Goal: Task Accomplishment & Management: Manage account settings

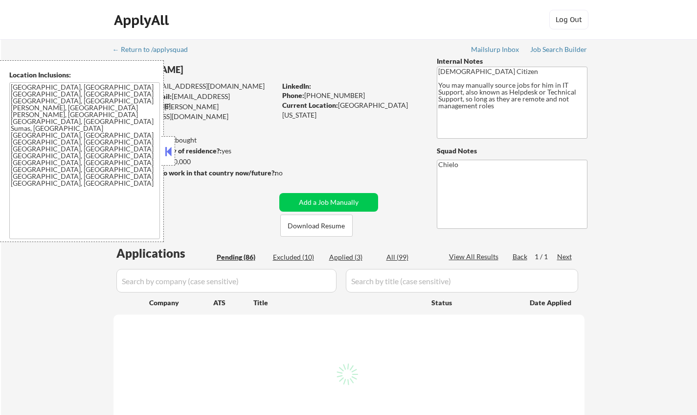
select select ""pending""
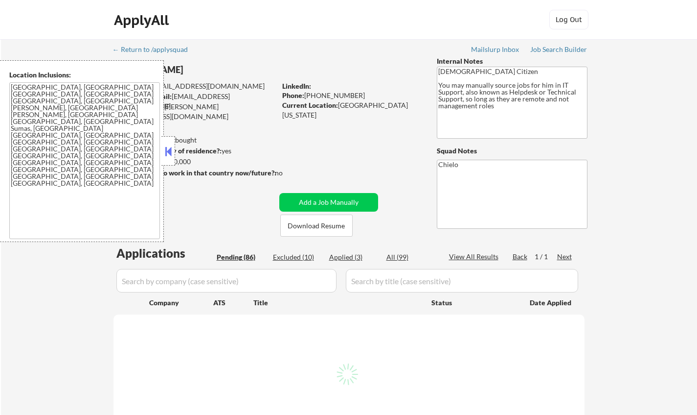
select select ""pending""
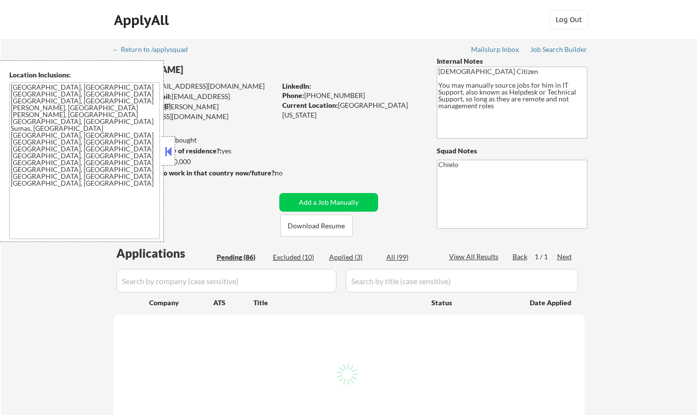
select select ""pending""
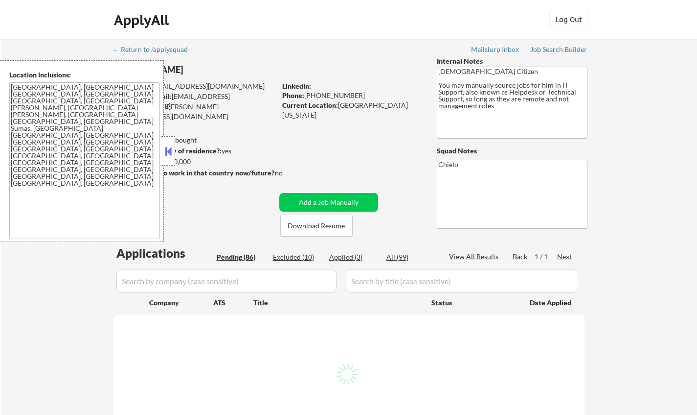
select select ""pending""
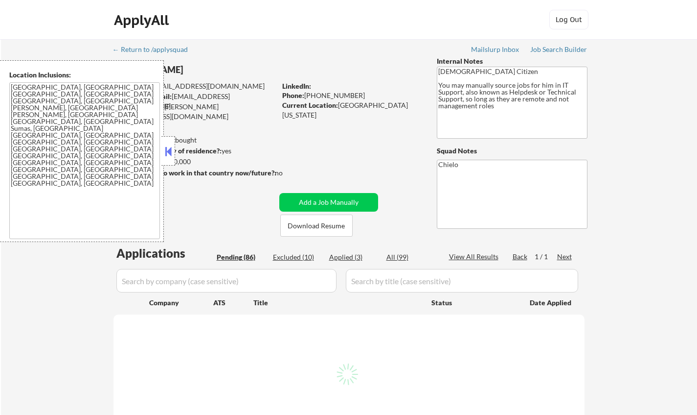
select select ""pending""
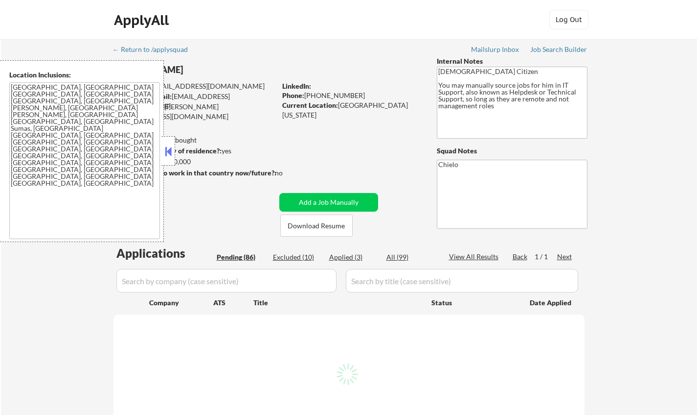
select select ""pending""
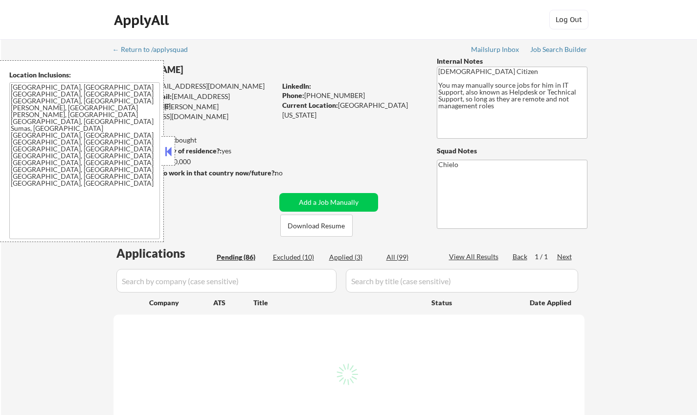
select select ""pending""
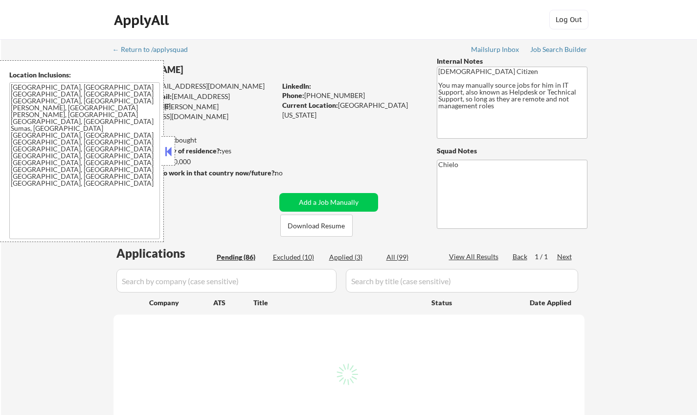
select select ""pending""
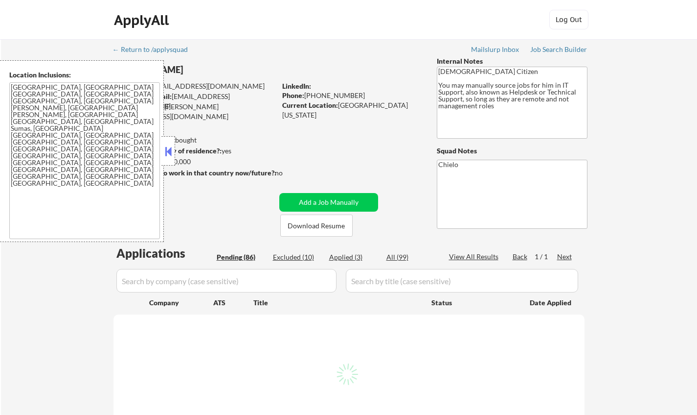
select select ""pending""
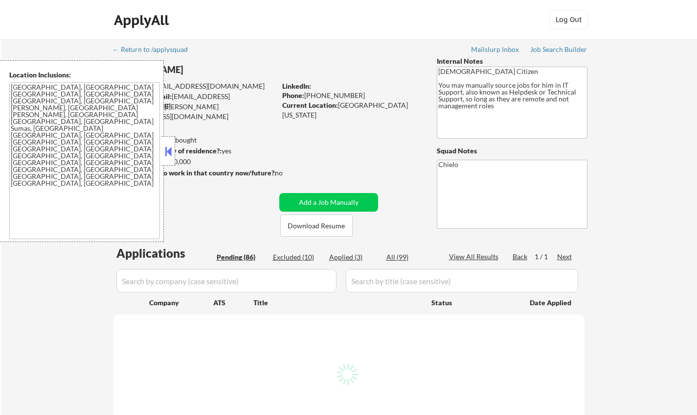
select select ""pending""
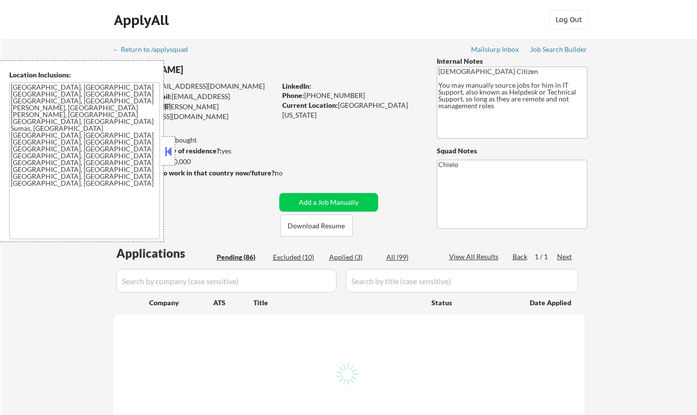
select select ""pending""
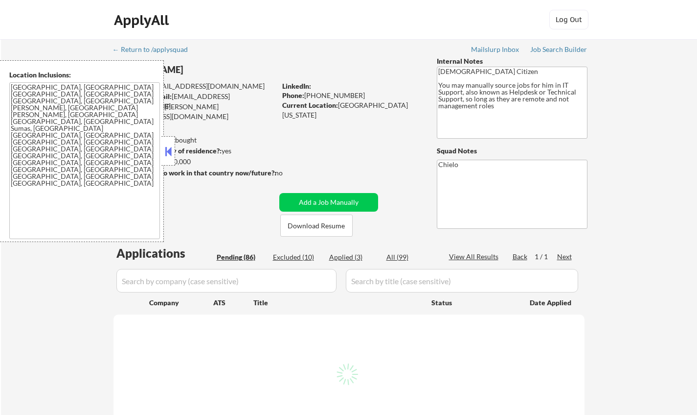
select select ""pending""
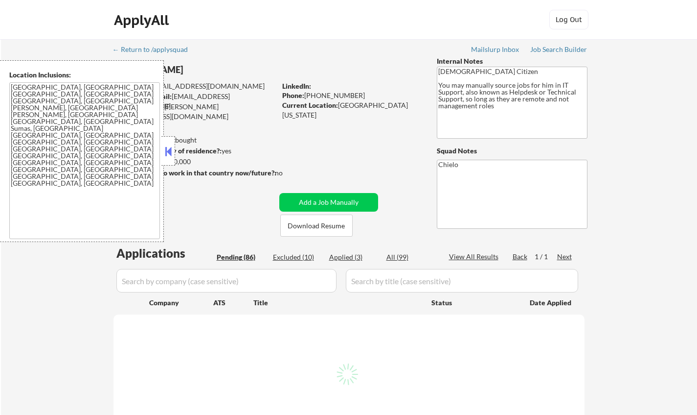
select select ""pending""
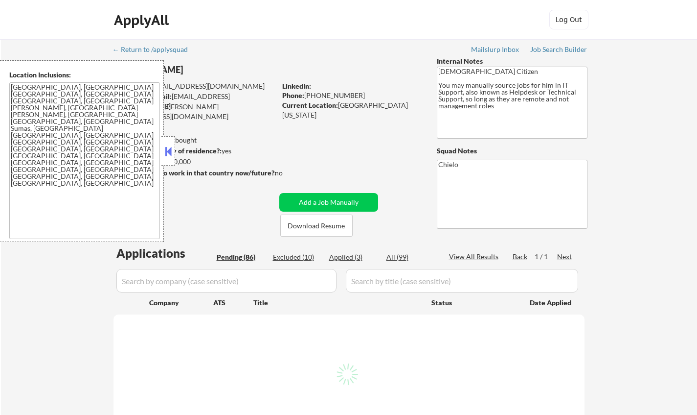
select select ""pending""
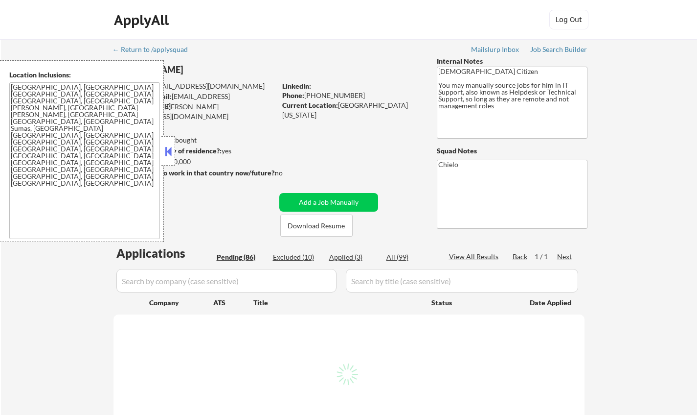
select select ""pending""
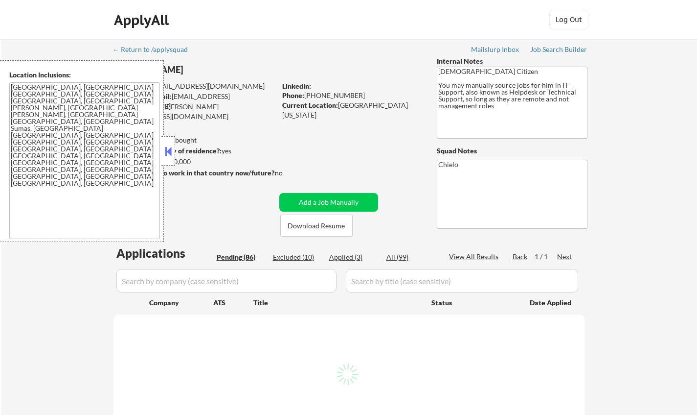
select select ""pending""
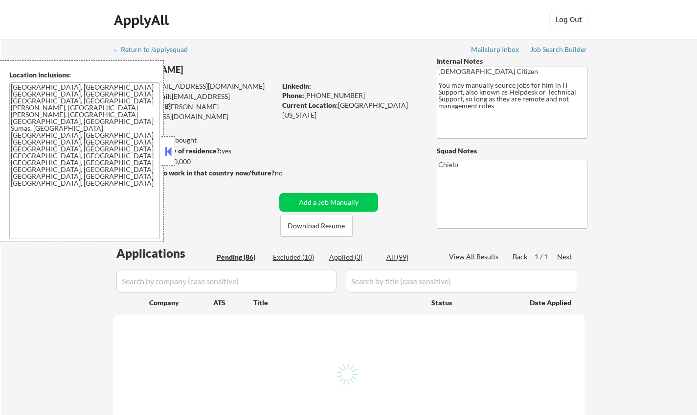
select select ""pending""
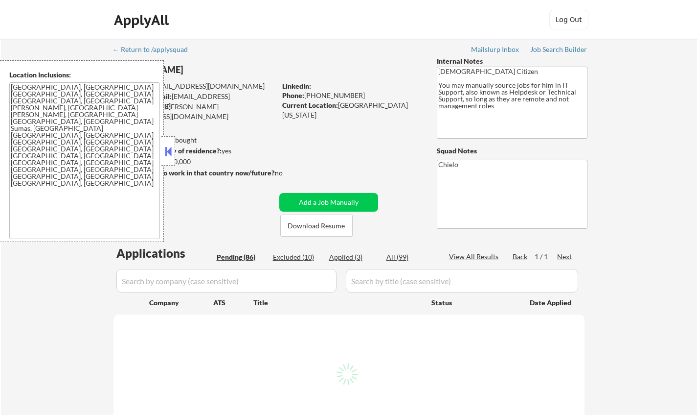
select select ""pending""
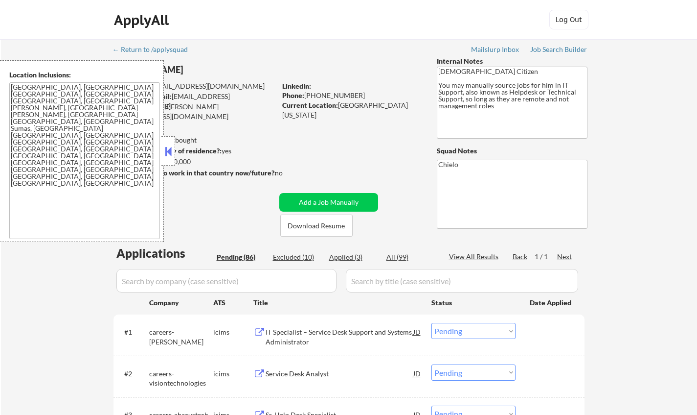
drag, startPoint x: 167, startPoint y: 149, endPoint x: 195, endPoint y: 175, distance: 38.4
click at [167, 149] on button at bounding box center [168, 151] width 11 height 15
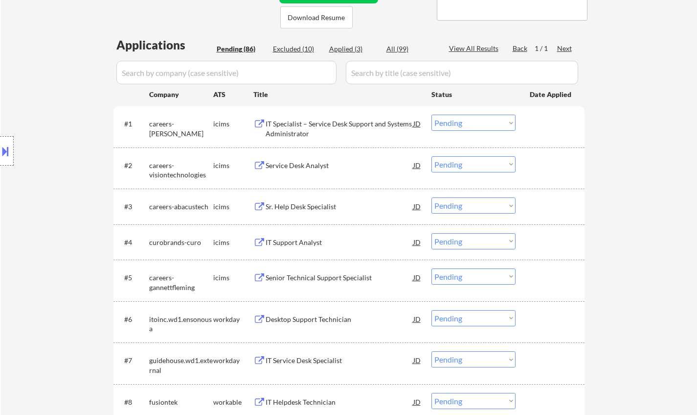
scroll to position [294, 0]
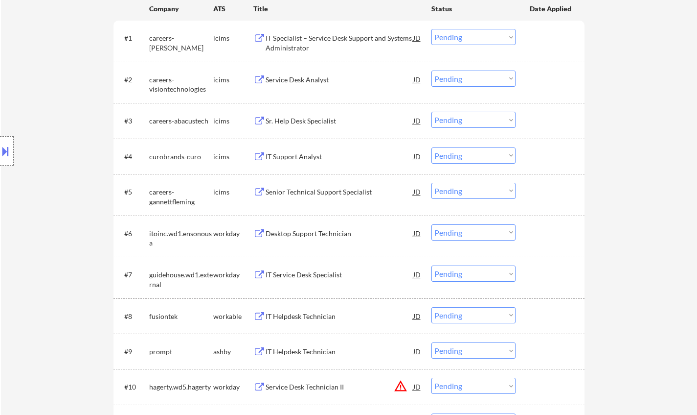
click at [305, 309] on div "IT Helpdesk Technician" at bounding box center [340, 316] width 148 height 18
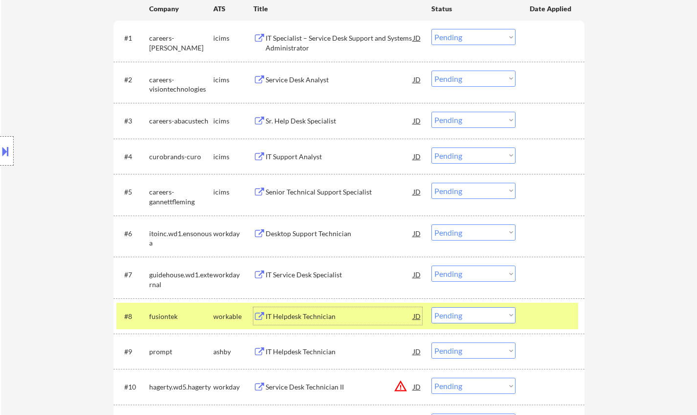
click at [475, 311] on select "Choose an option... Pending Applied Excluded (Questions) Excluded (Expired) Exc…" at bounding box center [474, 315] width 84 height 16
click at [432, 307] on select "Choose an option... Pending Applied Excluded (Questions) Excluded (Expired) Exc…" at bounding box center [474, 315] width 84 height 16
click at [309, 318] on div "IT Helpdesk Technician" at bounding box center [340, 316] width 148 height 10
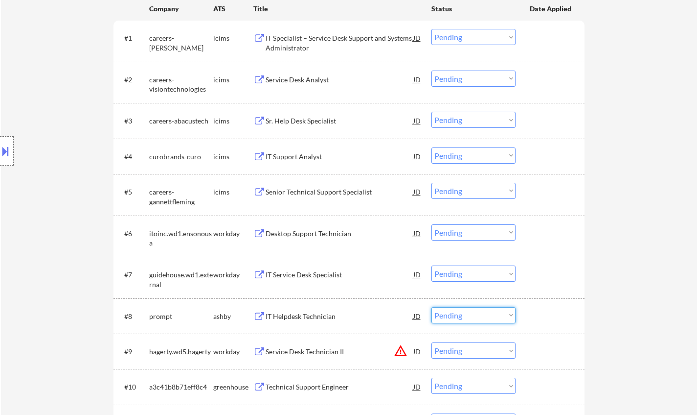
click at [475, 311] on select "Choose an option... Pending Applied Excluded (Questions) Excluded (Expired) Exc…" at bounding box center [474, 315] width 84 height 16
click at [432, 307] on select "Choose an option... Pending Applied Excluded (Questions) Excluded (Expired) Exc…" at bounding box center [474, 315] width 84 height 16
select select ""pending""
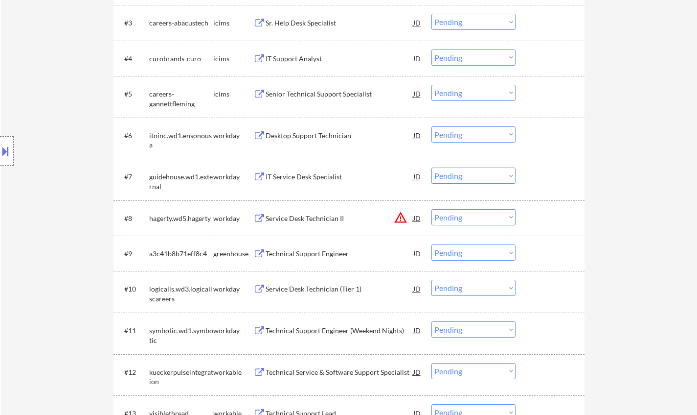
click at [304, 251] on div "Technical Support Engineer" at bounding box center [340, 254] width 148 height 10
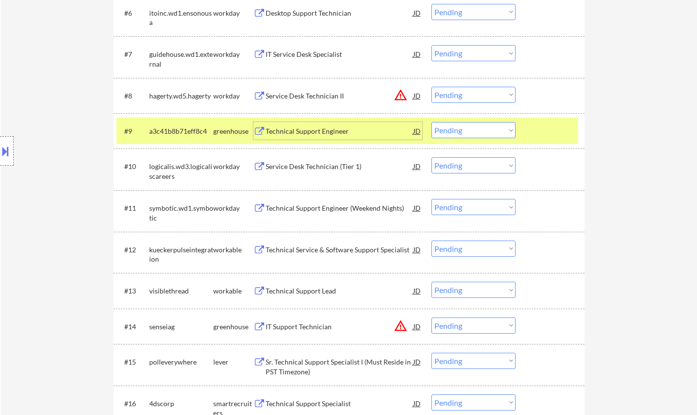
scroll to position [538, 0]
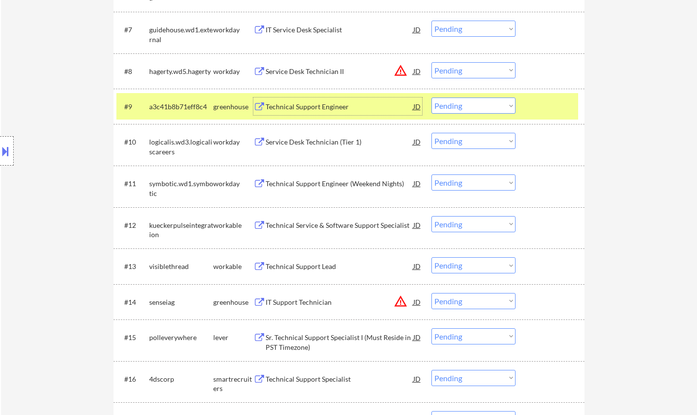
click at [305, 229] on div "Technical Service & Software Support Specialist" at bounding box center [340, 225] width 148 height 10
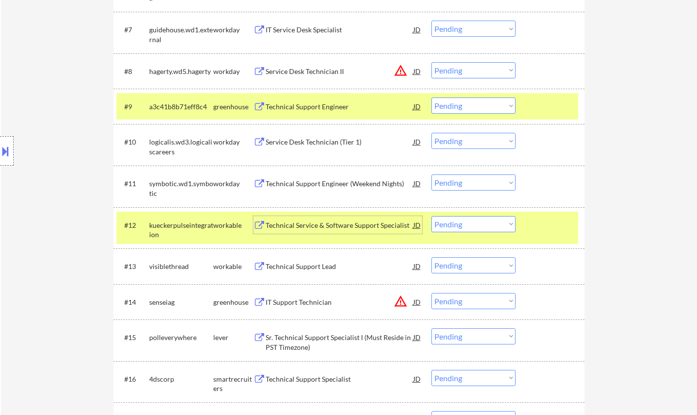
click at [482, 221] on select "Choose an option... Pending Applied Excluded (Questions) Excluded (Expired) Exc…" at bounding box center [474, 224] width 84 height 16
click at [432, 216] on select "Choose an option... Pending Applied Excluded (Questions) Excluded (Expired) Exc…" at bounding box center [474, 224] width 84 height 16
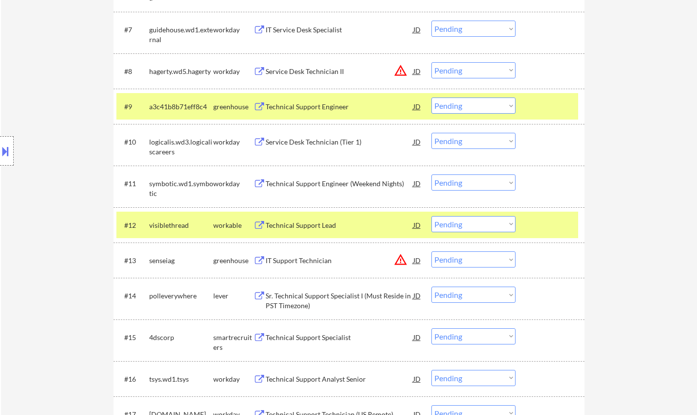
click at [301, 227] on div "Technical Support Lead" at bounding box center [340, 225] width 148 height 10
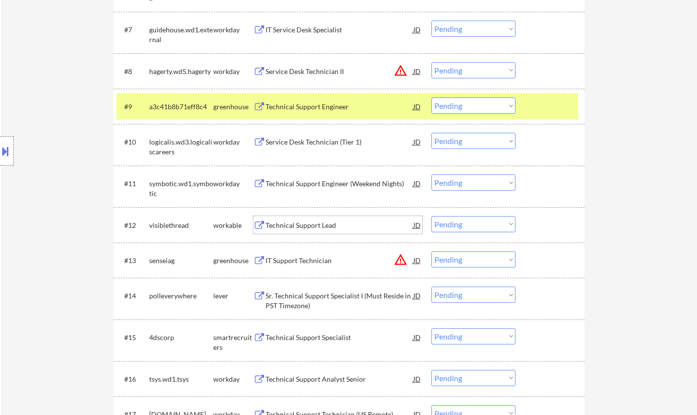
click at [453, 222] on select "Choose an option... Pending Applied Excluded (Questions) Excluded (Expired) Exc…" at bounding box center [474, 224] width 84 height 16
click at [432, 216] on select "Choose an option... Pending Applied Excluded (Questions) Excluded (Expired) Exc…" at bounding box center [474, 224] width 84 height 16
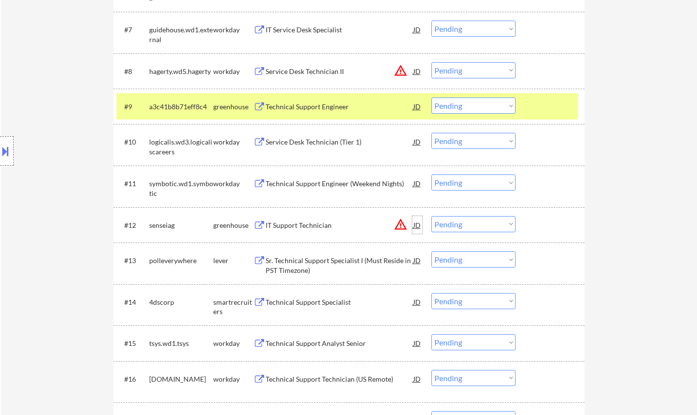
click at [419, 225] on div "JD" at bounding box center [418, 225] width 10 height 18
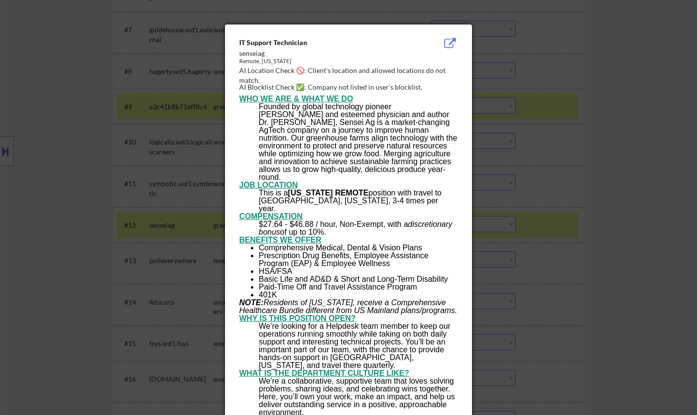
click at [634, 280] on div at bounding box center [348, 207] width 697 height 415
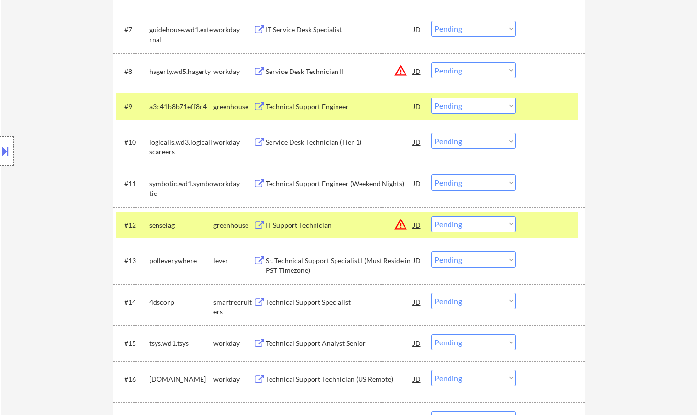
click at [492, 228] on select "Choose an option... Pending Applied Excluded (Questions) Excluded (Expired) Exc…" at bounding box center [474, 224] width 84 height 16
click at [432, 216] on select "Choose an option... Pending Applied Excluded (Questions) Excluded (Expired) Exc…" at bounding box center [474, 224] width 84 height 16
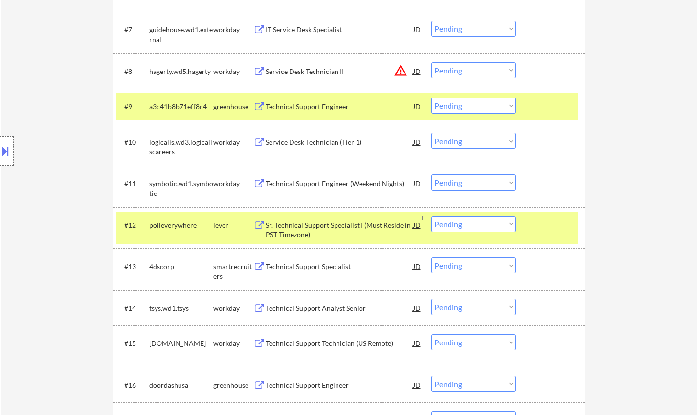
click at [296, 225] on div "Sr. Technical Support Specialist I (Must Reside in PST Timezone)" at bounding box center [340, 229] width 148 height 19
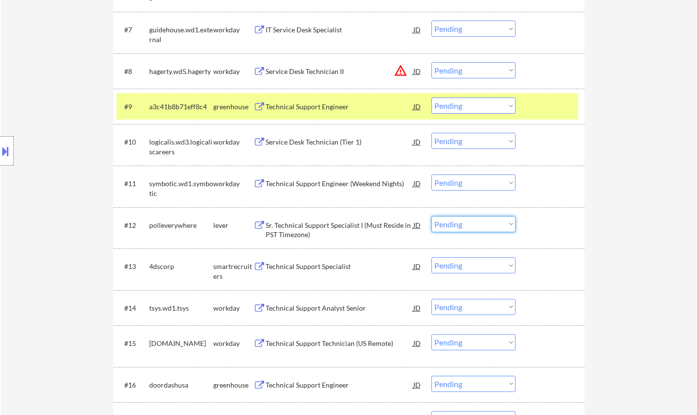
drag, startPoint x: 479, startPoint y: 222, endPoint x: 482, endPoint y: 228, distance: 6.8
click at [479, 222] on select "Choose an option... Pending Applied Excluded (Questions) Excluded (Expired) Exc…" at bounding box center [474, 224] width 84 height 16
click at [432, 216] on select "Choose an option... Pending Applied Excluded (Questions) Excluded (Expired) Exc…" at bounding box center [474, 224] width 84 height 16
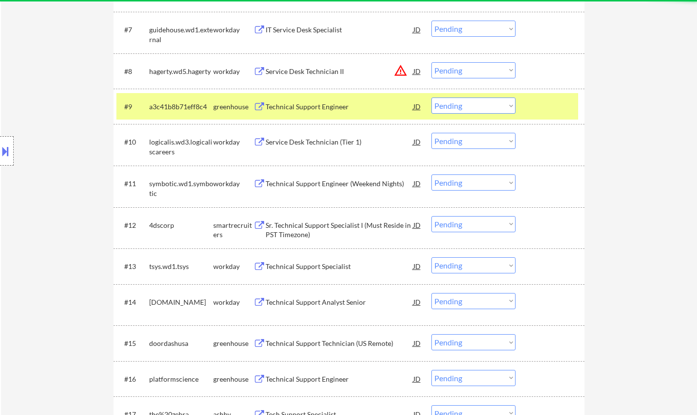
click at [317, 224] on div "Sr. Technical Support Specialist I (Must Reside in PST Timezone)" at bounding box center [340, 229] width 148 height 19
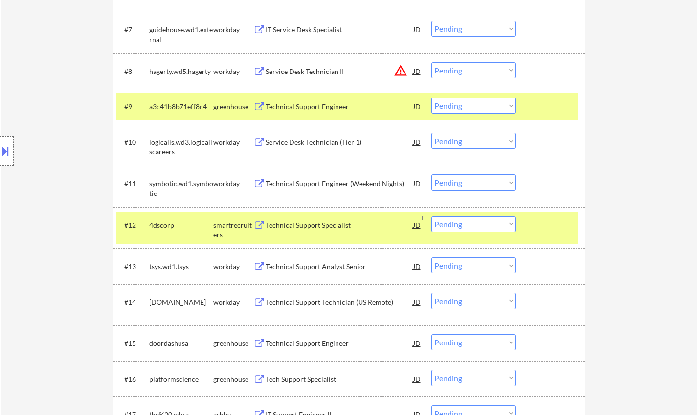
click at [473, 230] on select "Choose an option... Pending Applied Excluded (Questions) Excluded (Expired) Exc…" at bounding box center [474, 224] width 84 height 16
click at [432, 216] on select "Choose an option... Pending Applied Excluded (Questions) Excluded (Expired) Exc…" at bounding box center [474, 224] width 84 height 16
select select ""pending""
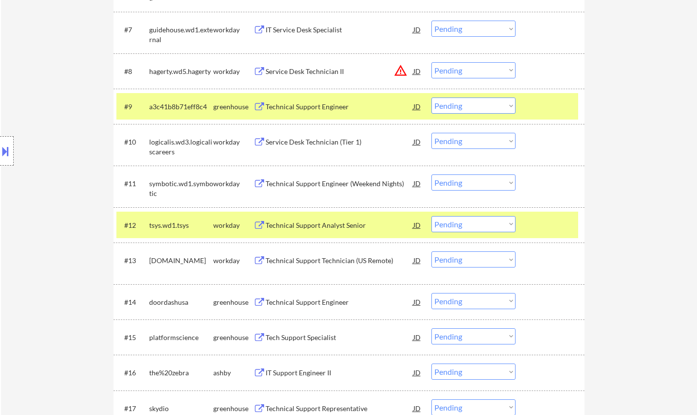
click at [289, 301] on div "Technical Support Engineer" at bounding box center [340, 302] width 148 height 10
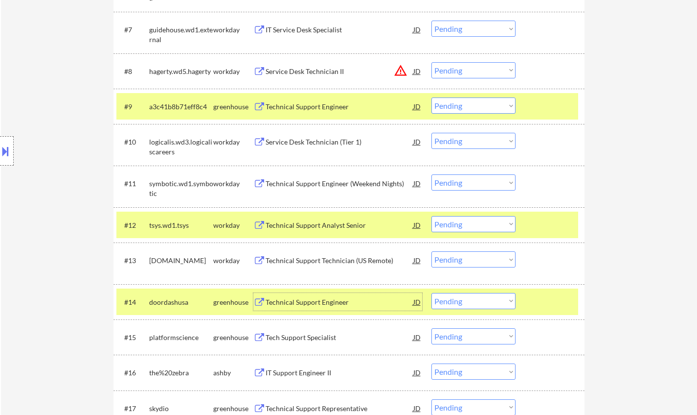
drag, startPoint x: 495, startPoint y: 307, endPoint x: 498, endPoint y: 311, distance: 5.2
click at [495, 307] on select "Choose an option... Pending Applied Excluded (Questions) Excluded (Expired) Exc…" at bounding box center [474, 301] width 84 height 16
click at [432, 293] on select "Choose an option... Pending Applied Excluded (Questions) Excluded (Expired) Exc…" at bounding box center [474, 301] width 84 height 16
click at [312, 305] on div "Tech Support Specialist" at bounding box center [340, 302] width 148 height 10
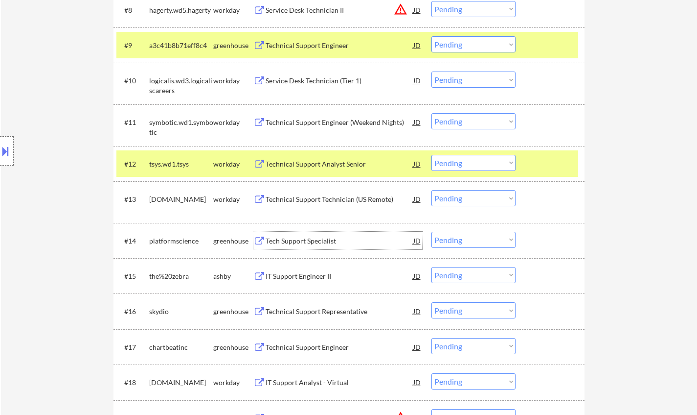
scroll to position [636, 0]
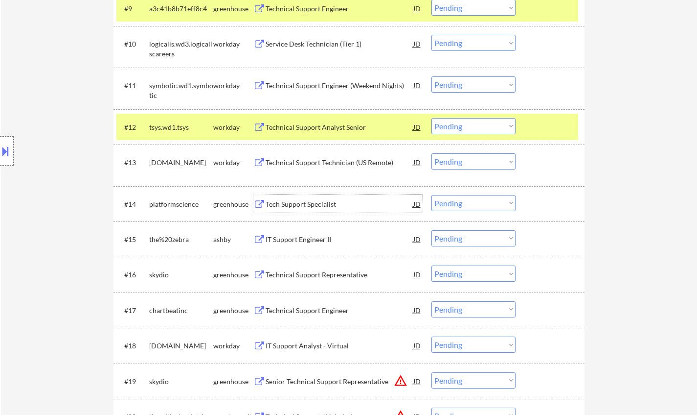
click at [457, 208] on select "Choose an option... Pending Applied Excluded (Questions) Excluded (Expired) Exc…" at bounding box center [474, 203] width 84 height 16
click at [432, 195] on select "Choose an option... Pending Applied Excluded (Questions) Excluded (Expired) Exc…" at bounding box center [474, 203] width 84 height 16
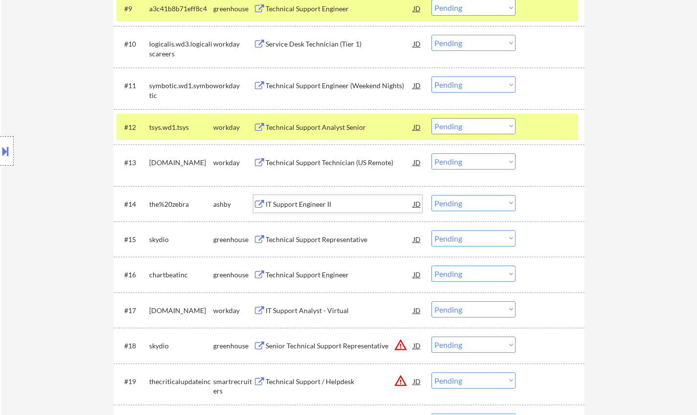
click at [304, 205] on div "IT Support Engineer II" at bounding box center [340, 204] width 148 height 10
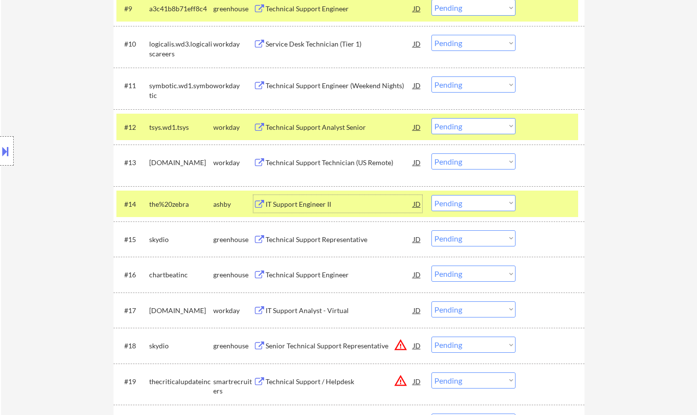
click at [1, 145] on button at bounding box center [5, 151] width 11 height 16
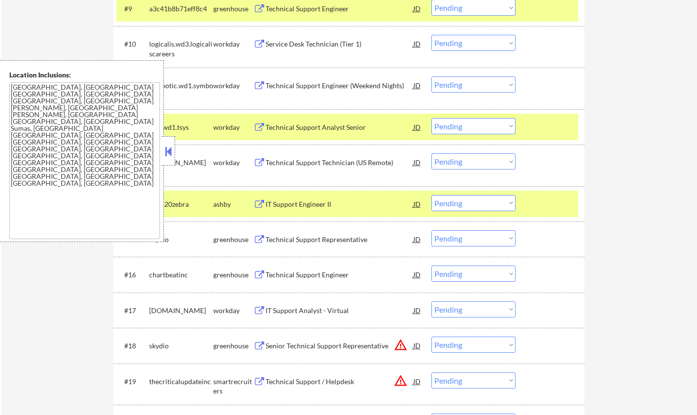
click at [165, 151] on button at bounding box center [168, 151] width 11 height 15
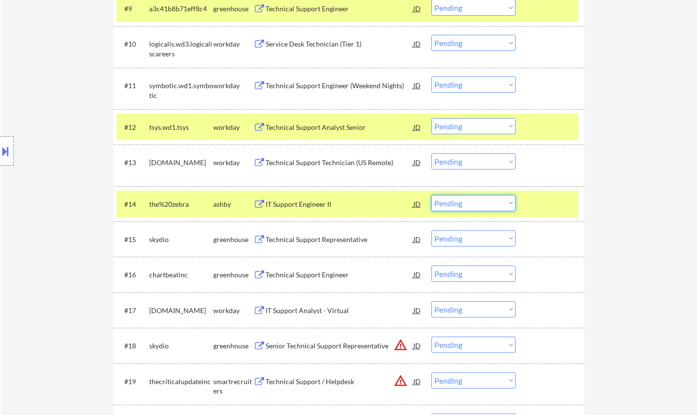
drag, startPoint x: 474, startPoint y: 205, endPoint x: 476, endPoint y: 209, distance: 5.1
click at [474, 205] on select "Choose an option... Pending Applied Excluded (Questions) Excluded (Expired) Exc…" at bounding box center [474, 203] width 84 height 16
click at [432, 195] on select "Choose an option... Pending Applied Excluded (Questions) Excluded (Expired) Exc…" at bounding box center [474, 203] width 84 height 16
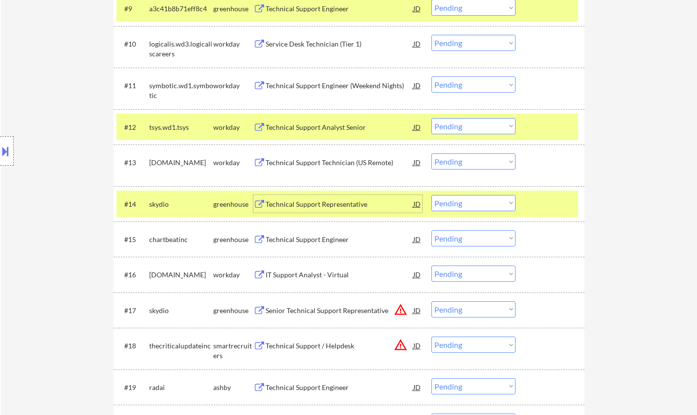
click at [308, 208] on div "Technical Support Representative" at bounding box center [340, 204] width 148 height 10
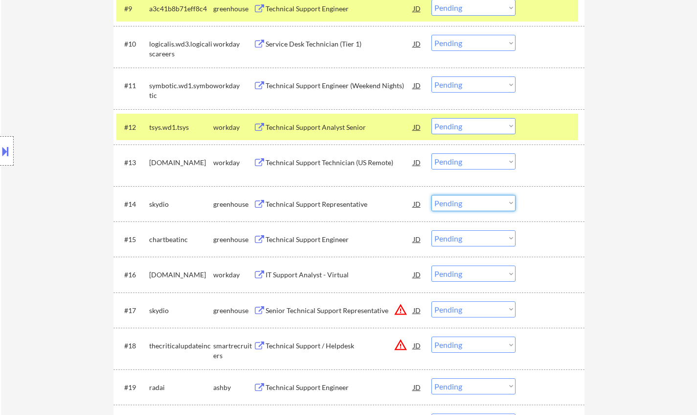
click at [477, 203] on select "Choose an option... Pending Applied Excluded (Questions) Excluded (Expired) Exc…" at bounding box center [474, 203] width 84 height 16
click at [432, 195] on select "Choose an option... Pending Applied Excluded (Questions) Excluded (Expired) Exc…" at bounding box center [474, 203] width 84 height 16
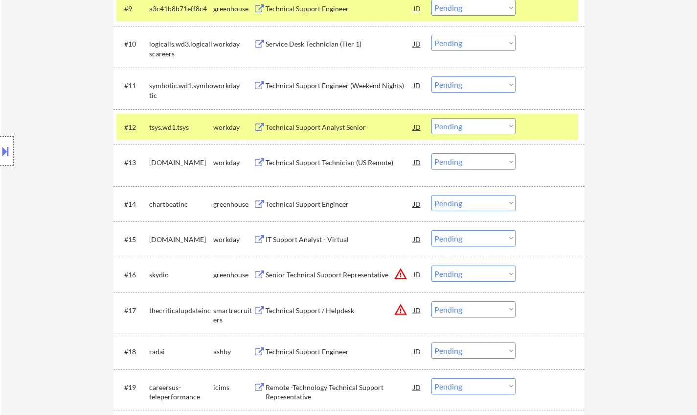
click at [312, 202] on div "Technical Support Engineer" at bounding box center [340, 204] width 148 height 10
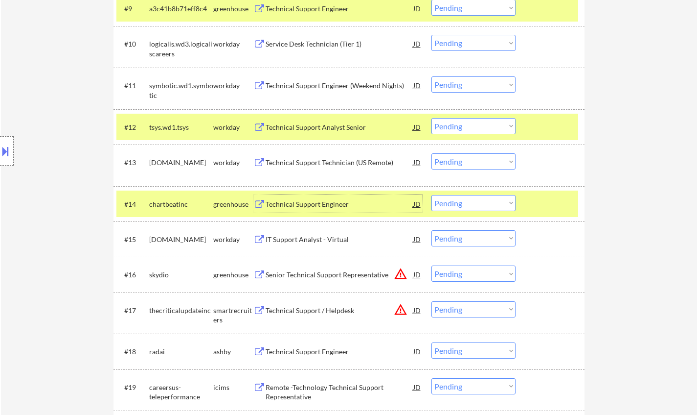
drag, startPoint x: 465, startPoint y: 203, endPoint x: 467, endPoint y: 209, distance: 7.1
click at [465, 203] on select "Choose an option... Pending Applied Excluded (Questions) Excluded (Expired) Exc…" at bounding box center [474, 203] width 84 height 16
drag, startPoint x: 467, startPoint y: 203, endPoint x: 470, endPoint y: 209, distance: 7.0
click at [467, 204] on select "Choose an option... Pending Applied Excluded (Questions) Excluded (Expired) Exc…" at bounding box center [474, 203] width 84 height 16
click at [432, 195] on select "Choose an option... Pending Applied Excluded (Questions) Excluded (Expired) Exc…" at bounding box center [474, 203] width 84 height 16
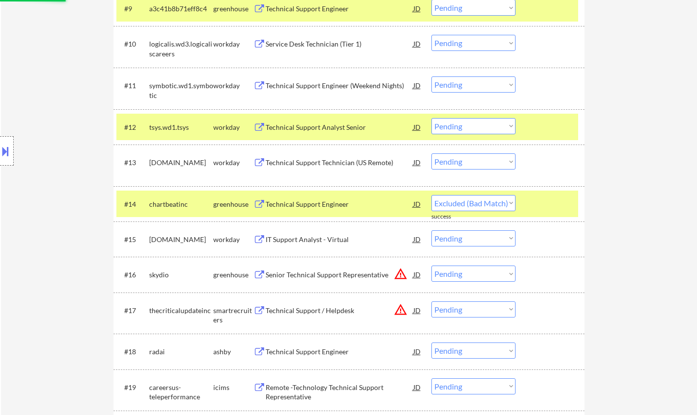
select select ""pending""
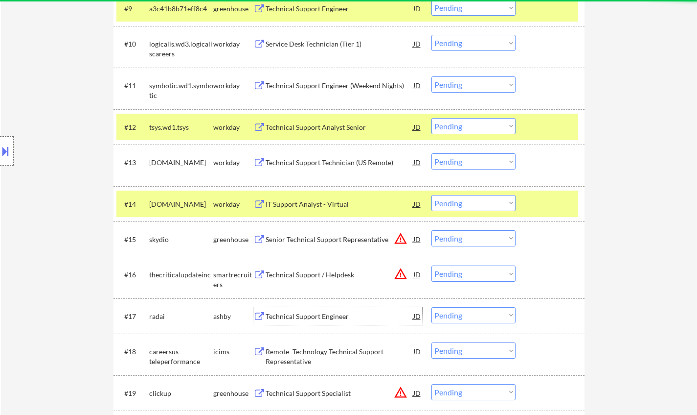
click at [306, 319] on div "Technical Support Engineer" at bounding box center [340, 316] width 148 height 10
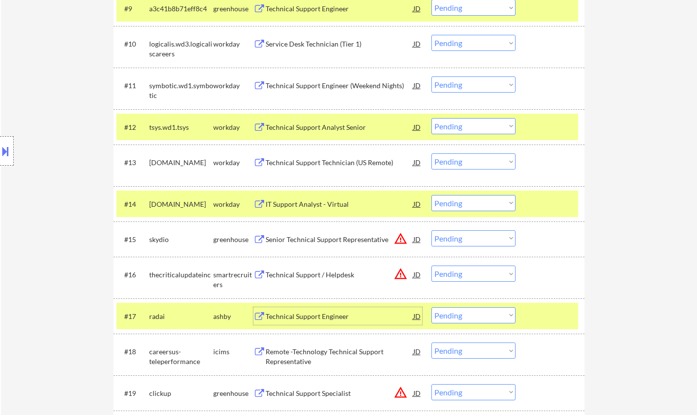
click at [470, 317] on select "Choose an option... Pending Applied Excluded (Questions) Excluded (Expired) Exc…" at bounding box center [474, 315] width 84 height 16
click at [432, 307] on select "Choose an option... Pending Applied Excluded (Questions) Excluded (Expired) Exc…" at bounding box center [474, 315] width 84 height 16
select select ""pending""
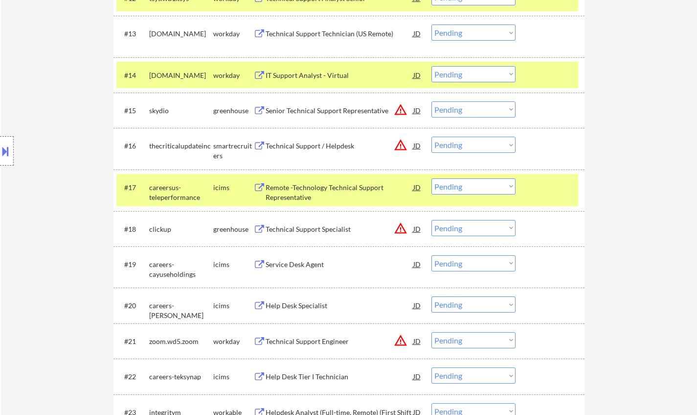
scroll to position [783, 0]
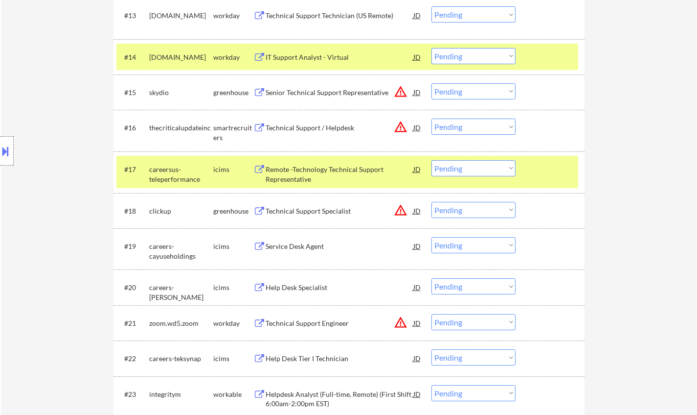
click at [422, 93] on div "#15 skydio greenhouse Senior Technical Support Representative JD warning_amber …" at bounding box center [347, 92] width 462 height 26
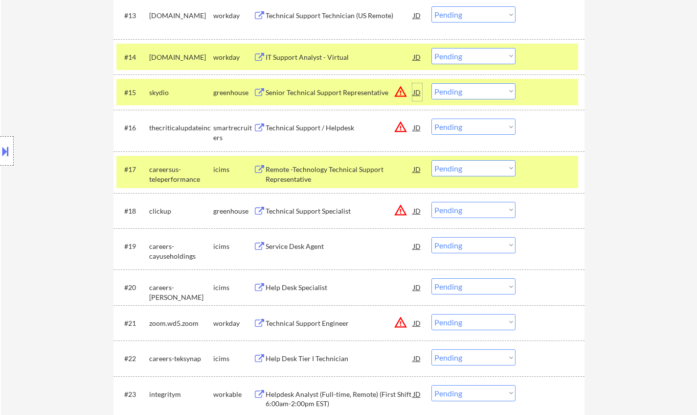
click at [420, 93] on div "JD" at bounding box center [418, 92] width 10 height 18
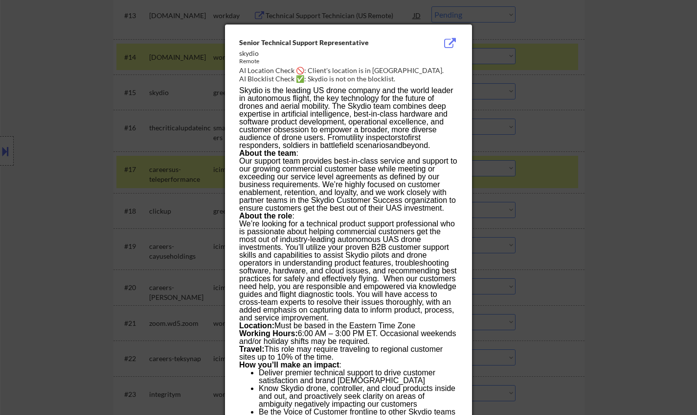
click at [547, 207] on div at bounding box center [348, 207] width 697 height 415
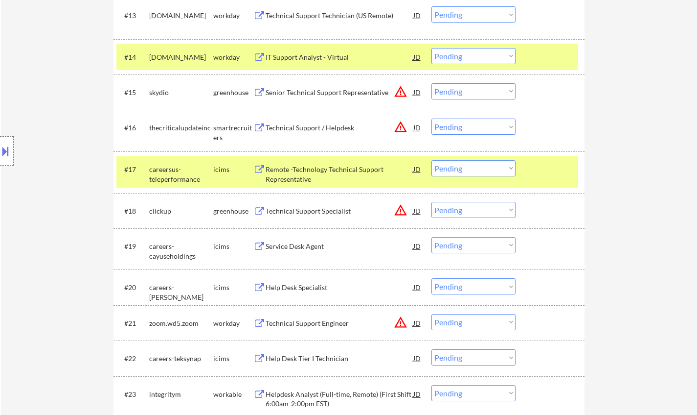
click at [312, 91] on div "Senior Technical Support Representative" at bounding box center [340, 93] width 148 height 10
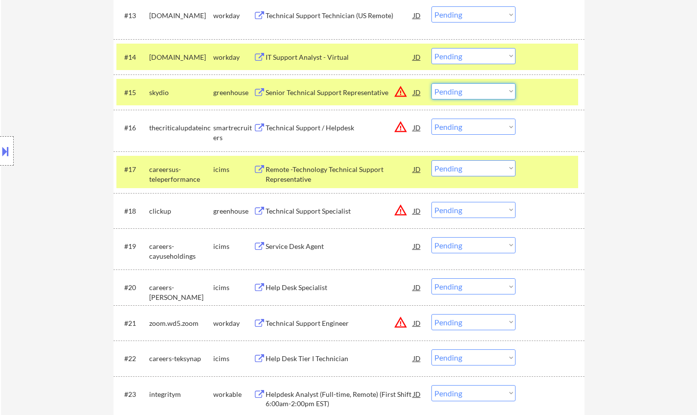
drag, startPoint x: 496, startPoint y: 93, endPoint x: 496, endPoint y: 98, distance: 5.4
click at [496, 93] on select "Choose an option... Pending Applied Excluded (Questions) Excluded (Expired) Exc…" at bounding box center [474, 91] width 84 height 16
click at [432, 83] on select "Choose an option... Pending Applied Excluded (Questions) Excluded (Expired) Exc…" at bounding box center [474, 91] width 84 height 16
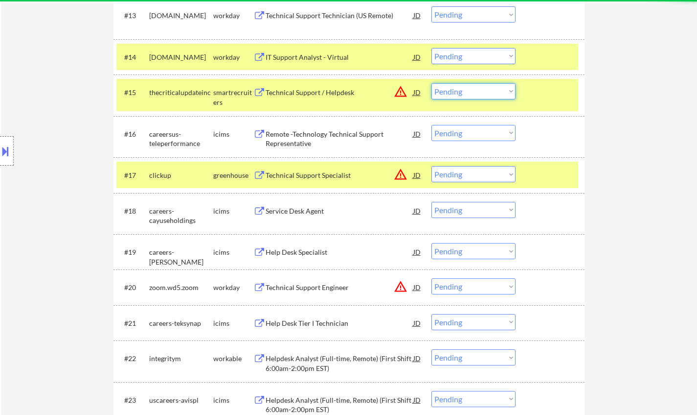
click at [480, 94] on select "Choose an option... Pending Applied Excluded (Questions) Excluded (Expired) Exc…" at bounding box center [474, 91] width 84 height 16
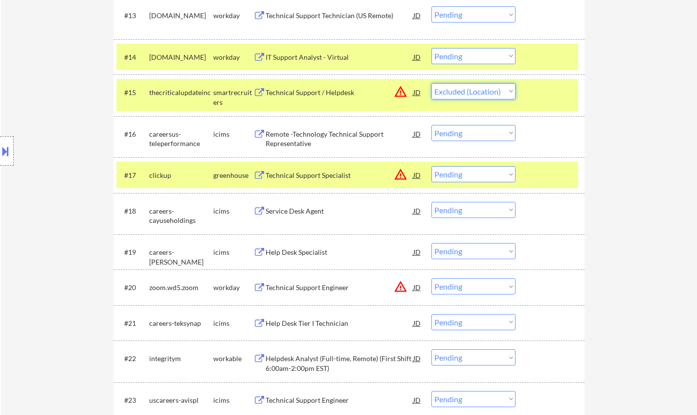
click at [432, 83] on select "Choose an option... Pending Applied Excluded (Questions) Excluded (Expired) Exc…" at bounding box center [474, 91] width 84 height 16
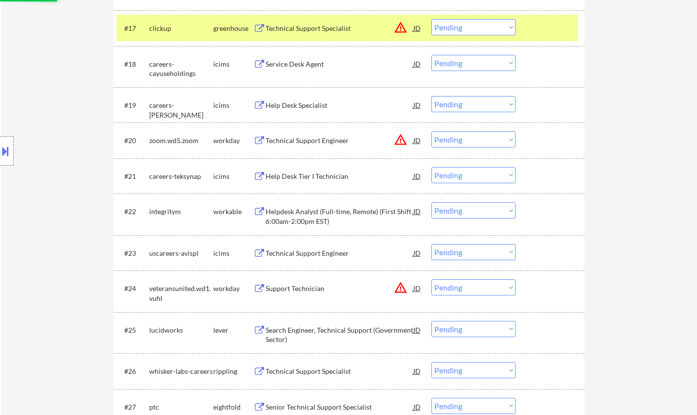
select select ""pending""
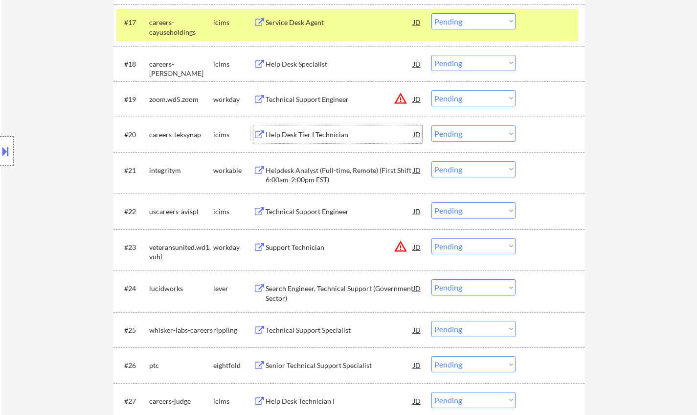
click at [313, 136] on div "Help Desk Tier I Technician" at bounding box center [340, 135] width 148 height 10
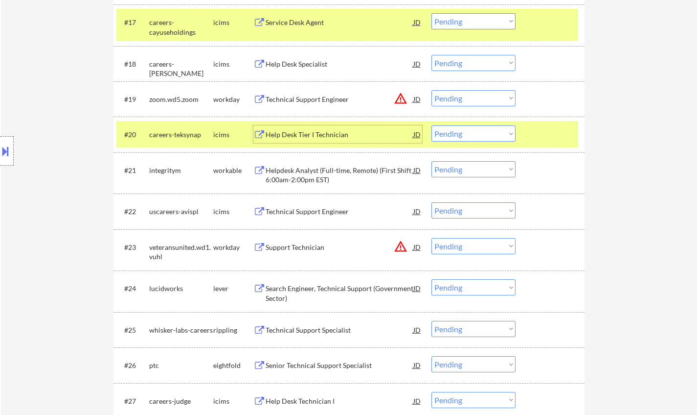
click at [304, 170] on div "Helpdesk Analyst (Full-time, Remote) (First Shift 6:00am-2:00pm EST)" at bounding box center [340, 174] width 148 height 19
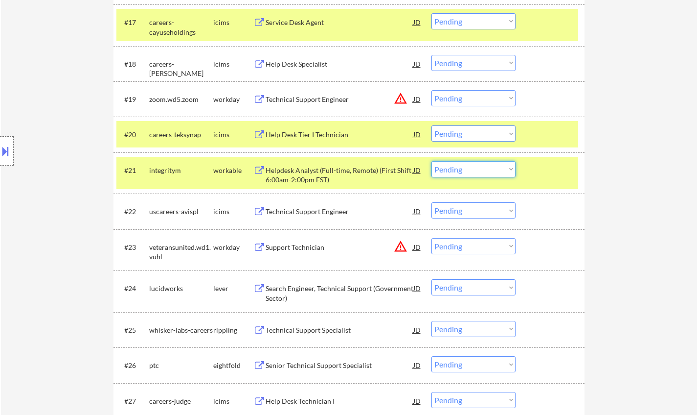
drag, startPoint x: 478, startPoint y: 171, endPoint x: 478, endPoint y: 177, distance: 5.9
click at [478, 171] on select "Choose an option... Pending Applied Excluded (Questions) Excluded (Expired) Exc…" at bounding box center [474, 169] width 84 height 16
click at [432, 161] on select "Choose an option... Pending Applied Excluded (Questions) Excluded (Expired) Exc…" at bounding box center [474, 169] width 84 height 16
click at [420, 100] on div "JD" at bounding box center [418, 99] width 10 height 18
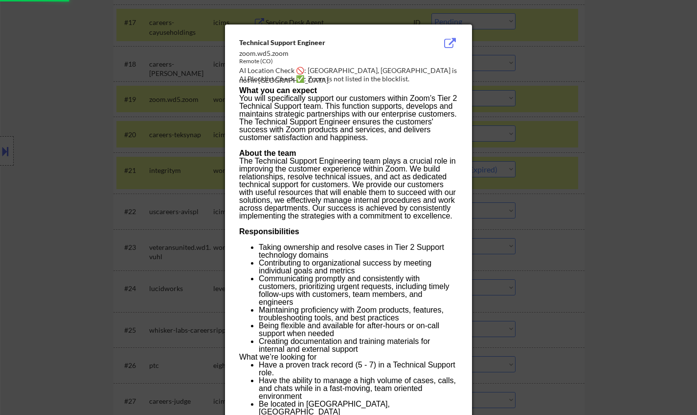
click at [595, 181] on div at bounding box center [348, 207] width 697 height 415
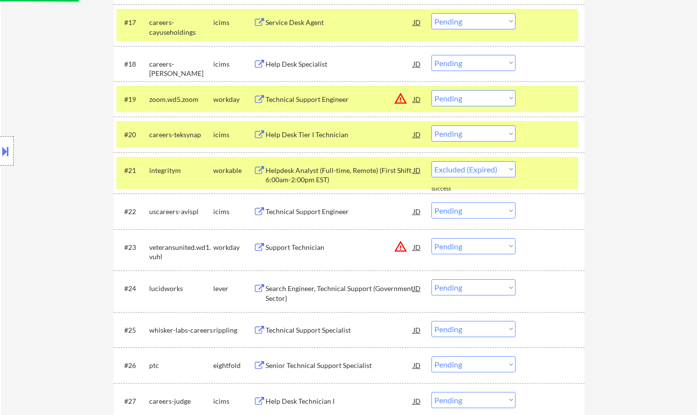
click at [473, 100] on select "Choose an option... Pending Applied Excluded (Questions) Excluded (Expired) Exc…" at bounding box center [474, 98] width 84 height 16
select select ""pending""
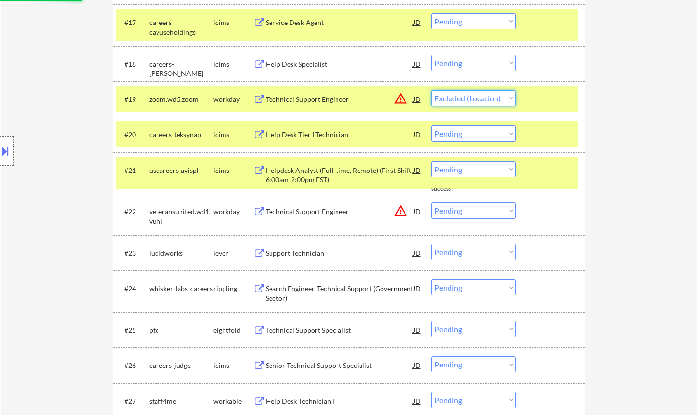
click at [432, 90] on select "Choose an option... Pending Applied Excluded (Questions) Excluded (Expired) Exc…" at bounding box center [474, 98] width 84 height 16
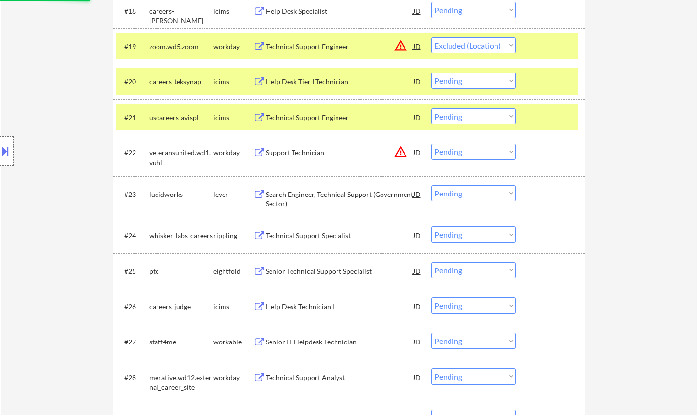
scroll to position [1028, 0]
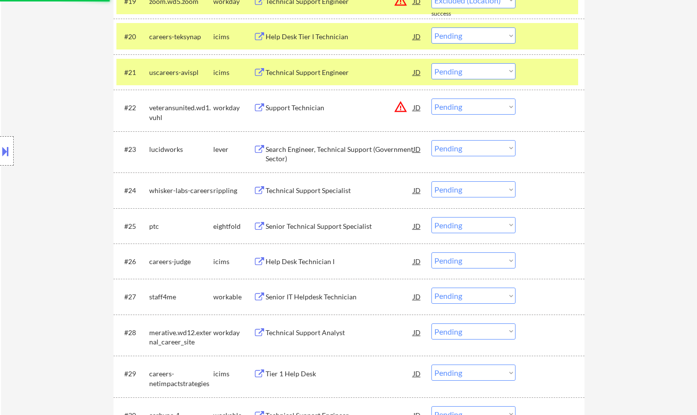
select select ""pending""
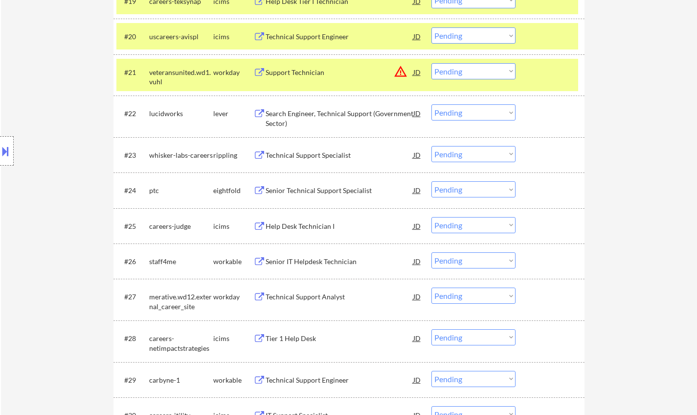
click at [417, 72] on div "JD" at bounding box center [418, 72] width 10 height 18
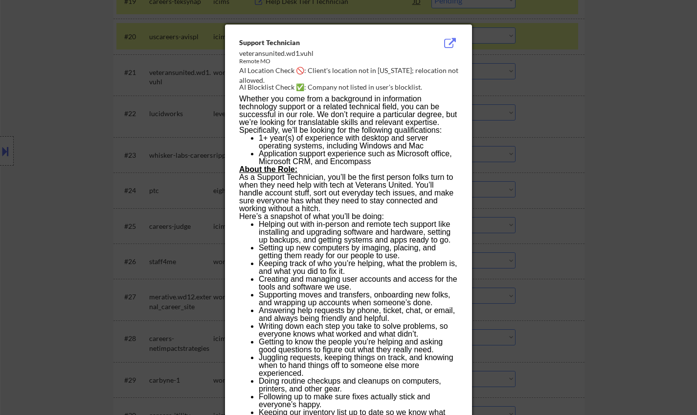
click at [588, 229] on div at bounding box center [348, 207] width 697 height 415
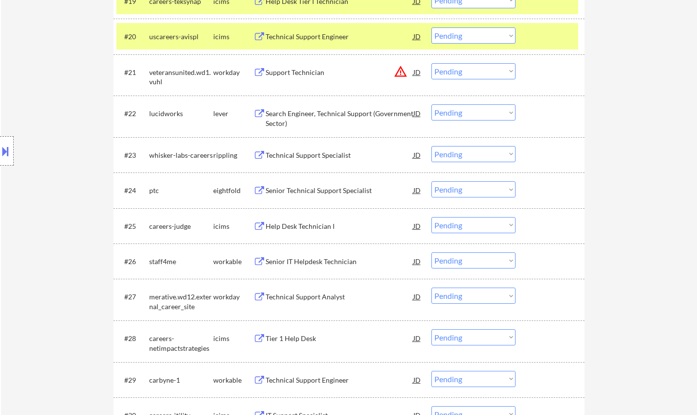
drag, startPoint x: 480, startPoint y: 72, endPoint x: 481, endPoint y: 79, distance: 6.9
click at [480, 72] on select "Choose an option... Pending Applied Excluded (Questions) Excluded (Expired) Exc…" at bounding box center [474, 71] width 84 height 16
click at [432, 63] on select "Choose an option... Pending Applied Excluded (Questions) Excluded (Expired) Exc…" at bounding box center [474, 71] width 84 height 16
select select ""pending""
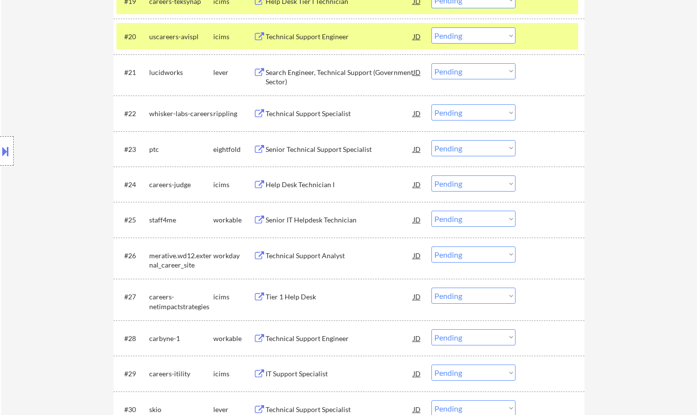
click at [297, 219] on div "Senior IT Helpdesk Technician" at bounding box center [340, 220] width 148 height 10
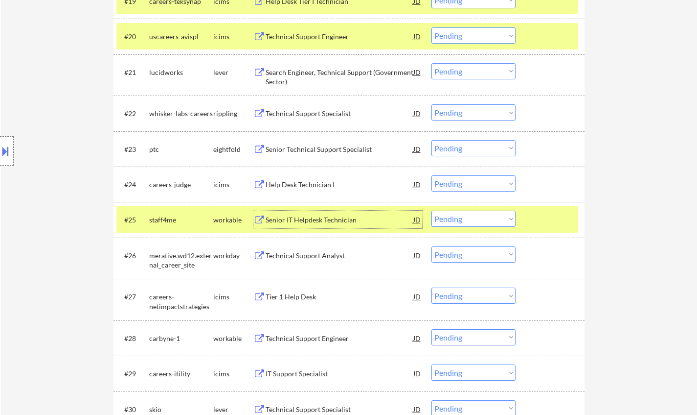
click at [484, 218] on select "Choose an option... Pending Applied Excluded (Questions) Excluded (Expired) Exc…" at bounding box center [474, 218] width 84 height 16
click at [432, 210] on select "Choose an option... Pending Applied Excluded (Questions) Excluded (Expired) Exc…" at bounding box center [474, 218] width 84 height 16
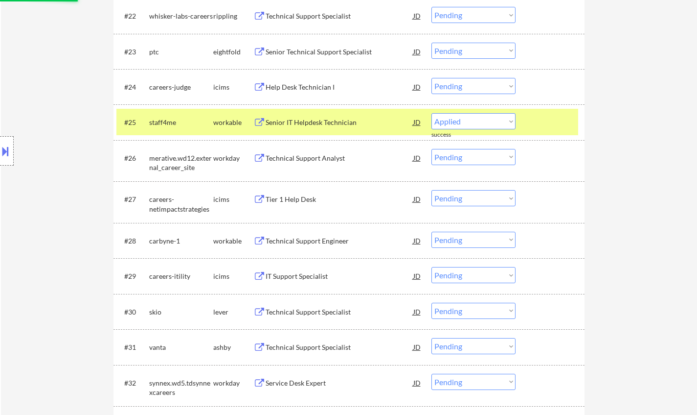
scroll to position [1126, 0]
select select ""pending""
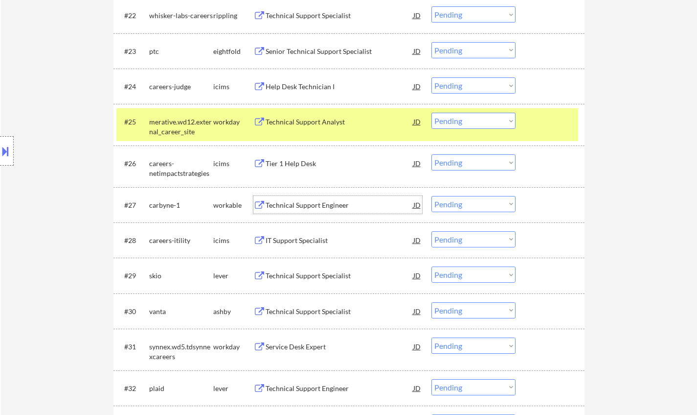
click at [307, 207] on div "Technical Support Engineer" at bounding box center [340, 205] width 148 height 10
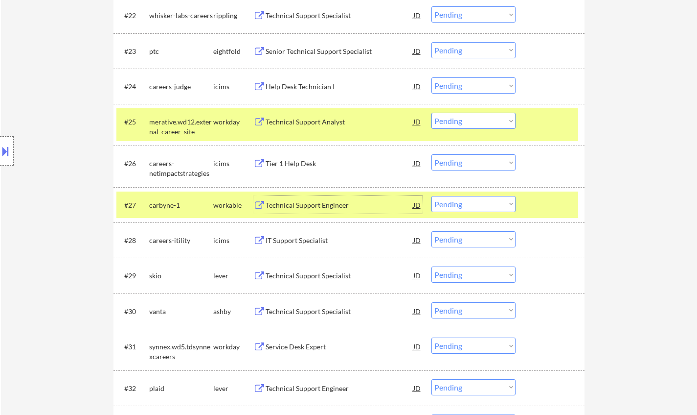
click at [481, 204] on select "Choose an option... Pending Applied Excluded (Questions) Excluded (Expired) Exc…" at bounding box center [474, 204] width 84 height 16
click at [432, 196] on select "Choose an option... Pending Applied Excluded (Questions) Excluded (Expired) Exc…" at bounding box center [474, 204] width 84 height 16
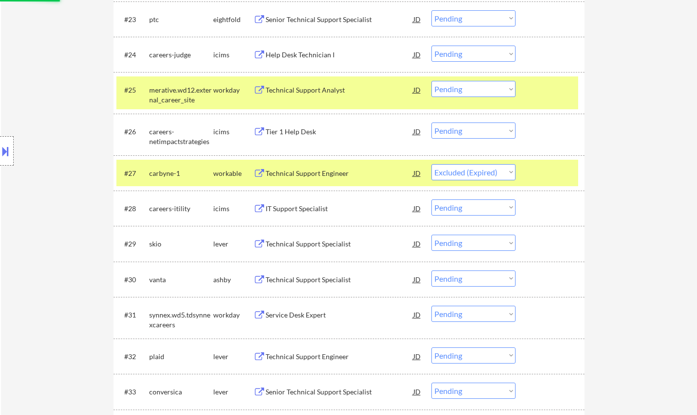
scroll to position [1175, 0]
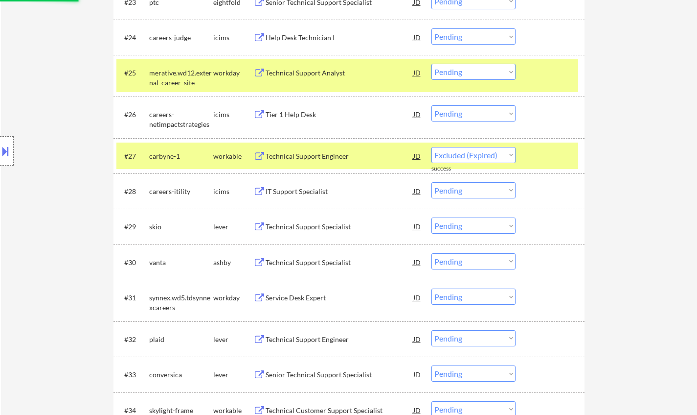
select select ""pending""
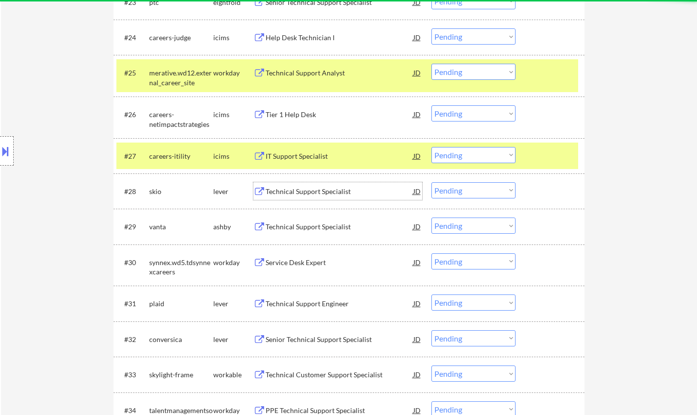
click at [300, 196] on div "Technical Support Specialist" at bounding box center [340, 191] width 148 height 10
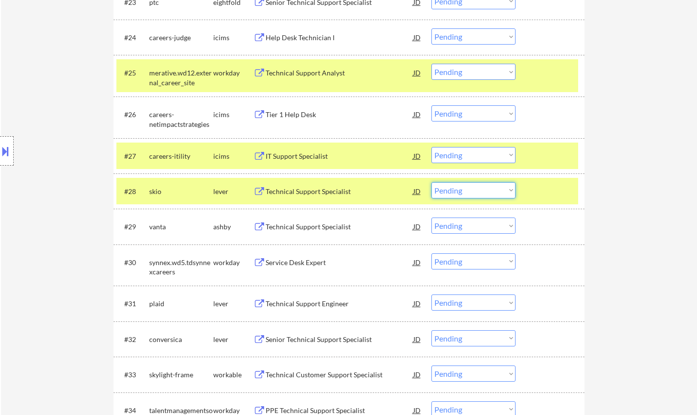
click at [497, 195] on select "Choose an option... Pending Applied Excluded (Questions) Excluded (Expired) Exc…" at bounding box center [474, 190] width 84 height 16
click at [432, 182] on select "Choose an option... Pending Applied Excluded (Questions) Excluded (Expired) Exc…" at bounding box center [474, 190] width 84 height 16
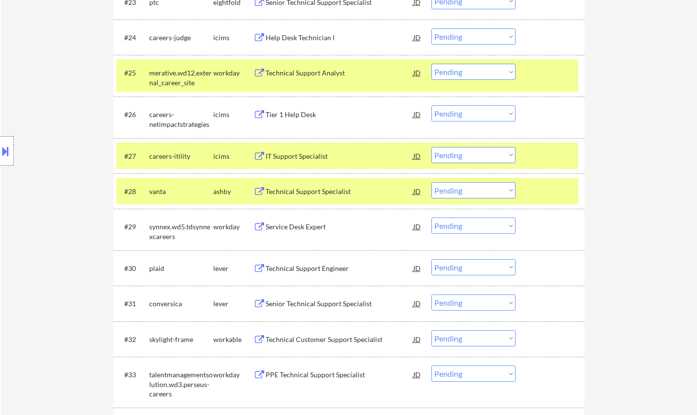
click at [317, 197] on div "Technical Support Specialist" at bounding box center [340, 191] width 148 height 18
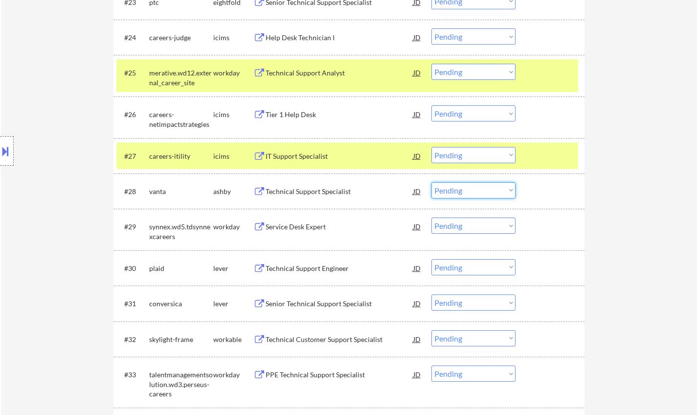
drag, startPoint x: 469, startPoint y: 192, endPoint x: 472, endPoint y: 196, distance: 5.6
click at [469, 191] on select "Choose an option... Pending Applied Excluded (Questions) Excluded (Expired) Exc…" at bounding box center [474, 190] width 84 height 16
click at [432, 182] on select "Choose an option... Pending Applied Excluded (Questions) Excluded (Expired) Exc…" at bounding box center [474, 190] width 84 height 16
select select ""pending""
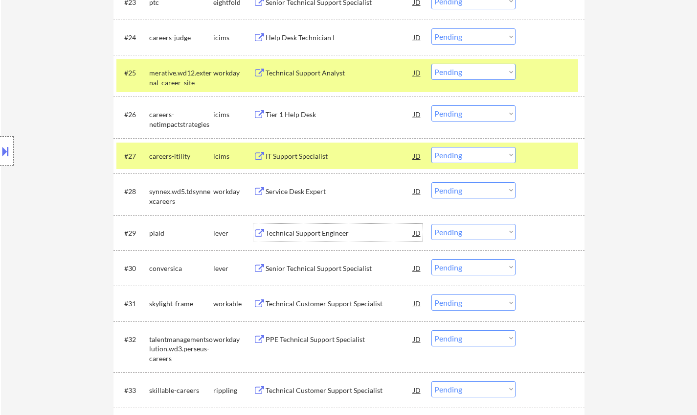
click at [312, 233] on div "Technical Support Engineer" at bounding box center [340, 233] width 148 height 10
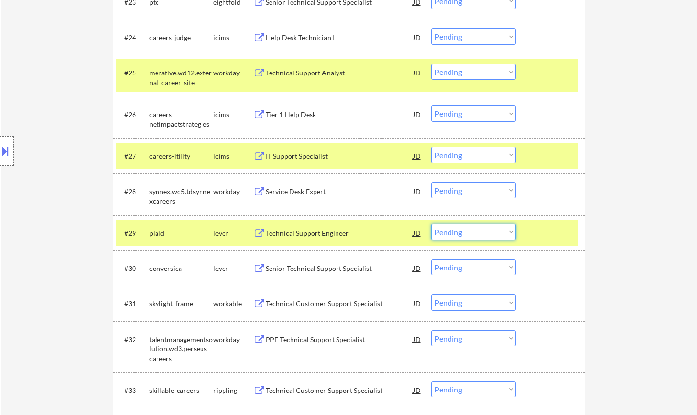
drag, startPoint x: 476, startPoint y: 233, endPoint x: 484, endPoint y: 239, distance: 9.5
click at [476, 233] on select "Choose an option... Pending Applied Excluded (Questions) Excluded (Expired) Exc…" at bounding box center [474, 232] width 84 height 16
click at [432, 224] on select "Choose an option... Pending Applied Excluded (Questions) Excluded (Expired) Exc…" at bounding box center [474, 232] width 84 height 16
click at [327, 270] on div "Senior Technical Support Specialist" at bounding box center [340, 268] width 148 height 10
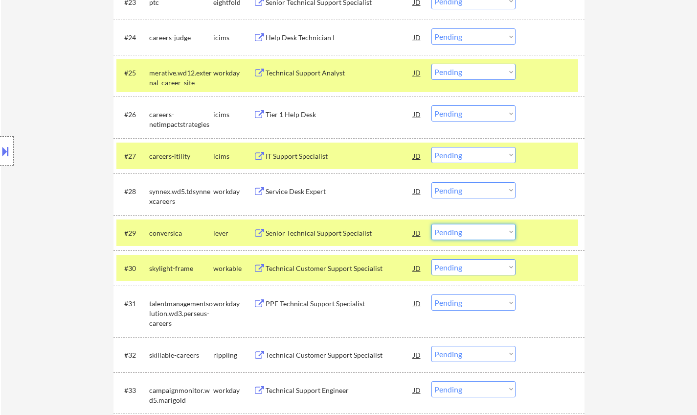
drag, startPoint x: 469, startPoint y: 229, endPoint x: 524, endPoint y: 304, distance: 93.5
click at [469, 229] on select "Choose an option... Pending Applied Excluded (Questions) Excluded (Expired) Exc…" at bounding box center [474, 232] width 84 height 16
click at [432, 224] on select "Choose an option... Pending Applied Excluded (Questions) Excluded (Expired) Exc…" at bounding box center [474, 232] width 84 height 16
select select ""pending""
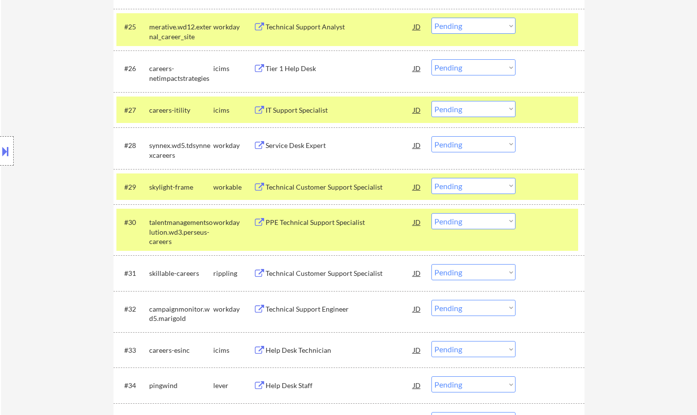
scroll to position [1272, 0]
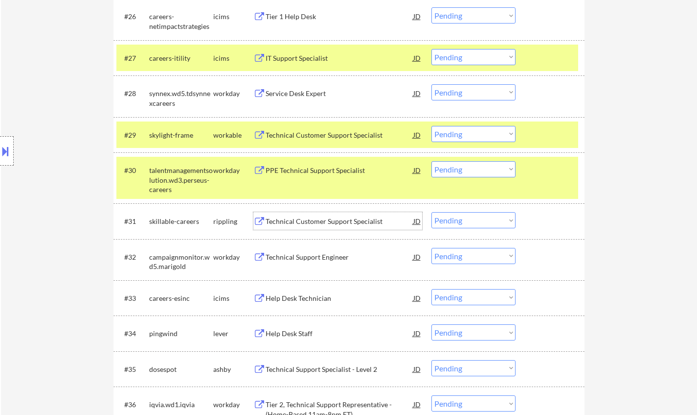
click at [310, 223] on div "Technical Customer Support Specialist" at bounding box center [340, 221] width 148 height 10
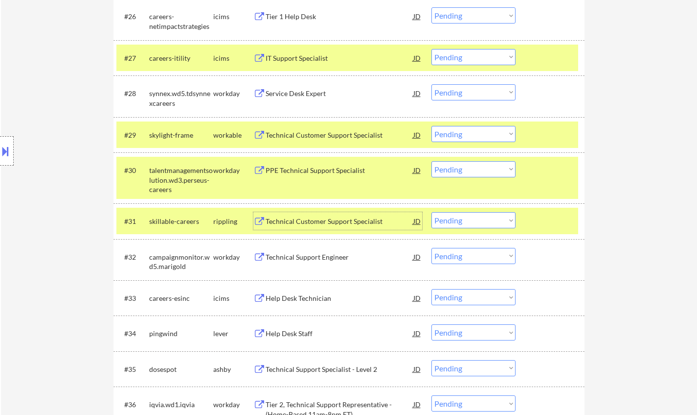
click at [496, 221] on select "Choose an option... Pending Applied Excluded (Questions) Excluded (Expired) Exc…" at bounding box center [474, 220] width 84 height 16
click at [432, 212] on select "Choose an option... Pending Applied Excluded (Questions) Excluded (Expired) Exc…" at bounding box center [474, 220] width 84 height 16
select select ""pending""
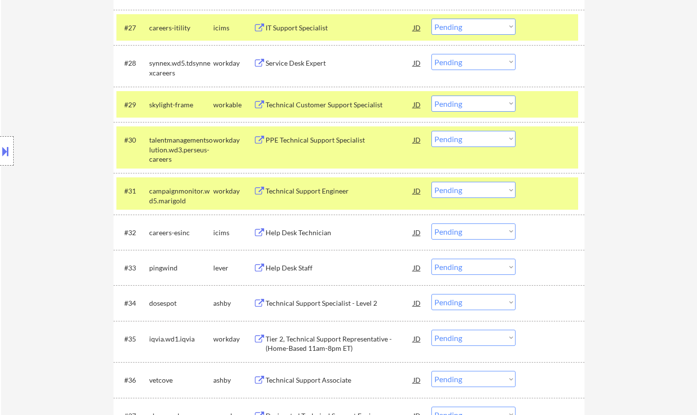
scroll to position [1321, 0]
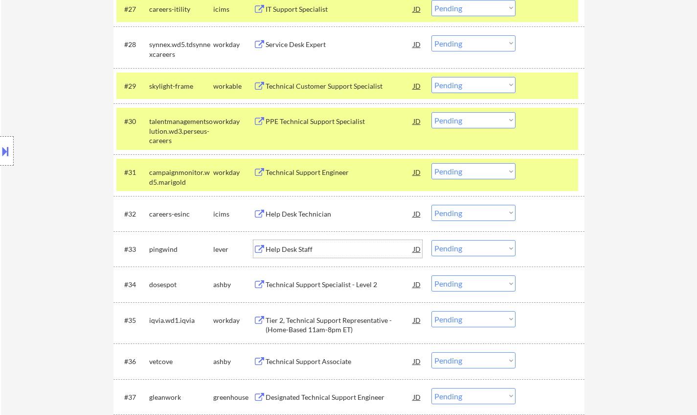
click at [280, 248] on div "Help Desk Staff" at bounding box center [340, 249] width 148 height 10
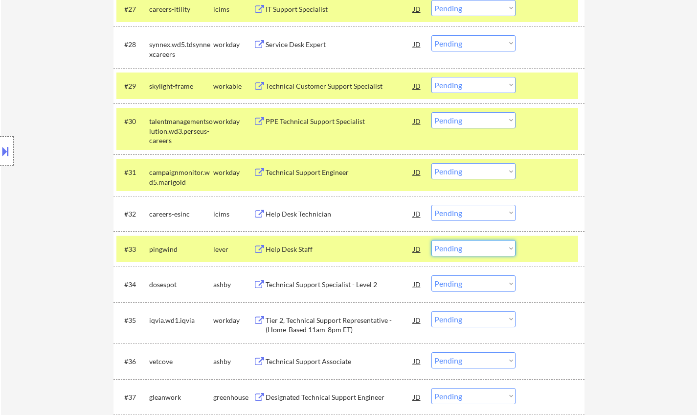
drag, startPoint x: 469, startPoint y: 247, endPoint x: 472, endPoint y: 253, distance: 6.8
click at [469, 247] on select "Choose an option... Pending Applied Excluded (Questions) Excluded (Expired) Exc…" at bounding box center [474, 248] width 84 height 16
click at [432, 240] on select "Choose an option... Pending Applied Excluded (Questions) Excluded (Expired) Exc…" at bounding box center [474, 248] width 84 height 16
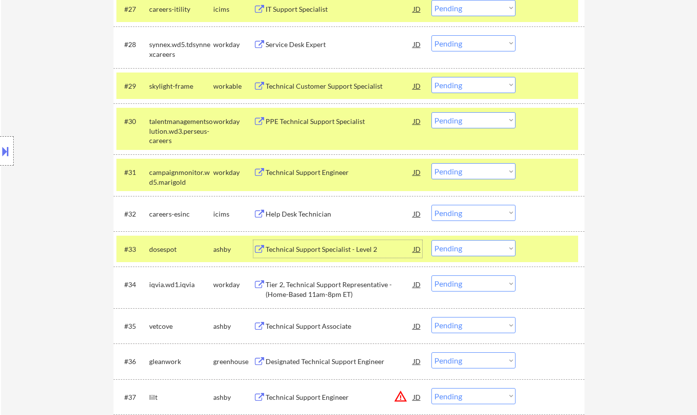
click at [300, 246] on div "Technical Support Specialist - Level 2" at bounding box center [340, 249] width 148 height 10
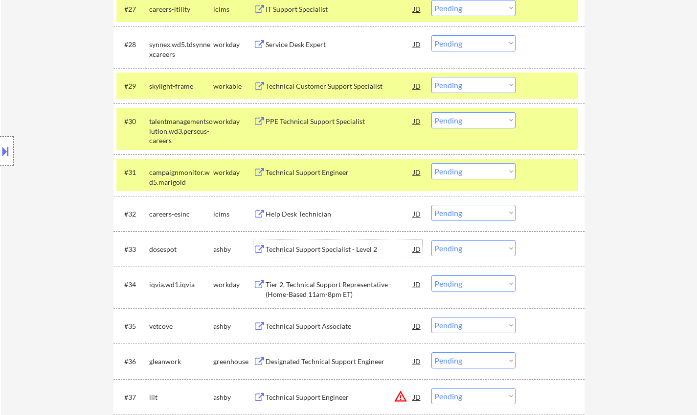
click at [455, 245] on select "Choose an option... Pending Applied Excluded (Questions) Excluded (Expired) Exc…" at bounding box center [474, 248] width 84 height 16
click at [432, 240] on select "Choose an option... Pending Applied Excluded (Questions) Excluded (Expired) Exc…" at bounding box center [474, 248] width 84 height 16
select select ""pending""
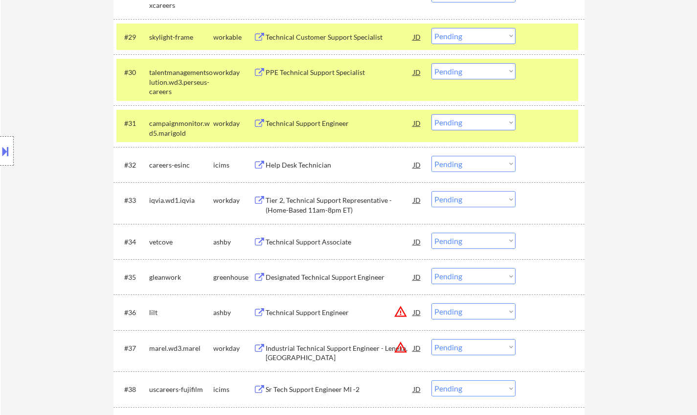
scroll to position [1419, 0]
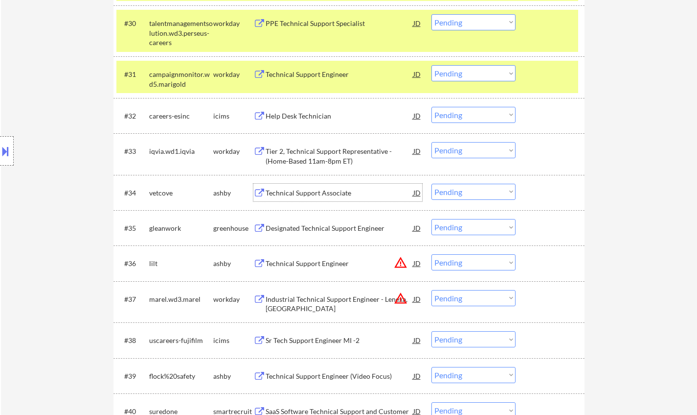
click at [322, 186] on div "Technical Support Associate" at bounding box center [340, 193] width 148 height 18
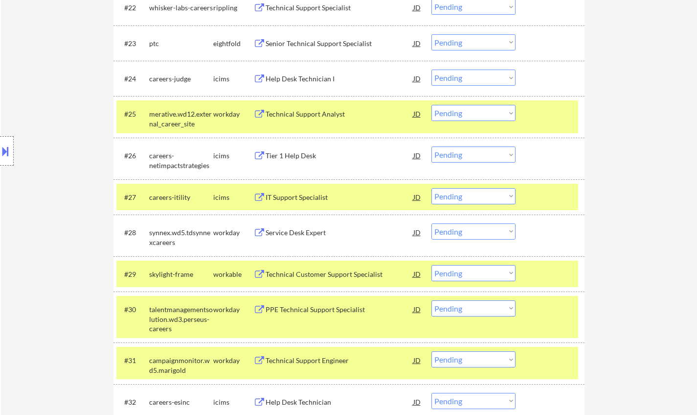
scroll to position [1175, 0]
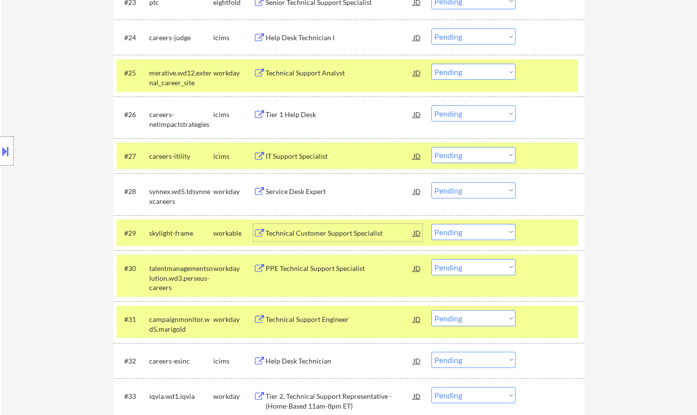
click at [329, 230] on div "Technical Customer Support Specialist" at bounding box center [340, 233] width 148 height 10
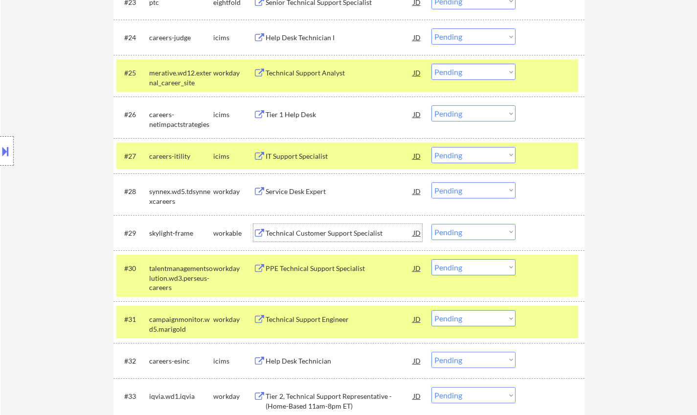
click at [480, 235] on select "Choose an option... Pending Applied Excluded (Questions) Excluded (Expired) Exc…" at bounding box center [474, 232] width 84 height 16
click at [432, 224] on select "Choose an option... Pending Applied Excluded (Questions) Excluded (Expired) Exc…" at bounding box center [474, 232] width 84 height 16
select select ""pending""
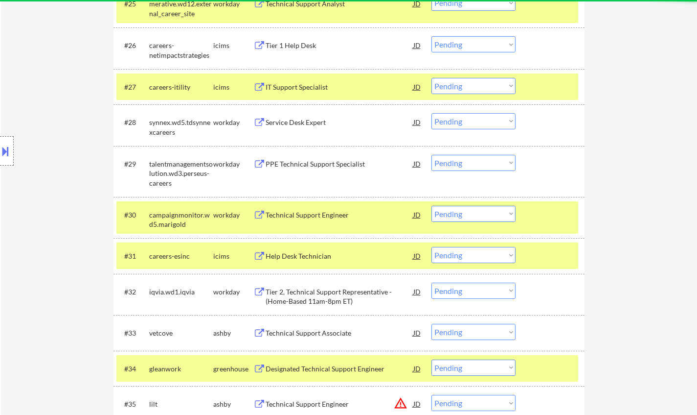
scroll to position [1321, 0]
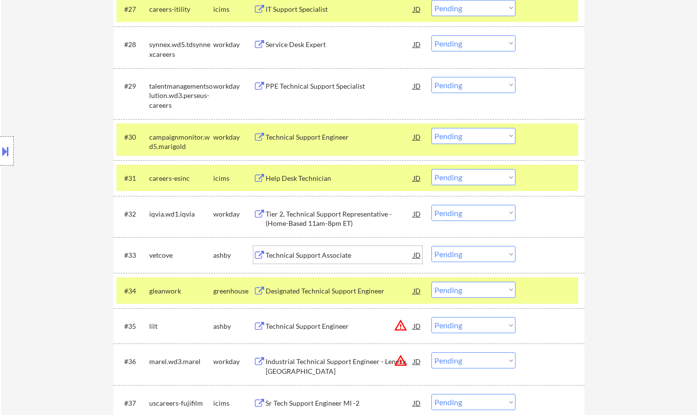
click at [301, 255] on div "Technical Support Associate" at bounding box center [340, 255] width 148 height 10
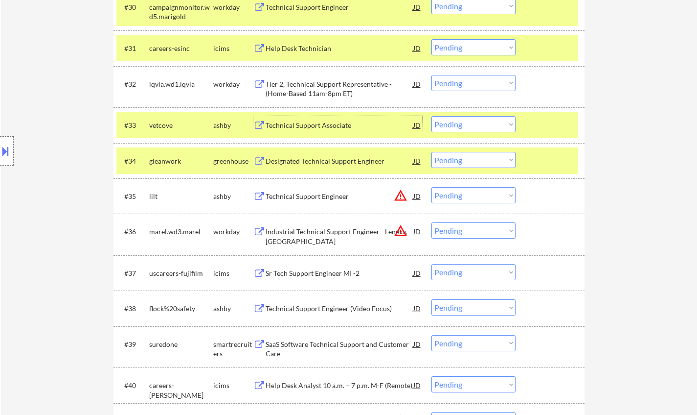
scroll to position [1468, 0]
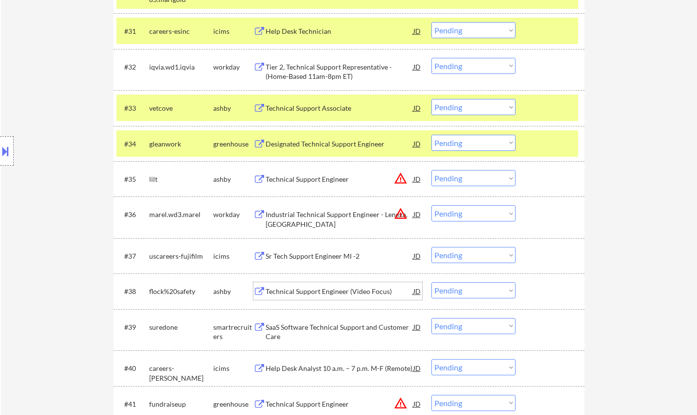
click at [334, 292] on div "Technical Support Engineer (Video Focus)" at bounding box center [340, 291] width 148 height 10
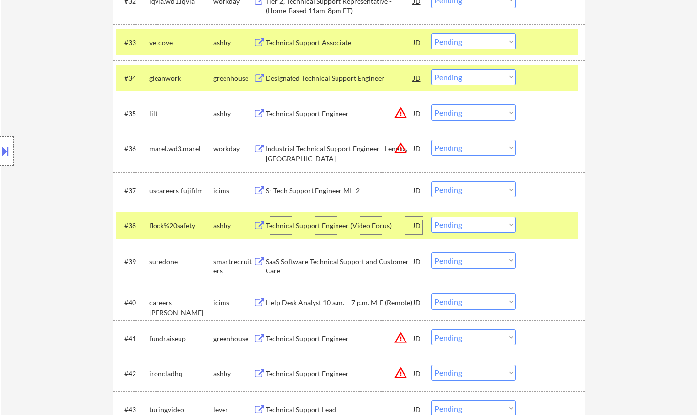
scroll to position [1615, 0]
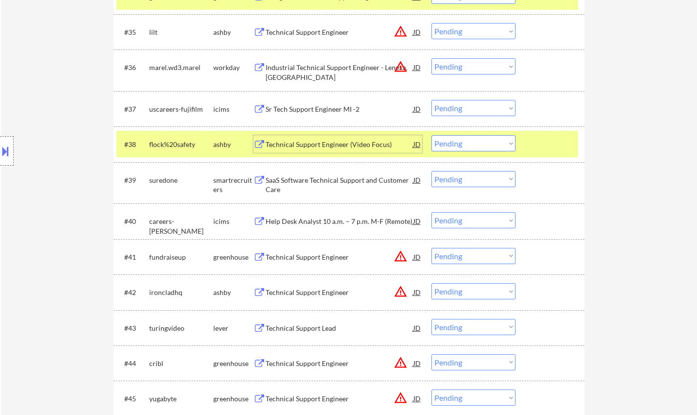
drag, startPoint x: 473, startPoint y: 140, endPoint x: 480, endPoint y: 150, distance: 12.4
click at [473, 140] on select "Choose an option... Pending Applied Excluded (Questions) Excluded (Expired) Exc…" at bounding box center [474, 143] width 84 height 16
click at [432, 135] on select "Choose an option... Pending Applied Excluded (Questions) Excluded (Expired) Exc…" at bounding box center [474, 143] width 84 height 16
click at [339, 179] on div "SaaS Software Technical Support and Customer Care" at bounding box center [340, 184] width 148 height 19
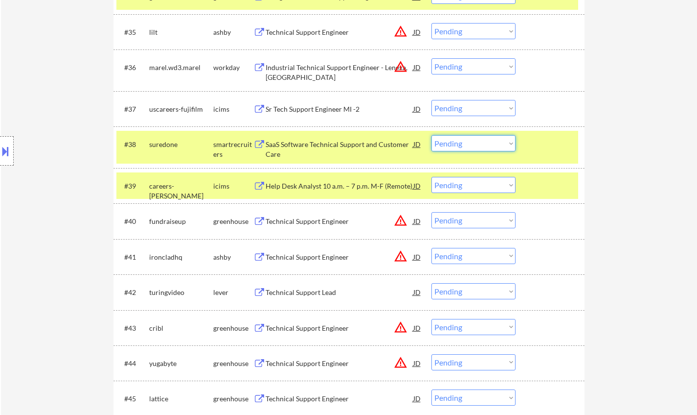
drag, startPoint x: 474, startPoint y: 138, endPoint x: 482, endPoint y: 150, distance: 14.9
click at [474, 138] on select "Choose an option... Pending Applied Excluded (Questions) Excluded (Expired) Exc…" at bounding box center [474, 143] width 84 height 16
click at [432, 135] on select "Choose an option... Pending Applied Excluded (Questions) Excluded (Expired) Exc…" at bounding box center [474, 143] width 84 height 16
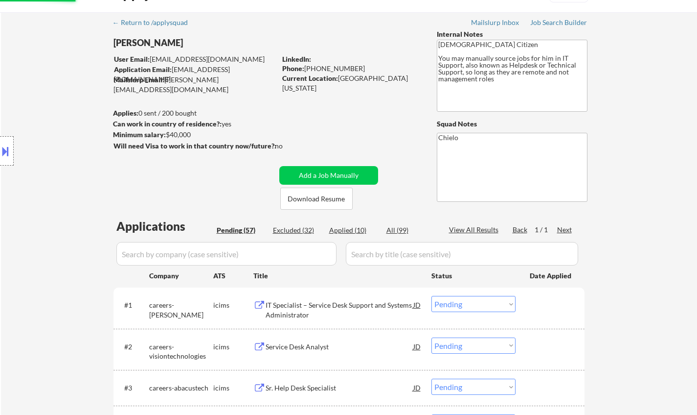
scroll to position [0, 0]
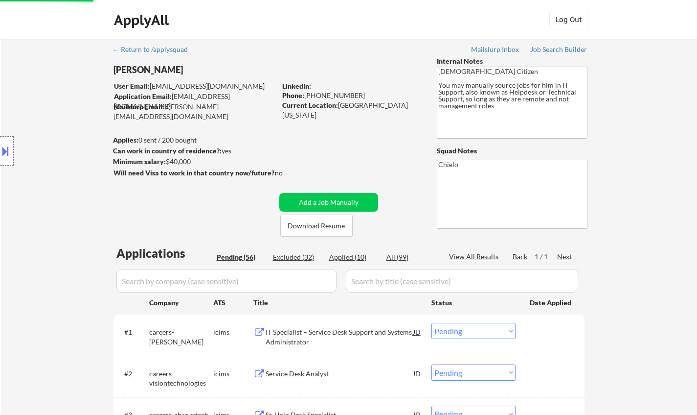
select select ""pending""
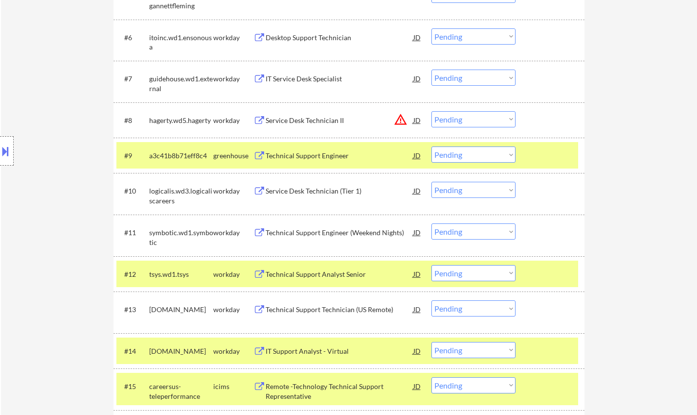
scroll to position [734, 0]
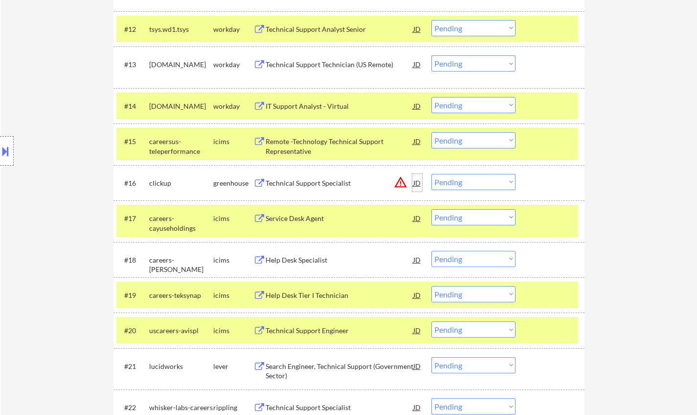
click at [418, 181] on div "JD" at bounding box center [418, 183] width 10 height 18
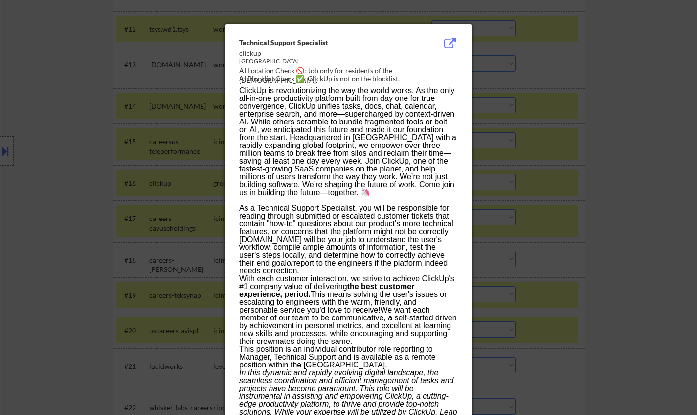
click at [587, 208] on div at bounding box center [348, 207] width 697 height 415
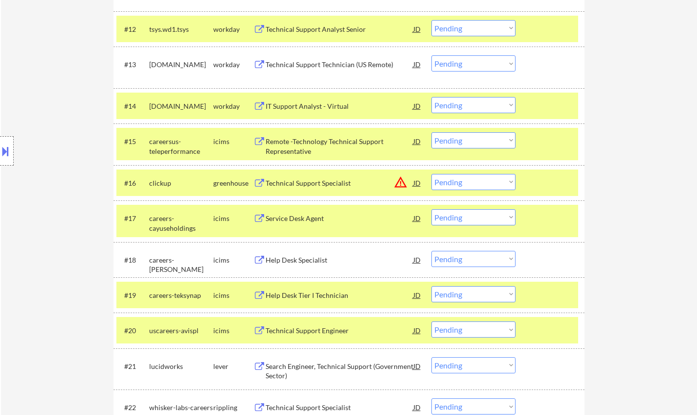
click at [489, 181] on select "Choose an option... Pending Applied Excluded (Questions) Excluded (Expired) Exc…" at bounding box center [474, 182] width 84 height 16
click at [432, 174] on select "Choose an option... Pending Applied Excluded (Questions) Excluded (Expired) Exc…" at bounding box center [474, 182] width 84 height 16
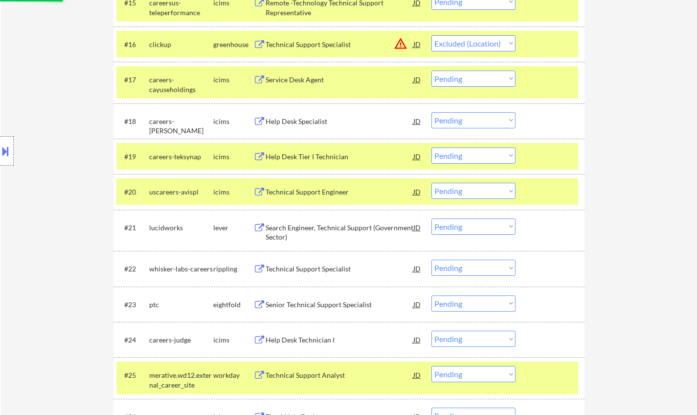
scroll to position [979, 0]
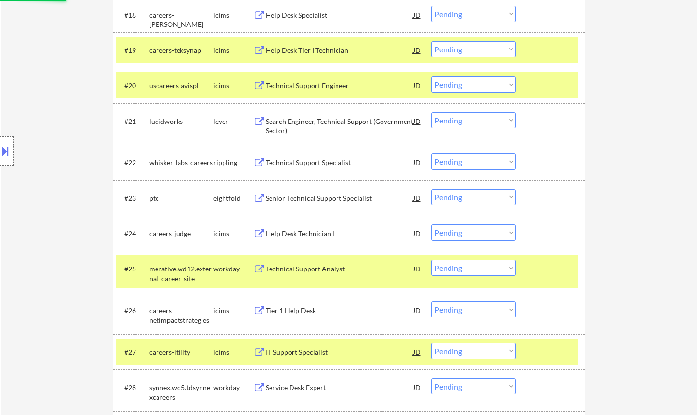
select select ""pending""
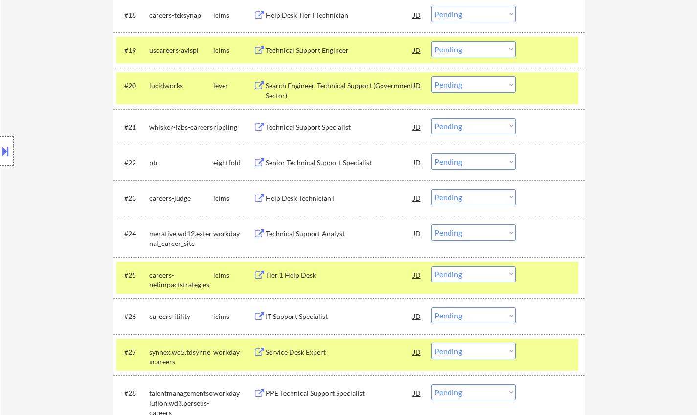
click at [315, 131] on div "Technical Support Specialist" at bounding box center [340, 127] width 148 height 10
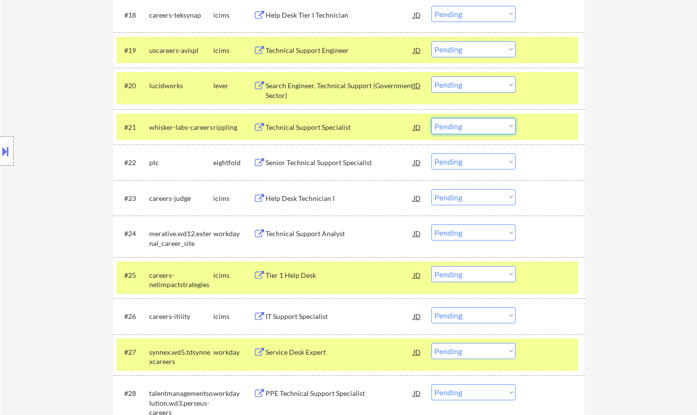
click at [454, 126] on select "Choose an option... Pending Applied Excluded (Questions) Excluded (Expired) Exc…" at bounding box center [474, 126] width 84 height 16
click at [432, 118] on select "Choose an option... Pending Applied Excluded (Questions) Excluded (Expired) Exc…" at bounding box center [474, 126] width 84 height 16
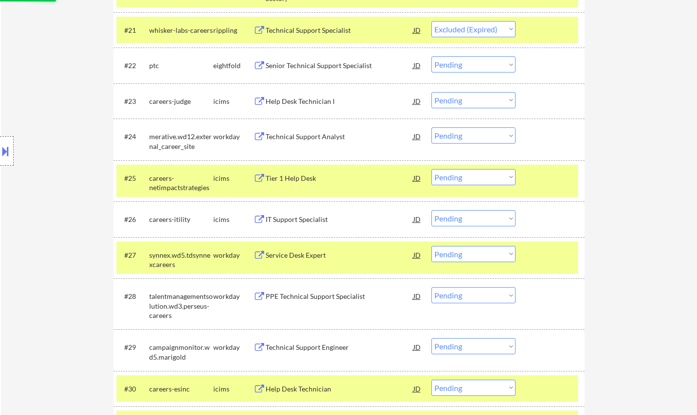
scroll to position [1126, 0]
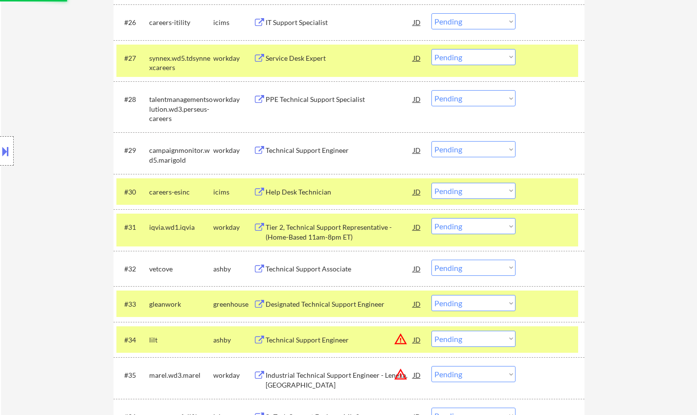
select select ""pending""
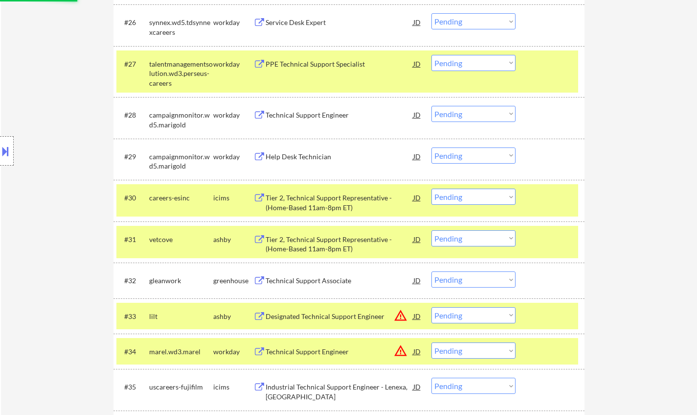
scroll to position [1321, 0]
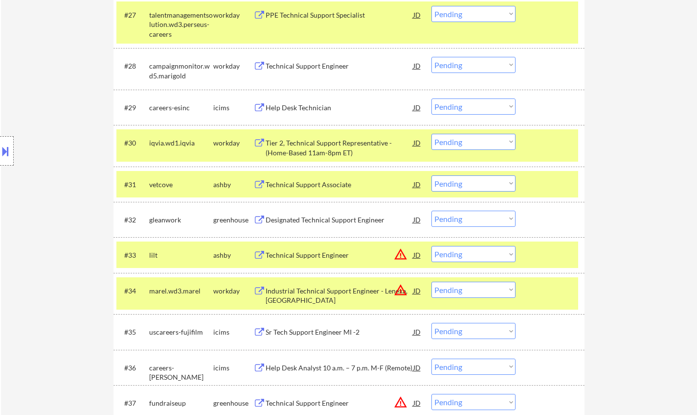
click at [306, 218] on div "Designated Technical Support Engineer" at bounding box center [340, 220] width 148 height 10
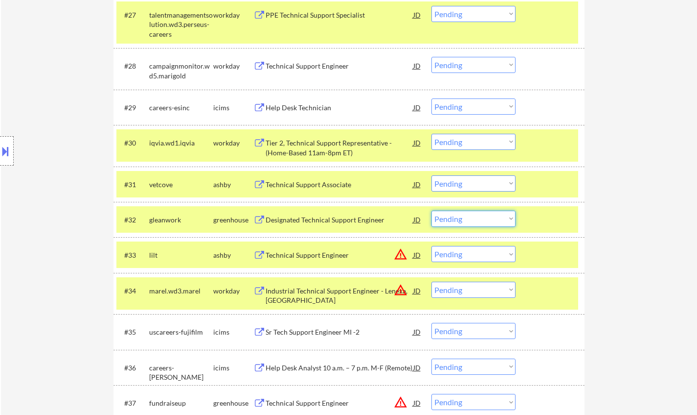
drag, startPoint x: 470, startPoint y: 217, endPoint x: 477, endPoint y: 219, distance: 7.1
click at [470, 217] on select "Choose an option... Pending Applied Excluded (Questions) Excluded (Expired) Exc…" at bounding box center [474, 218] width 84 height 16
click at [432, 210] on select "Choose an option... Pending Applied Excluded (Questions) Excluded (Expired) Exc…" at bounding box center [474, 218] width 84 height 16
select select ""pending""
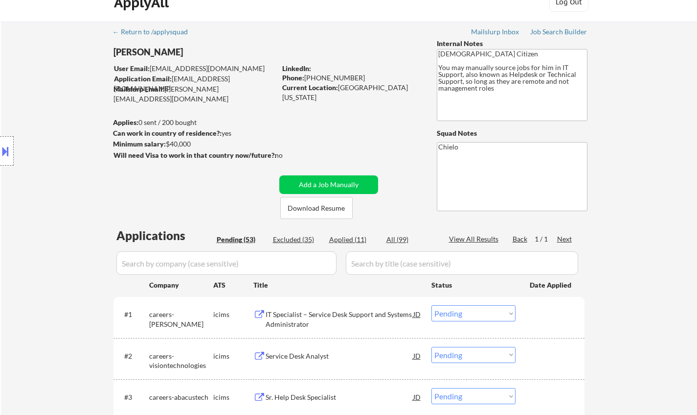
scroll to position [0, 0]
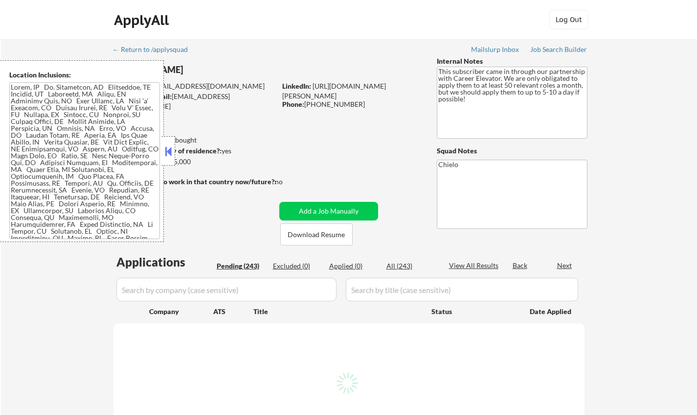
click at [166, 148] on button at bounding box center [168, 151] width 11 height 15
select select ""pending""
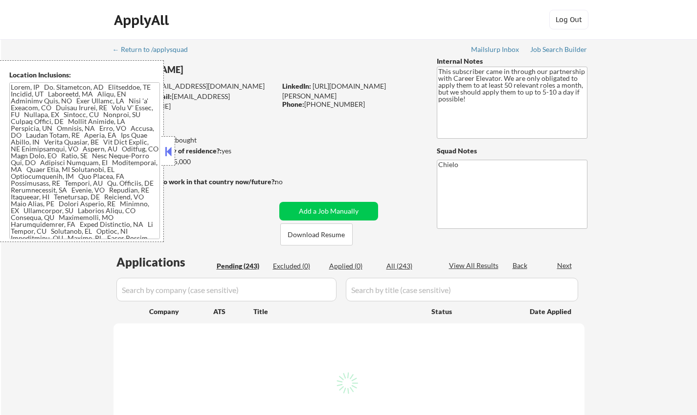
select select ""pending""
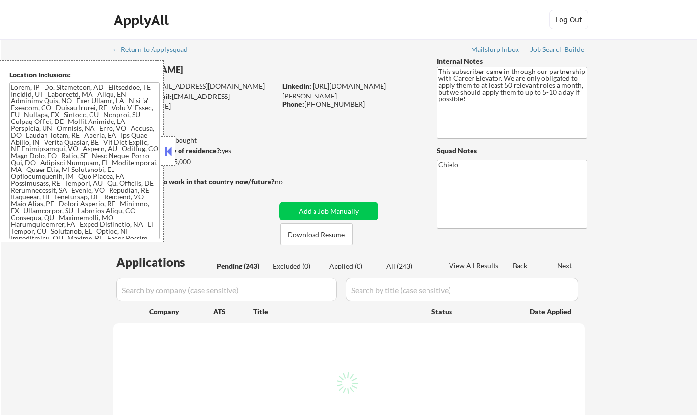
select select ""pending""
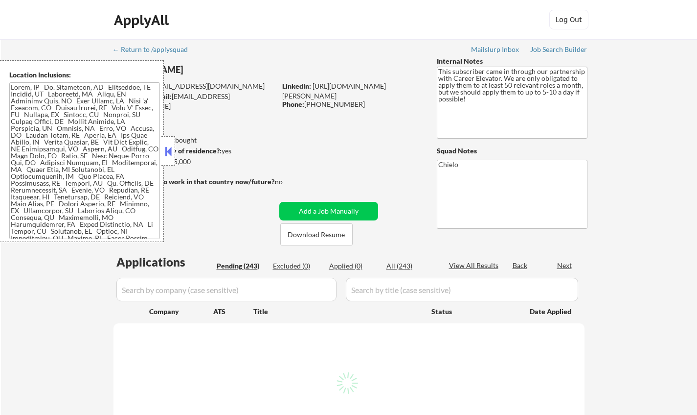
select select ""pending""
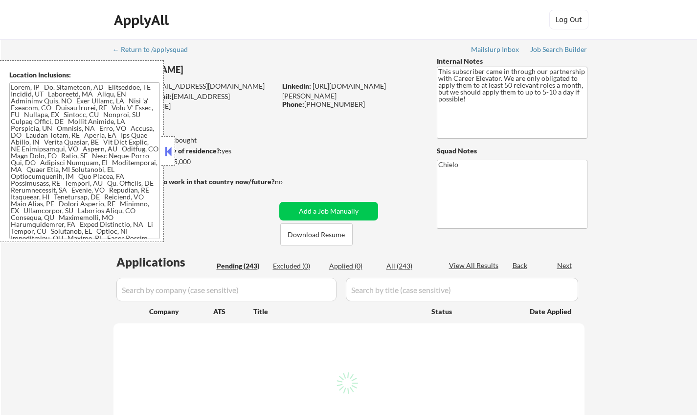
select select ""pending""
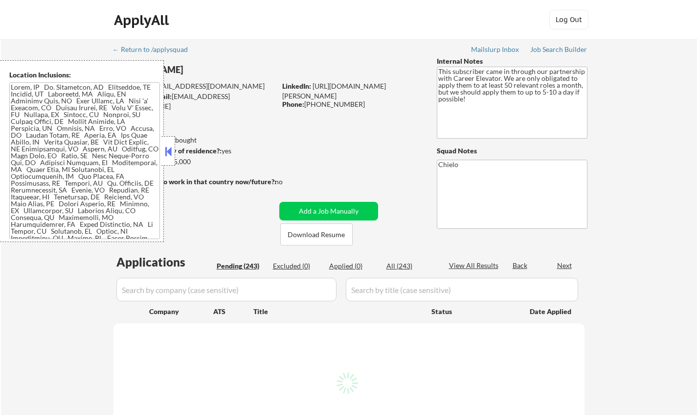
select select ""pending""
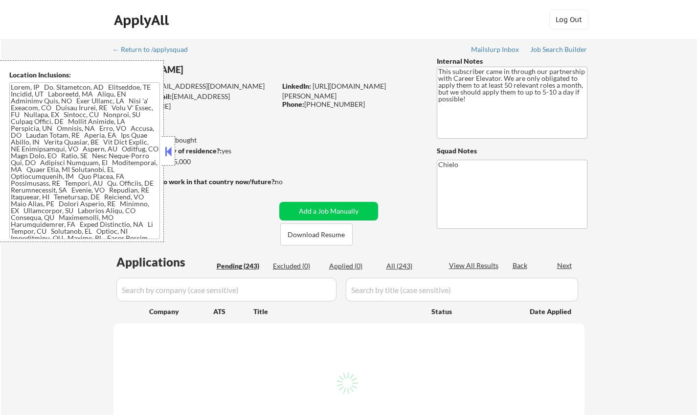
select select ""pending""
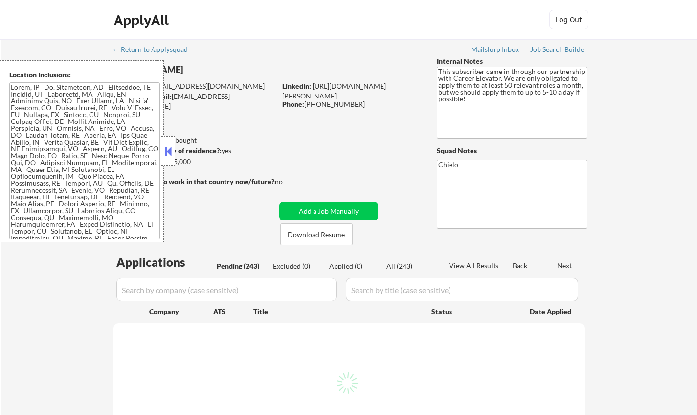
select select ""pending""
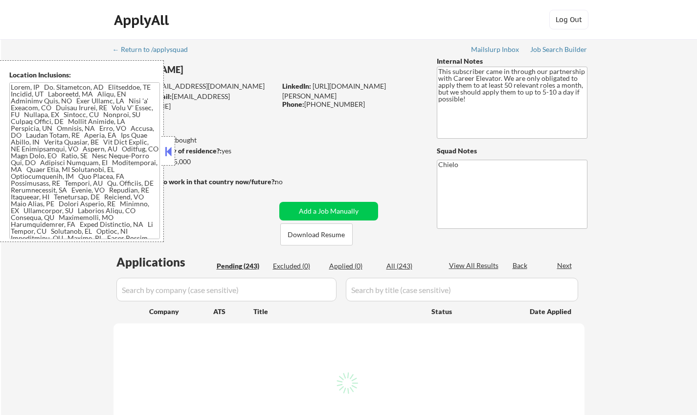
select select ""pending""
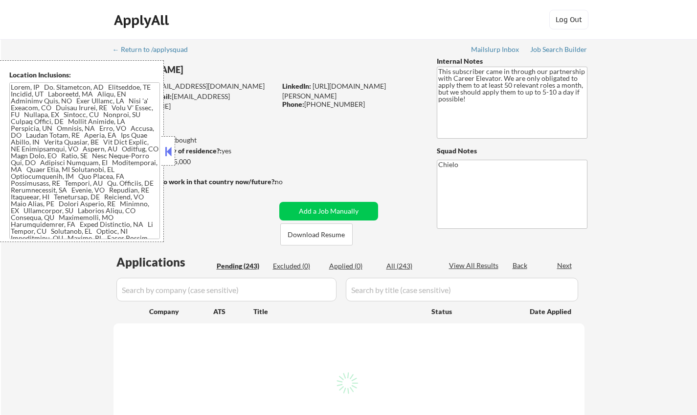
select select ""pending""
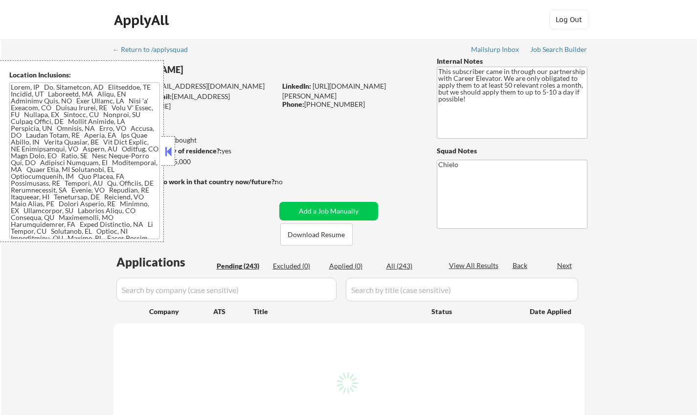
select select ""pending""
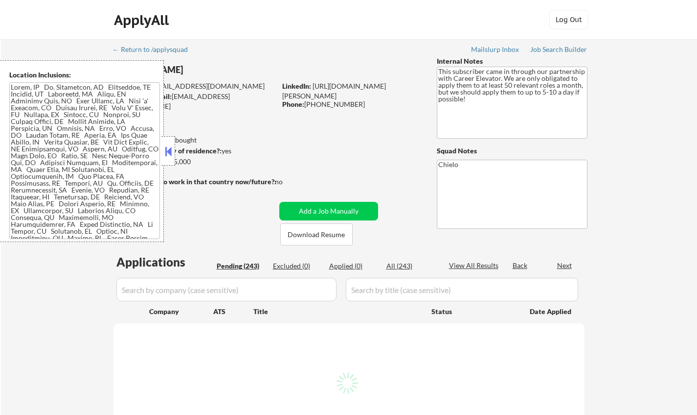
select select ""pending""
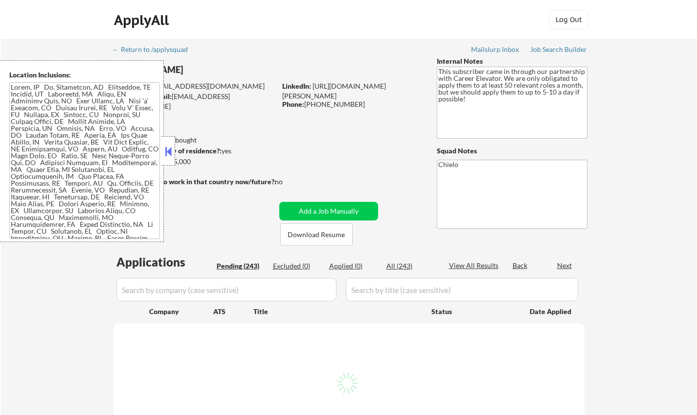
select select ""pending""
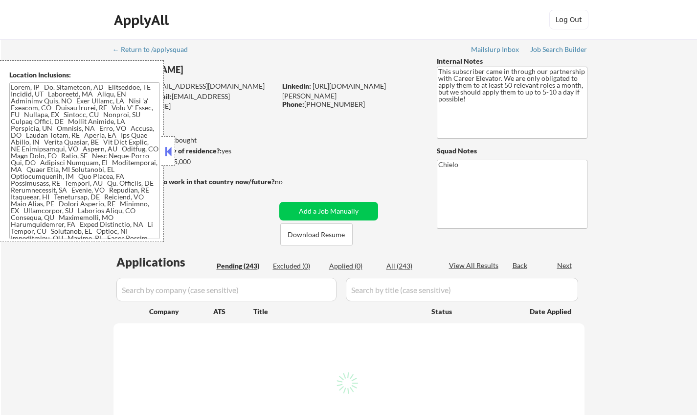
select select ""pending""
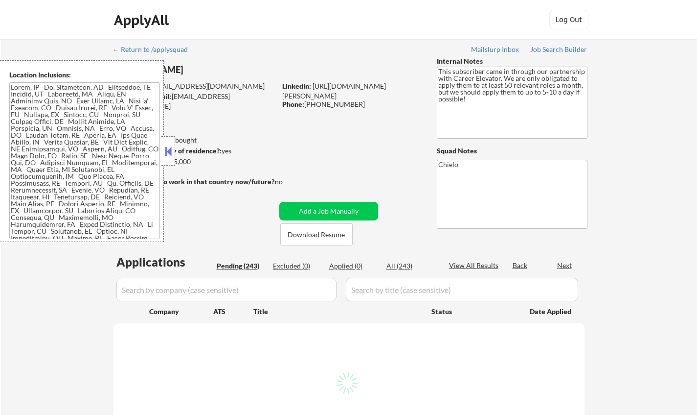
select select ""pending""
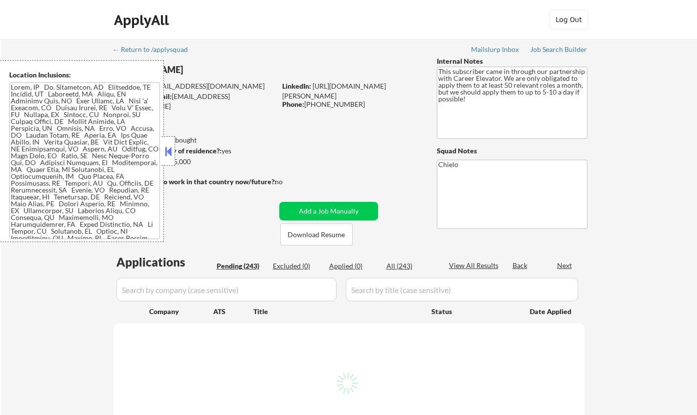
select select ""pending""
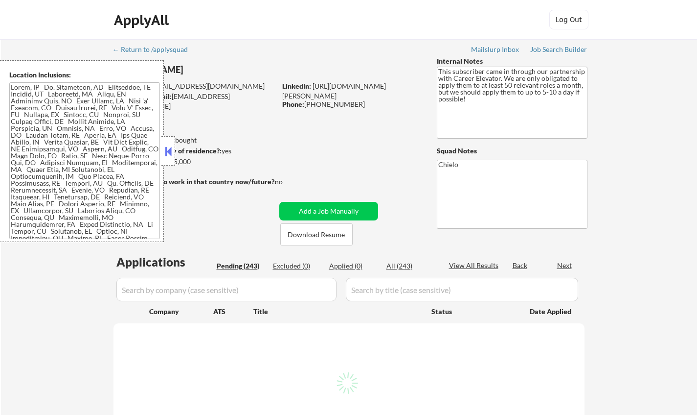
select select ""pending""
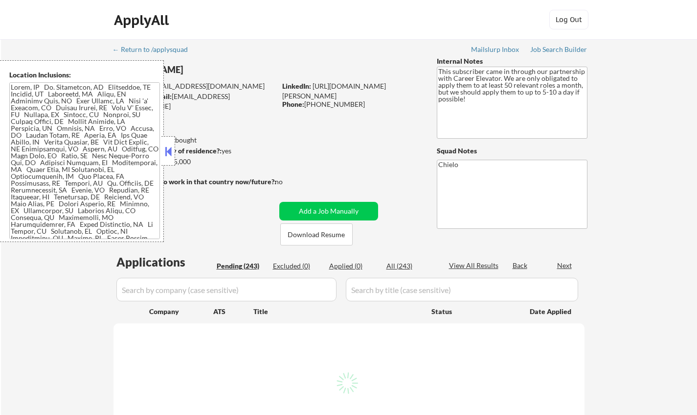
select select ""pending""
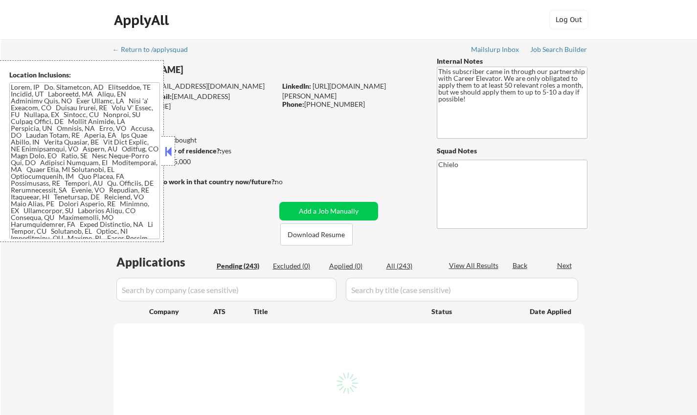
select select ""pending""
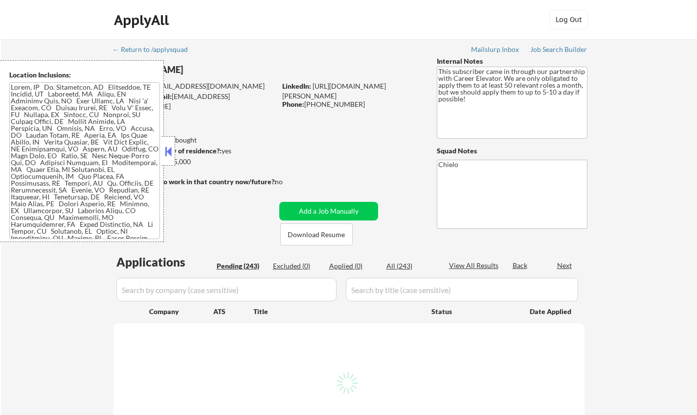
select select ""pending""
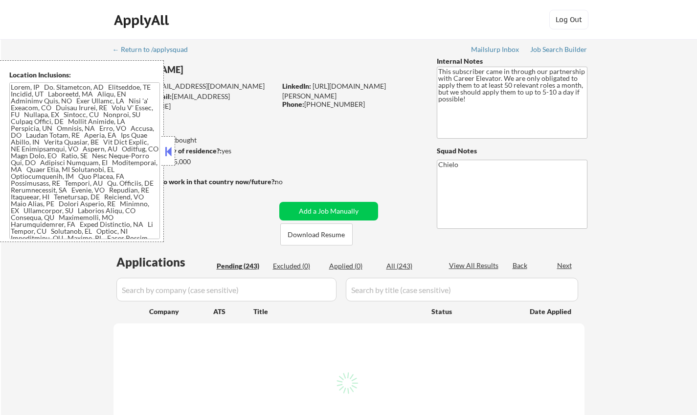
select select ""pending""
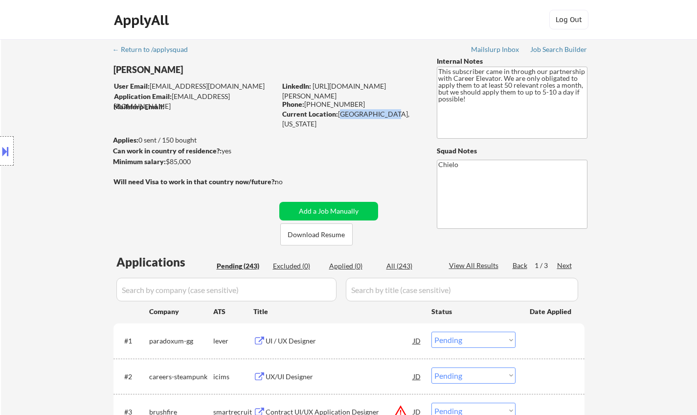
drag, startPoint x: 340, startPoint y: 112, endPoint x: 386, endPoint y: 113, distance: 46.5
click at [386, 113] on div "Current Location: [GEOGRAPHIC_DATA], [US_STATE]" at bounding box center [351, 118] width 139 height 19
copy div "[GEOGRAPHIC_DATA], [US_STATE]"
click at [0, 154] on button at bounding box center [5, 151] width 11 height 16
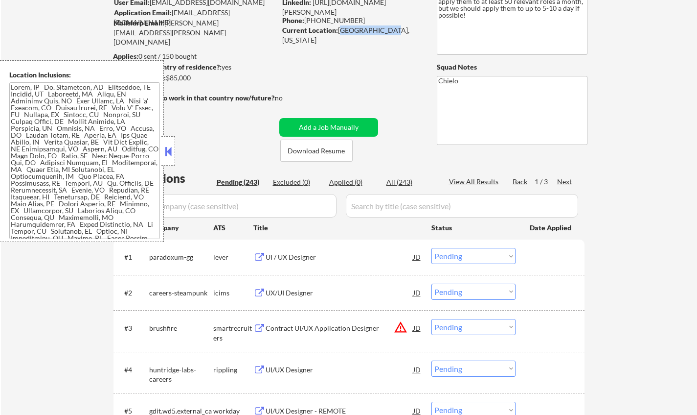
scroll to position [147, 0]
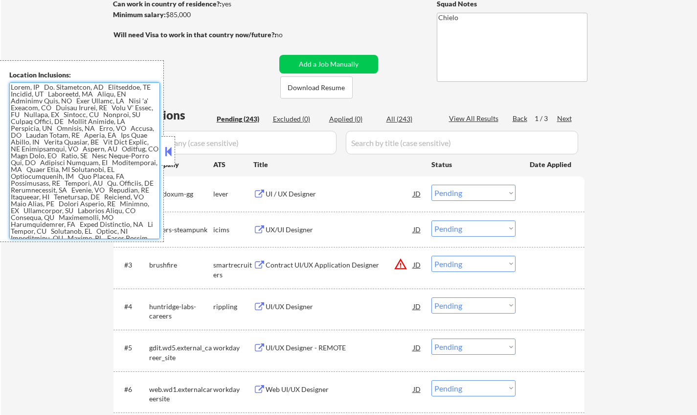
drag, startPoint x: 115, startPoint y: 231, endPoint x: 32, endPoint y: 114, distance: 143.9
click at [6, 84] on div "Location Inclusions:" at bounding box center [82, 151] width 164 height 182
click at [97, 141] on textarea at bounding box center [84, 160] width 151 height 157
drag, startPoint x: 106, startPoint y: 163, endPoint x: 4, endPoint y: 80, distance: 132.2
click at [4, 80] on div "Location Inclusions:" at bounding box center [82, 151] width 164 height 182
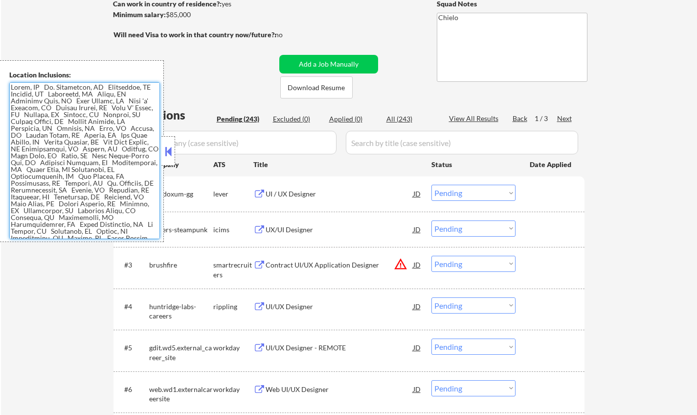
click at [110, 174] on textarea at bounding box center [84, 160] width 151 height 157
drag, startPoint x: 107, startPoint y: 162, endPoint x: 147, endPoint y: 161, distance: 39.7
click at [147, 161] on textarea at bounding box center [84, 160] width 151 height 157
drag, startPoint x: 11, startPoint y: 178, endPoint x: 124, endPoint y: 231, distance: 124.1
click at [123, 232] on textarea at bounding box center [84, 160] width 151 height 157
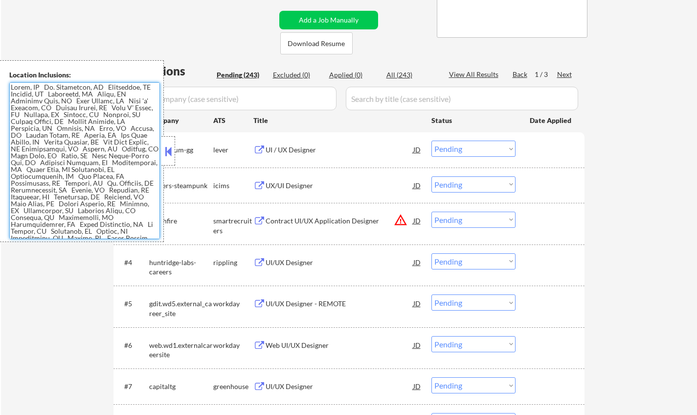
scroll to position [245, 0]
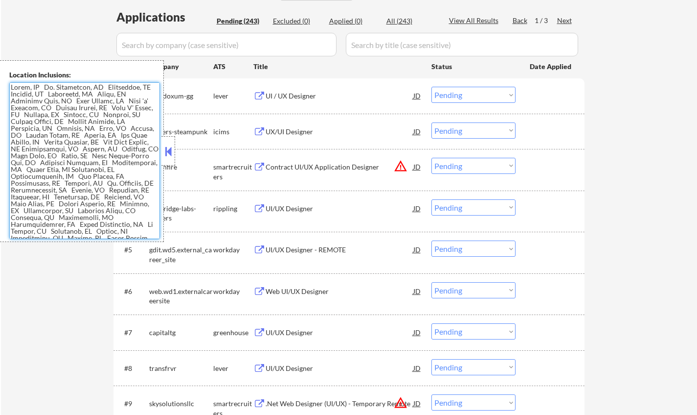
click at [89, 161] on textarea at bounding box center [84, 160] width 151 height 157
drag, startPoint x: 12, startPoint y: 168, endPoint x: 158, endPoint y: 168, distance: 145.8
click at [158, 168] on textarea at bounding box center [84, 160] width 151 height 157
click at [168, 149] on button at bounding box center [168, 151] width 11 height 15
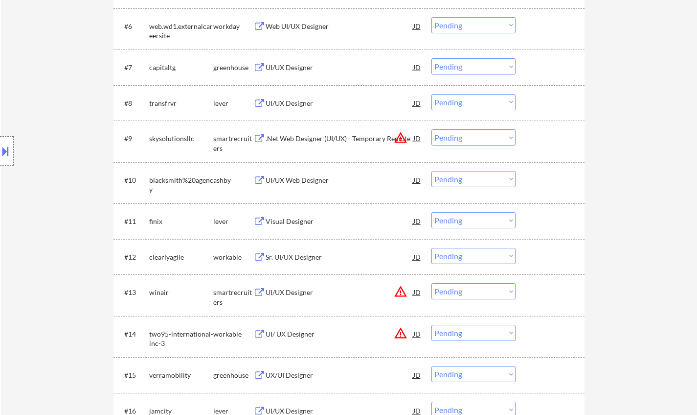
scroll to position [509, 0]
click at [294, 224] on div "Visual Designer" at bounding box center [340, 221] width 148 height 10
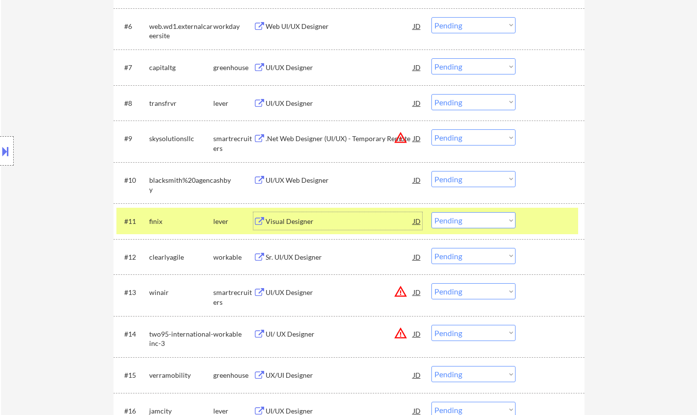
click at [478, 222] on select "Choose an option... Pending Applied Excluded (Questions) Excluded (Expired) Exc…" at bounding box center [474, 220] width 84 height 16
click at [432, 212] on select "Choose an option... Pending Applied Excluded (Questions) Excluded (Expired) Exc…" at bounding box center [474, 220] width 84 height 16
select select ""pending""
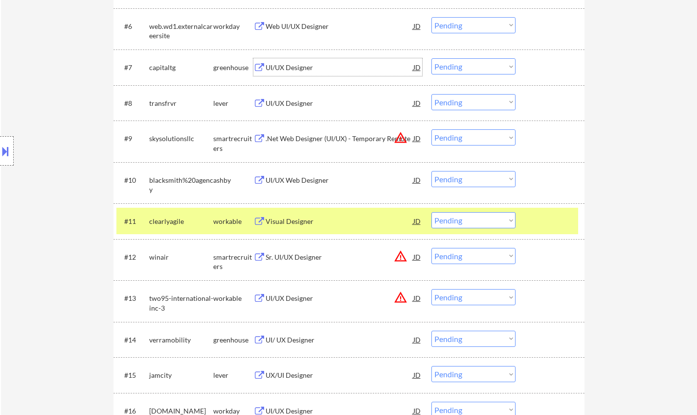
click at [287, 68] on div "UI/UX Designer" at bounding box center [340, 68] width 148 height 10
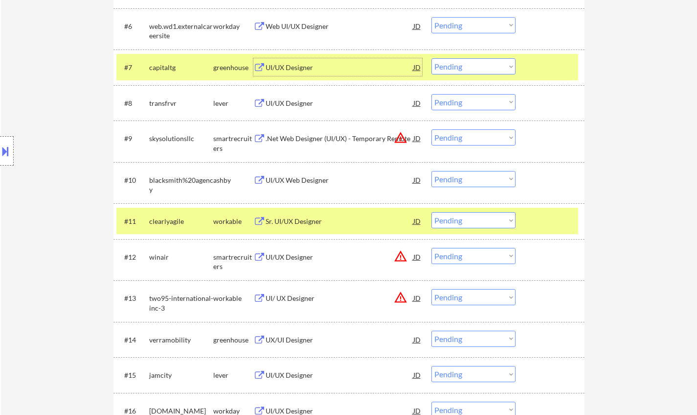
click at [465, 69] on select "Choose an option... Pending Applied Excluded (Questions) Excluded (Expired) Exc…" at bounding box center [474, 66] width 84 height 16
click at [432, 58] on select "Choose an option... Pending Applied Excluded (Questions) Excluded (Expired) Exc…" at bounding box center [474, 66] width 84 height 16
select select ""pending""
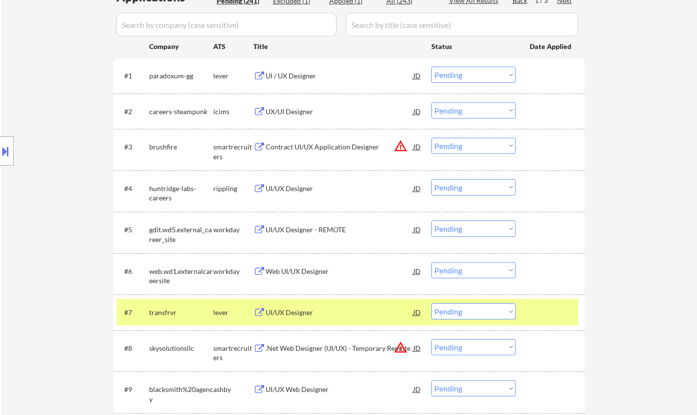
scroll to position [69, 0]
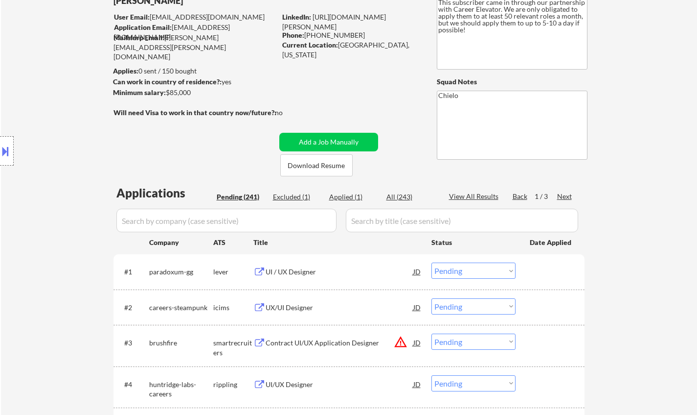
click at [294, 275] on div "UI / UX Designer" at bounding box center [340, 272] width 148 height 10
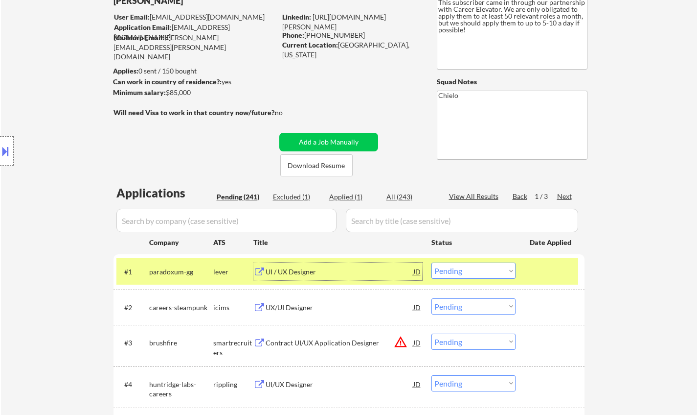
click at [487, 266] on select "Choose an option... Pending Applied Excluded (Questions) Excluded (Expired) Exc…" at bounding box center [474, 270] width 84 height 16
click at [432, 262] on select "Choose an option... Pending Applied Excluded (Questions) Excluded (Expired) Exc…" at bounding box center [474, 270] width 84 height 16
select select ""pending""
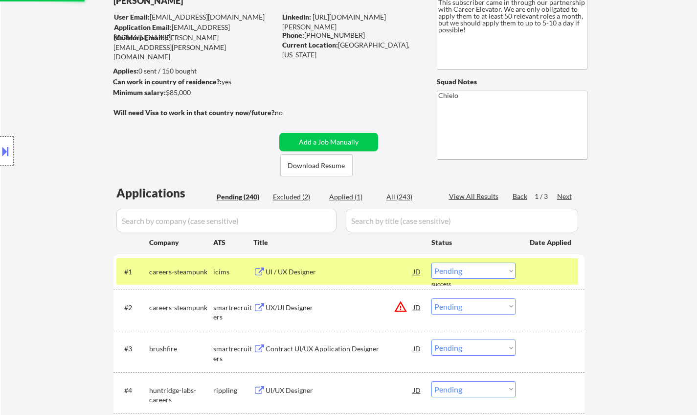
scroll to position [167, 0]
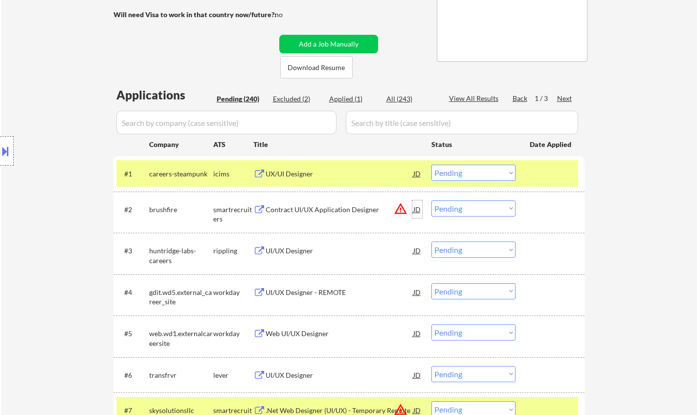
click at [416, 210] on div "JD" at bounding box center [418, 209] width 10 height 18
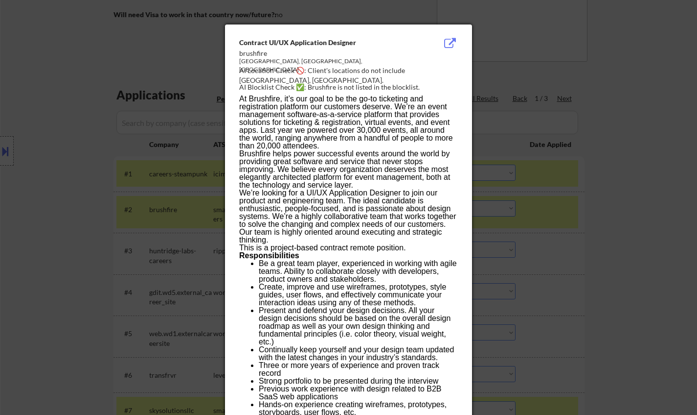
click at [571, 261] on div at bounding box center [348, 207] width 697 height 415
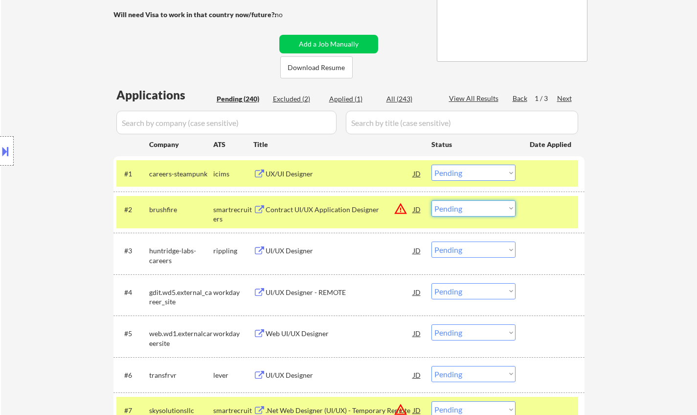
click at [470, 212] on select "Choose an option... Pending Applied Excluded (Questions) Excluded (Expired) Exc…" at bounding box center [474, 208] width 84 height 16
click at [432, 200] on select "Choose an option... Pending Applied Excluded (Questions) Excluded (Expired) Exc…" at bounding box center [474, 208] width 84 height 16
click at [3, 145] on button at bounding box center [5, 151] width 11 height 16
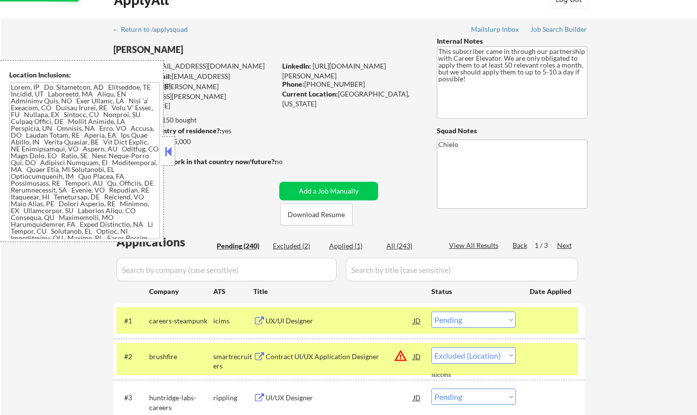
select select ""pending""
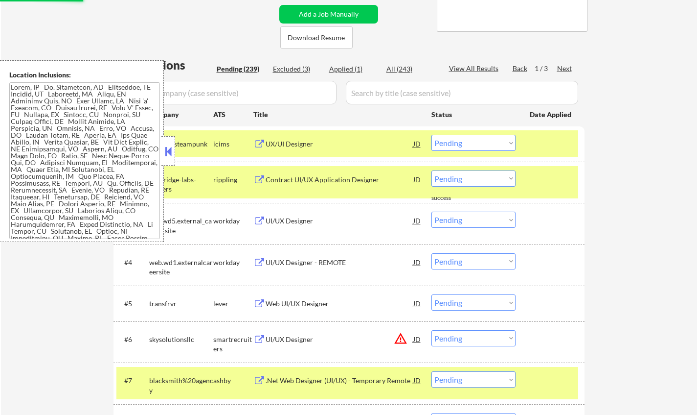
scroll to position [216, 0]
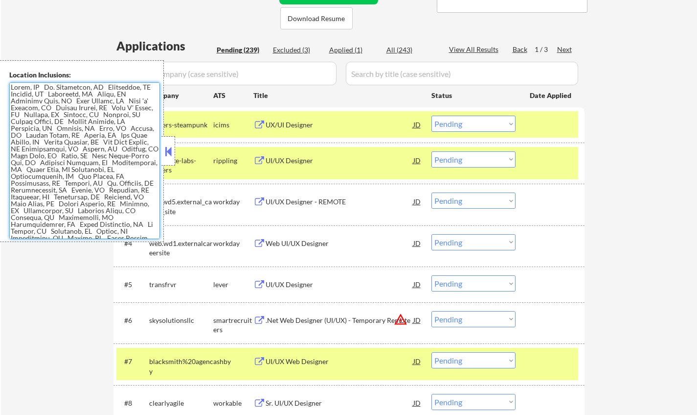
click at [43, 162] on textarea at bounding box center [84, 160] width 151 height 157
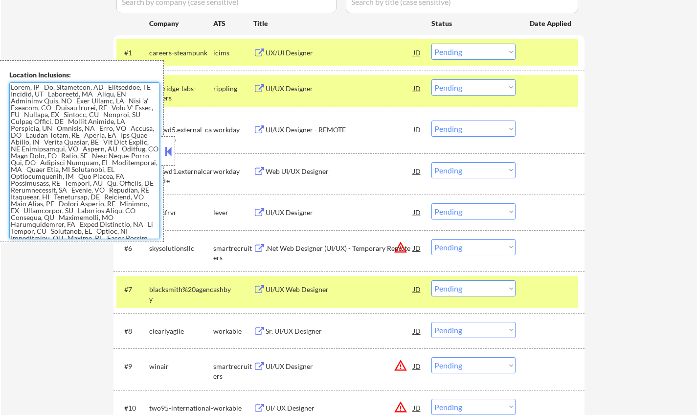
scroll to position [363, 0]
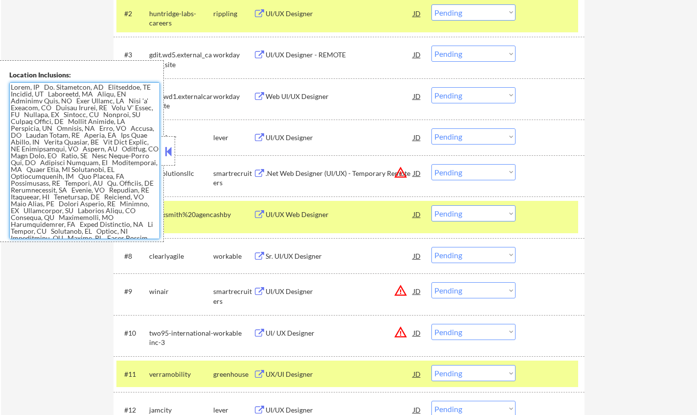
click at [168, 146] on button at bounding box center [168, 151] width 11 height 15
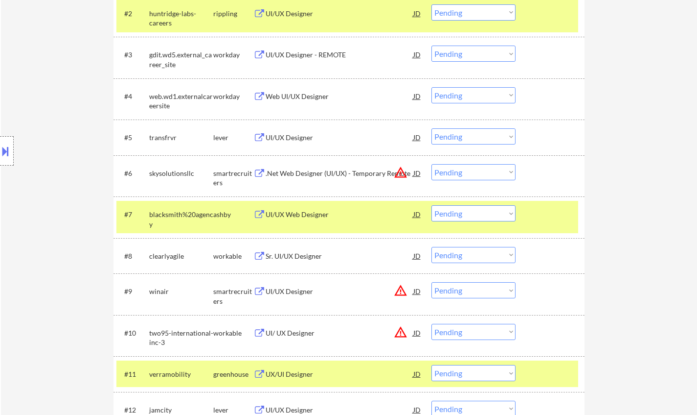
click at [451, 169] on select "Choose an option... Pending Applied Excluded (Questions) Excluded (Expired) Exc…" at bounding box center [474, 172] width 84 height 16
click at [432, 164] on select "Choose an option... Pending Applied Excluded (Questions) Excluded (Expired) Exc…" at bounding box center [474, 172] width 84 height 16
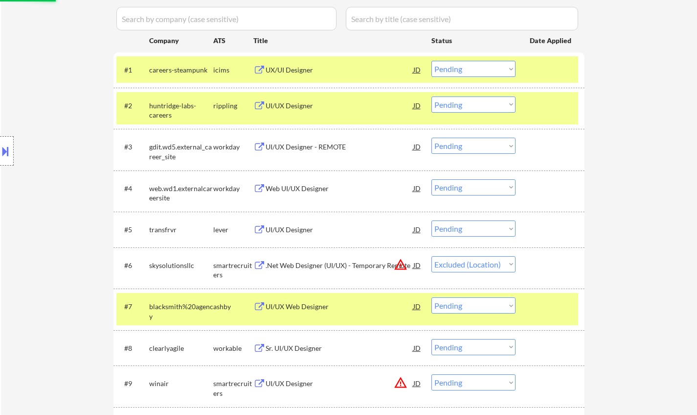
scroll to position [167, 0]
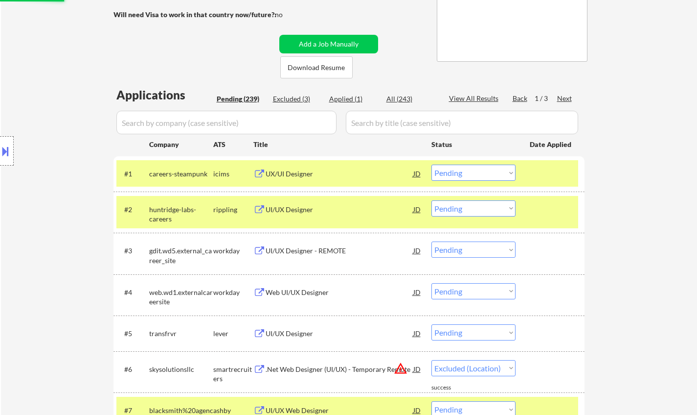
select select ""pending""
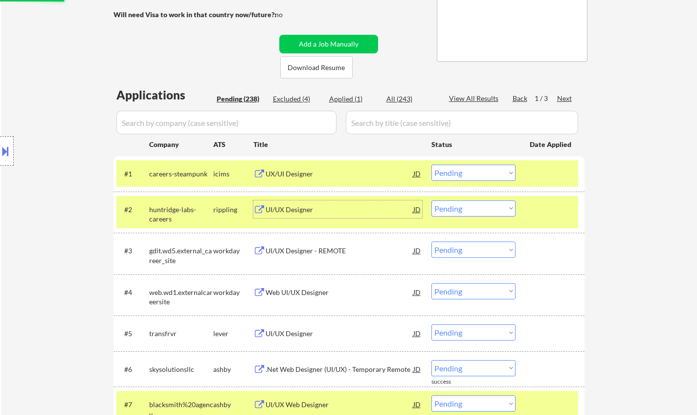
click at [294, 208] on div "UI/UX Designer" at bounding box center [340, 210] width 148 height 10
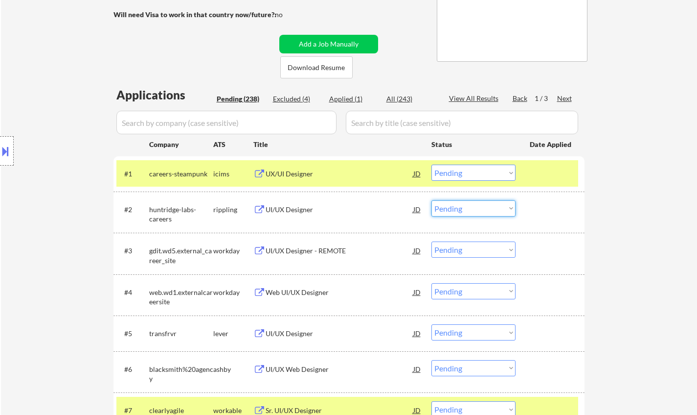
click at [490, 211] on select "Choose an option... Pending Applied Excluded (Questions) Excluded (Expired) Exc…" at bounding box center [474, 208] width 84 height 16
click at [432, 200] on select "Choose an option... Pending Applied Excluded (Questions) Excluded (Expired) Exc…" at bounding box center [474, 208] width 84 height 16
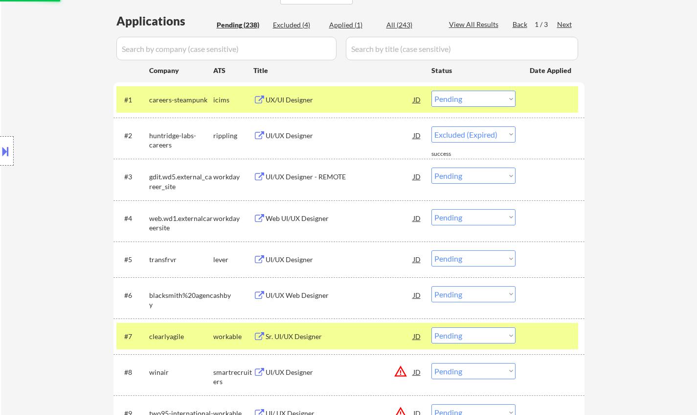
scroll to position [314, 0]
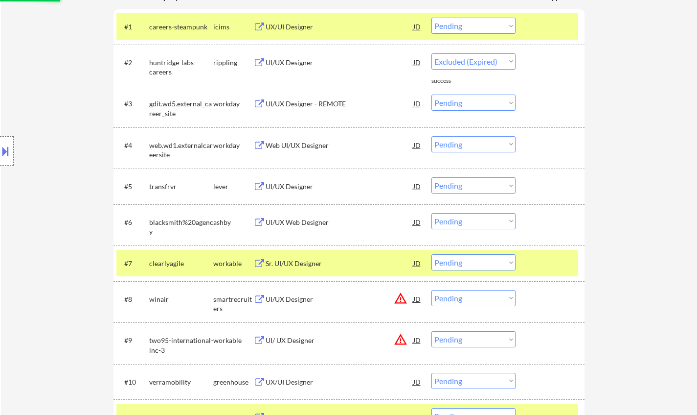
select select ""pending""
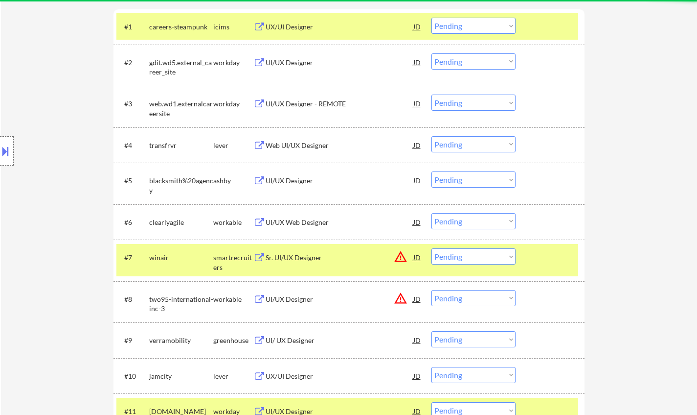
click at [294, 141] on div "Web UI/UX Designer" at bounding box center [340, 145] width 148 height 10
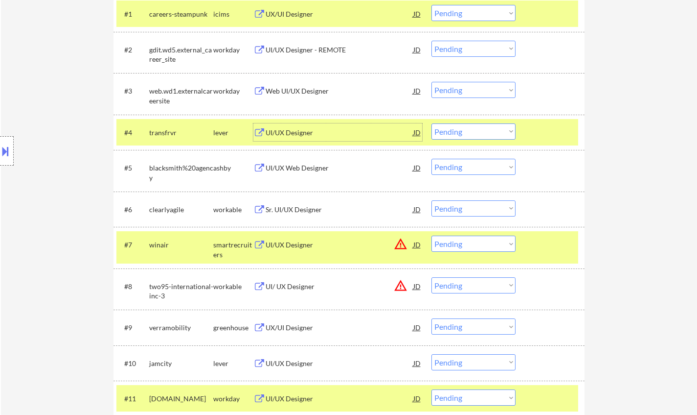
scroll to position [294, 0]
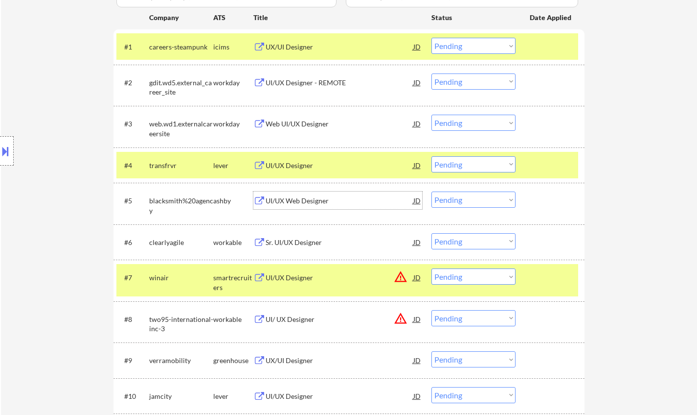
click at [291, 206] on div "UI/UX Web Designer" at bounding box center [340, 200] width 148 height 18
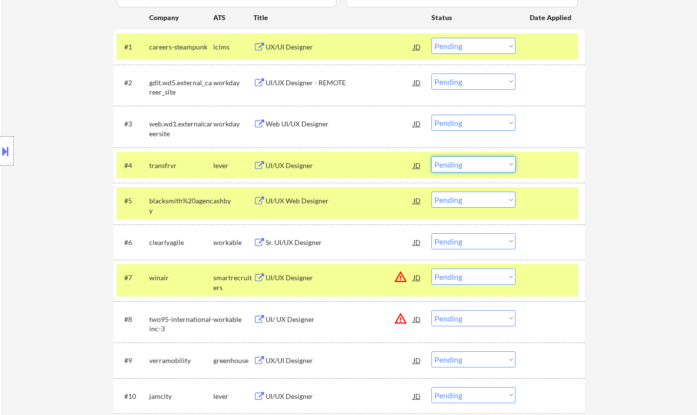
drag, startPoint x: 466, startPoint y: 159, endPoint x: 476, endPoint y: 171, distance: 15.3
click at [467, 159] on select "Choose an option... Pending Applied Excluded (Questions) Excluded (Expired) Exc…" at bounding box center [474, 164] width 84 height 16
click at [432, 156] on select "Choose an option... Pending Applied Excluded (Questions) Excluded (Expired) Exc…" at bounding box center [474, 164] width 84 height 16
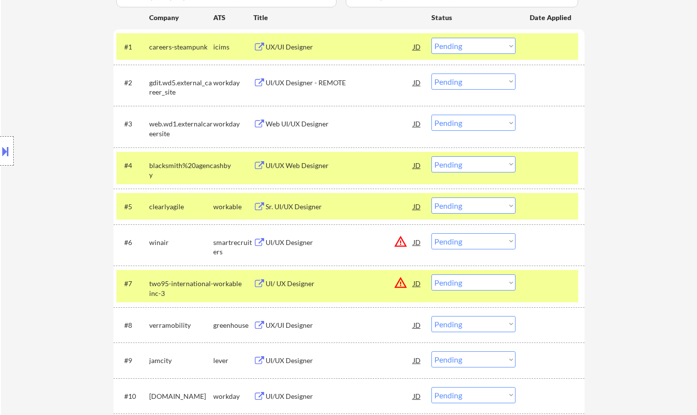
click at [465, 164] on select "Choose an option... Pending Applied Excluded (Questions) Excluded (Expired) Exc…" at bounding box center [474, 164] width 84 height 16
click at [432, 156] on select "Choose an option... Pending Applied Excluded (Questions) Excluded (Expired) Exc…" at bounding box center [474, 164] width 84 height 16
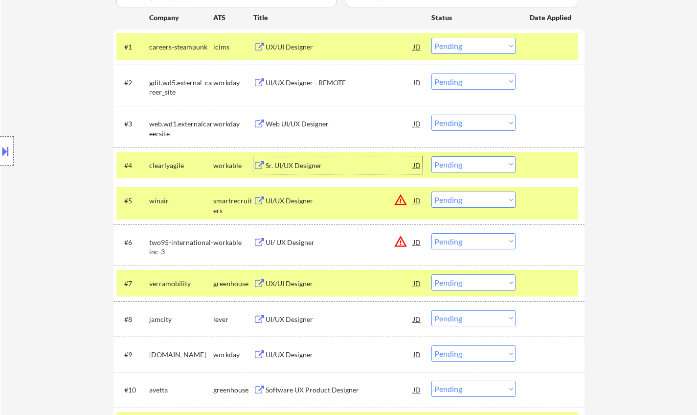
click at [319, 162] on div "Sr. UI/UX Designer" at bounding box center [340, 166] width 148 height 10
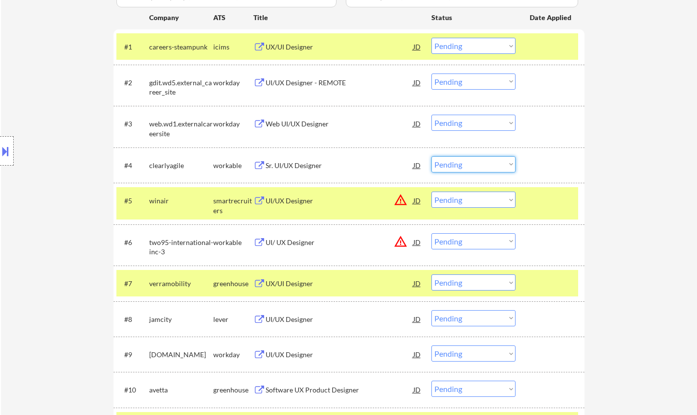
drag, startPoint x: 463, startPoint y: 163, endPoint x: 468, endPoint y: 167, distance: 6.7
click at [463, 163] on select "Choose an option... Pending Applied Excluded (Questions) Excluded (Expired) Exc…" at bounding box center [474, 164] width 84 height 16
click at [432, 156] on select "Choose an option... Pending Applied Excluded (Questions) Excluded (Expired) Exc…" at bounding box center [474, 164] width 84 height 16
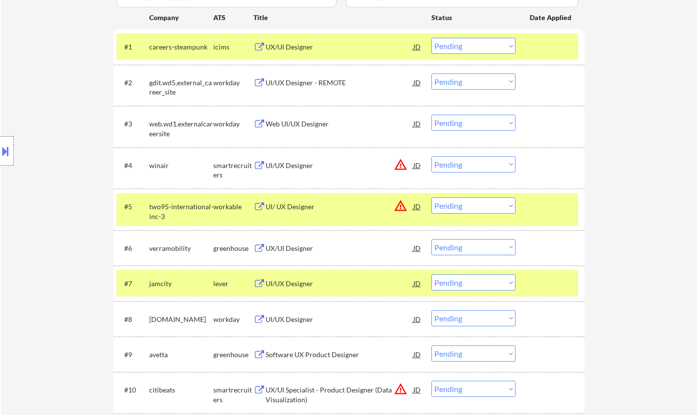
click at [7, 140] on div at bounding box center [7, 150] width 14 height 29
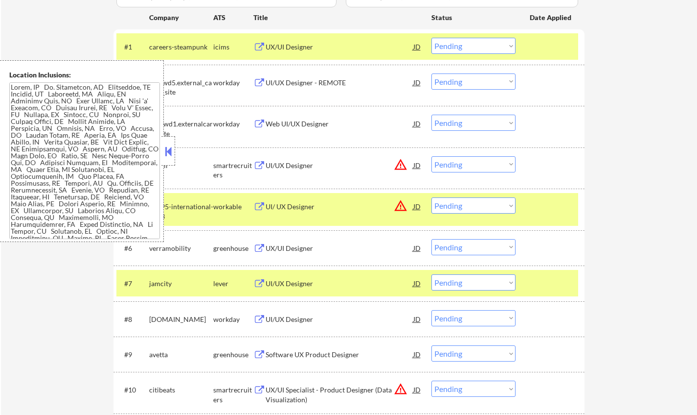
click at [415, 166] on div "JD" at bounding box center [418, 165] width 10 height 18
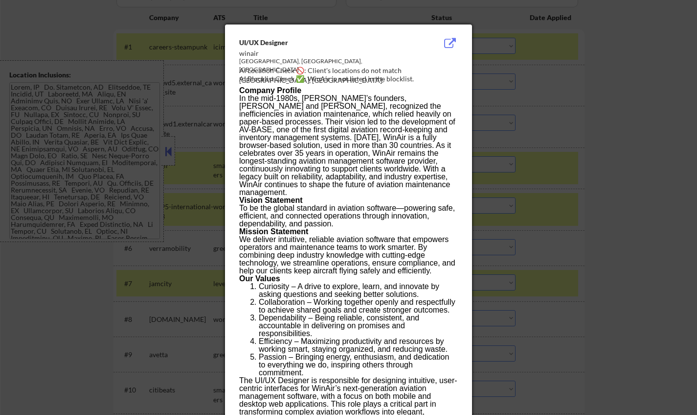
click at [164, 147] on div at bounding box center [348, 207] width 697 height 415
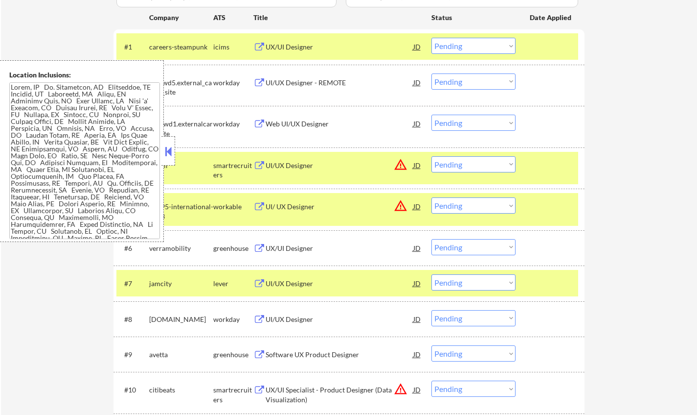
click at [470, 160] on select "Choose an option... Pending Applied Excluded (Questions) Excluded (Expired) Exc…" at bounding box center [474, 164] width 84 height 16
click at [432, 156] on select "Choose an option... Pending Applied Excluded (Questions) Excluded (Expired) Exc…" at bounding box center [474, 164] width 84 height 16
click at [163, 152] on button at bounding box center [168, 151] width 11 height 15
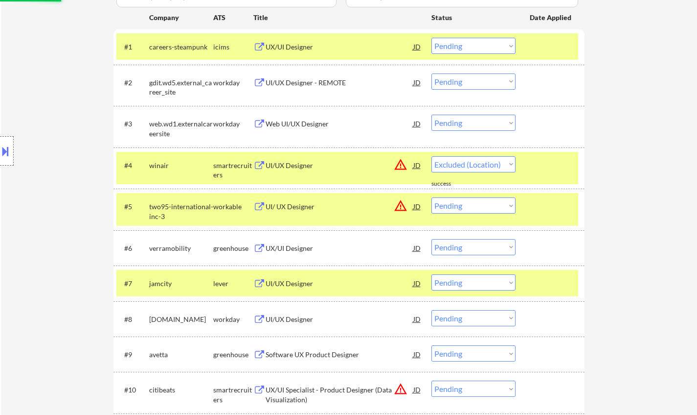
select select ""pending""
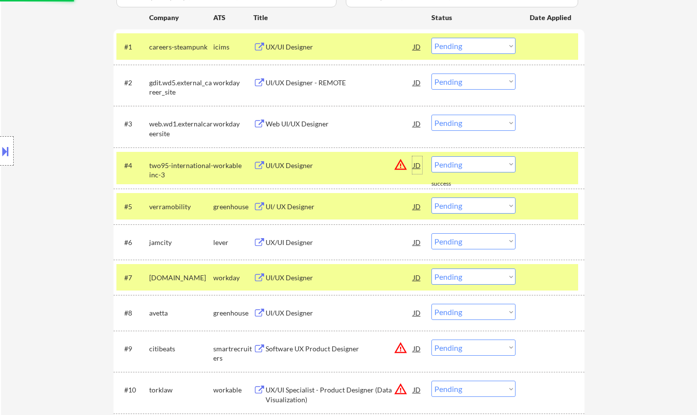
click at [418, 165] on div "JD" at bounding box center [418, 165] width 10 height 18
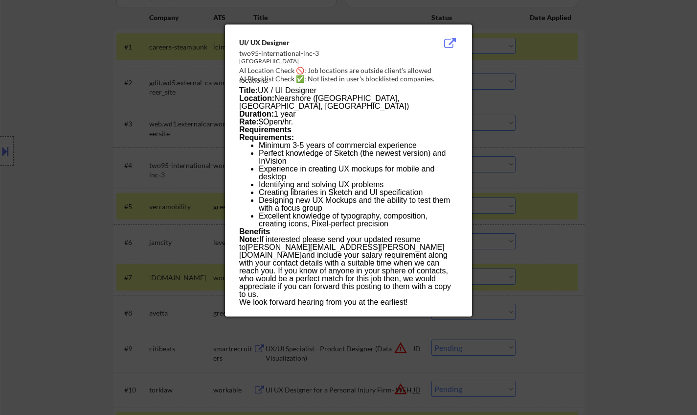
click at [558, 222] on div at bounding box center [348, 207] width 697 height 415
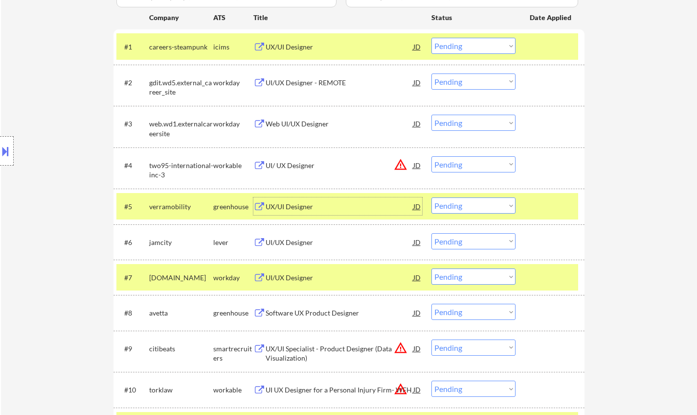
click at [289, 206] on div "UX/UI Designer" at bounding box center [340, 207] width 148 height 10
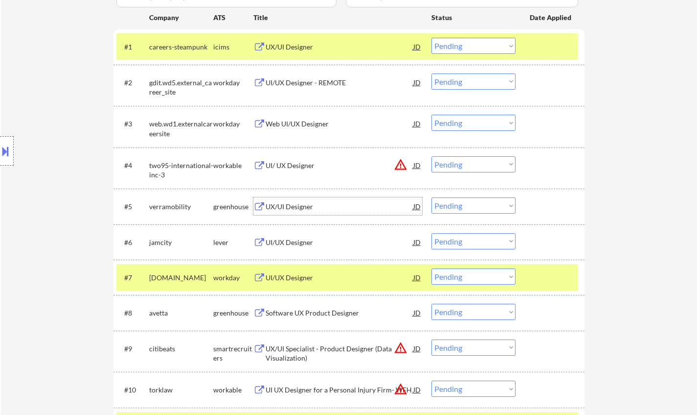
click at [455, 204] on select "Choose an option... Pending Applied Excluded (Questions) Excluded (Expired) Exc…" at bounding box center [474, 205] width 84 height 16
click at [432, 197] on select "Choose an option... Pending Applied Excluded (Questions) Excluded (Expired) Exc…" at bounding box center [474, 205] width 84 height 16
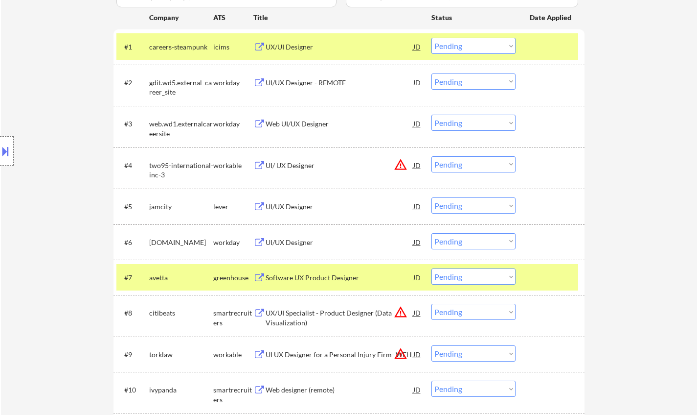
click at [289, 208] on div "UI/UX Designer" at bounding box center [340, 207] width 148 height 10
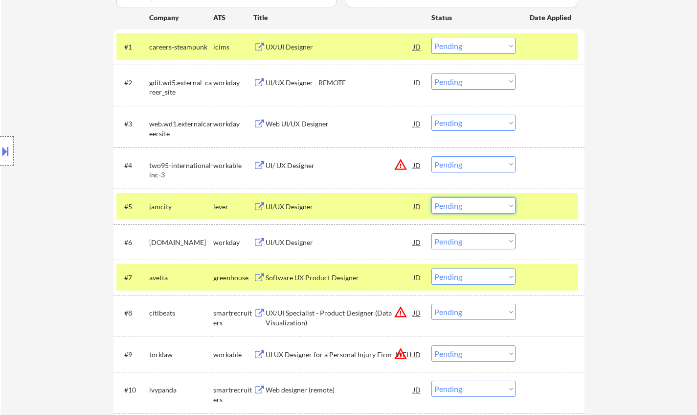
drag, startPoint x: 463, startPoint y: 208, endPoint x: 477, endPoint y: 213, distance: 14.7
click at [463, 208] on select "Choose an option... Pending Applied Excluded (Questions) Excluded (Expired) Exc…" at bounding box center [474, 205] width 84 height 16
click at [432, 197] on select "Choose an option... Pending Applied Excluded (Questions) Excluded (Expired) Exc…" at bounding box center [474, 205] width 84 height 16
select select ""pending""
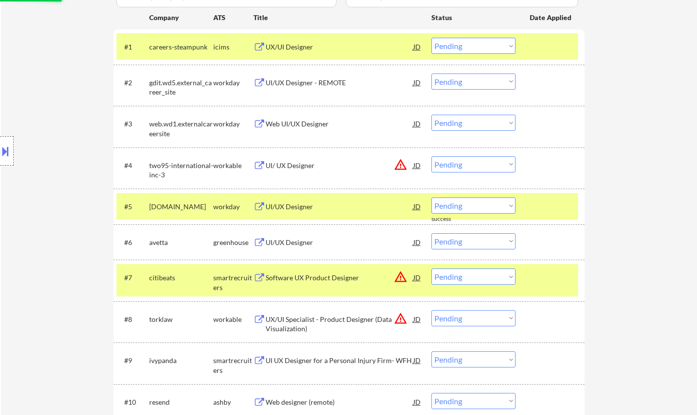
click at [418, 164] on div "JD" at bounding box center [418, 165] width 10 height 18
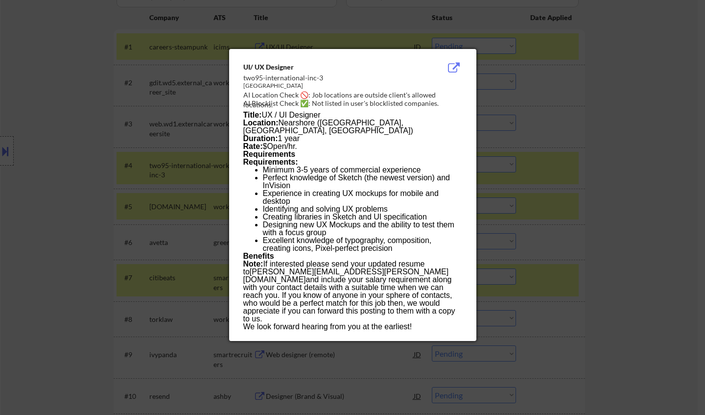
click at [604, 201] on div at bounding box center [352, 207] width 705 height 415
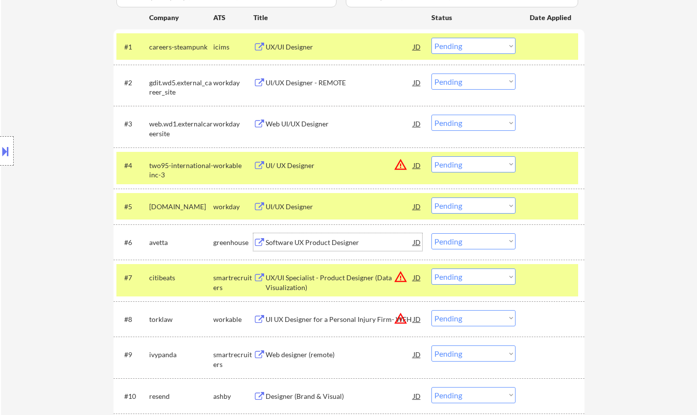
click at [321, 239] on div "Software UX Product Designer" at bounding box center [340, 242] width 148 height 10
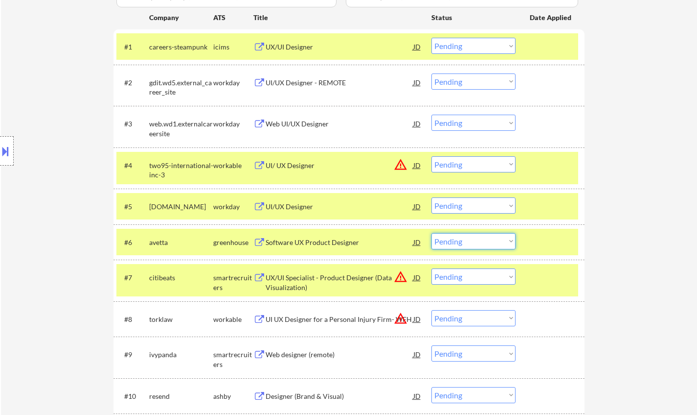
drag, startPoint x: 483, startPoint y: 236, endPoint x: 483, endPoint y: 242, distance: 5.9
click at [483, 236] on select "Choose an option... Pending Applied Excluded (Questions) Excluded (Expired) Exc…" at bounding box center [474, 241] width 84 height 16
click at [432, 233] on select "Choose an option... Pending Applied Excluded (Questions) Excluded (Expired) Exc…" at bounding box center [474, 241] width 84 height 16
select select ""pending""
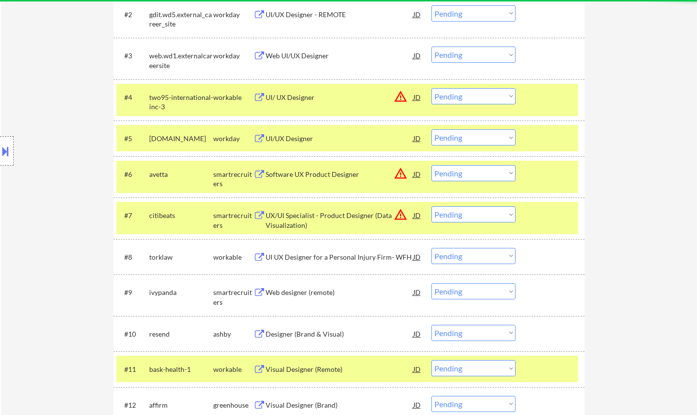
scroll to position [392, 0]
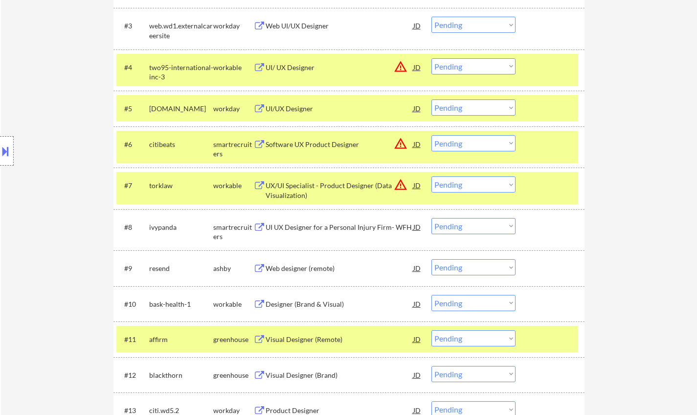
click at [415, 185] on div "JD" at bounding box center [418, 185] width 10 height 18
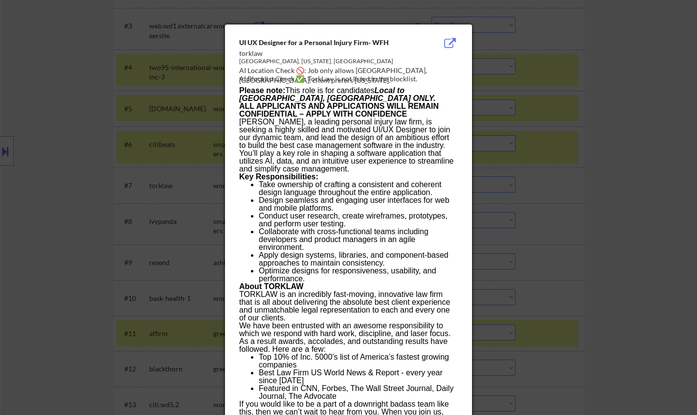
click at [571, 244] on div at bounding box center [348, 207] width 697 height 415
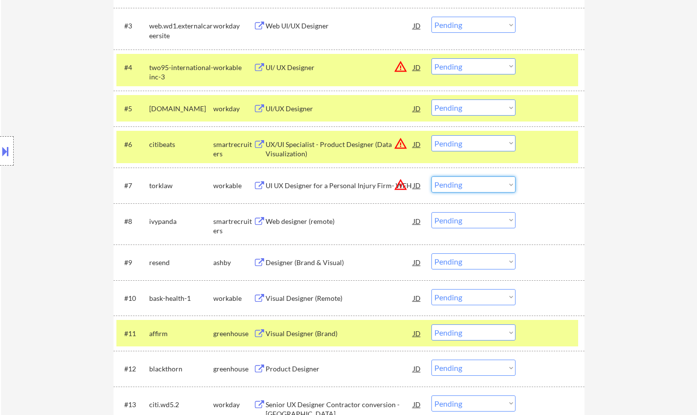
drag, startPoint x: 493, startPoint y: 183, endPoint x: 492, endPoint y: 190, distance: 6.9
click at [492, 183] on select "Choose an option... Pending Applied Excluded (Questions) Excluded (Expired) Exc…" at bounding box center [474, 184] width 84 height 16
click at [432, 176] on select "Choose an option... Pending Applied Excluded (Questions) Excluded (Expired) Exc…" at bounding box center [474, 184] width 84 height 16
select select ""pending""
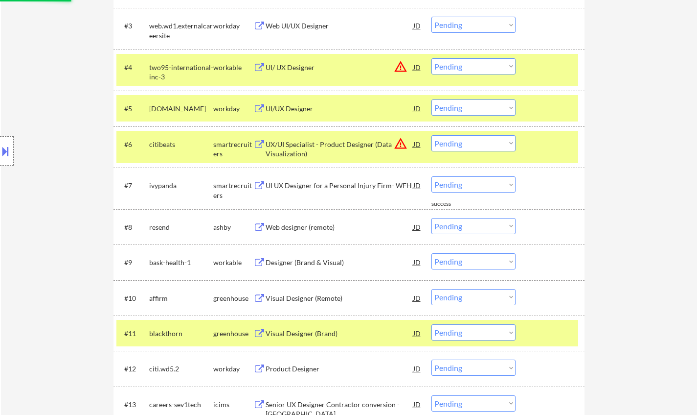
click at [417, 141] on div "JD" at bounding box center [418, 144] width 10 height 18
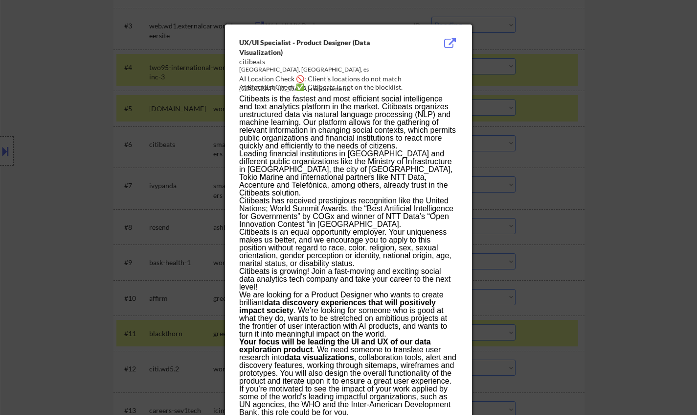
click at [614, 157] on div at bounding box center [348, 207] width 697 height 415
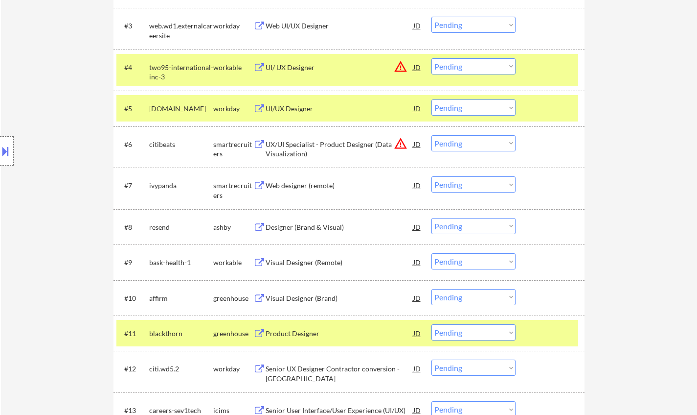
click at [469, 149] on select "Choose an option... Pending Applied Excluded (Questions) Excluded (Expired) Exc…" at bounding box center [474, 143] width 84 height 16
click at [432, 135] on select "Choose an option... Pending Applied Excluded (Questions) Excluded (Expired) Exc…" at bounding box center [474, 143] width 84 height 16
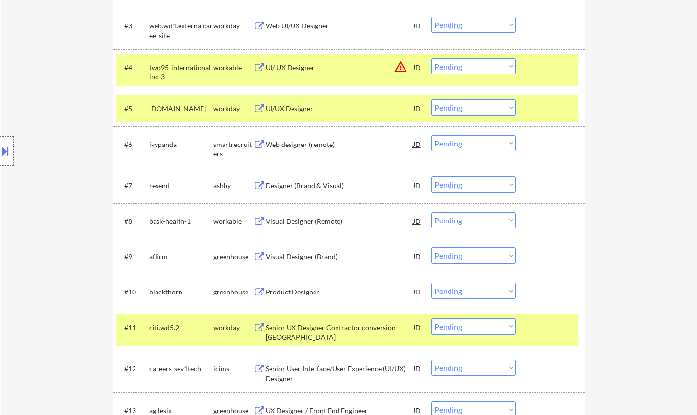
click at [294, 141] on div "Web designer (remote)" at bounding box center [340, 144] width 148 height 10
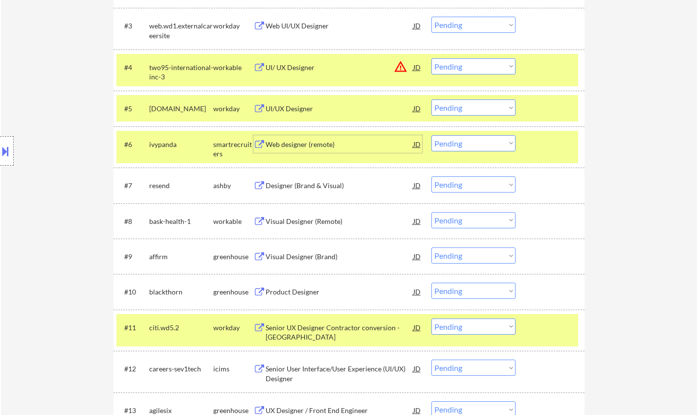
drag, startPoint x: 455, startPoint y: 140, endPoint x: 473, endPoint y: 145, distance: 18.4
click at [455, 140] on select "Choose an option... Pending Applied Excluded (Questions) Excluded (Expired) Exc…" at bounding box center [474, 143] width 84 height 16
click at [432, 135] on select "Choose an option... Pending Applied Excluded (Questions) Excluded (Expired) Exc…" at bounding box center [474, 143] width 84 height 16
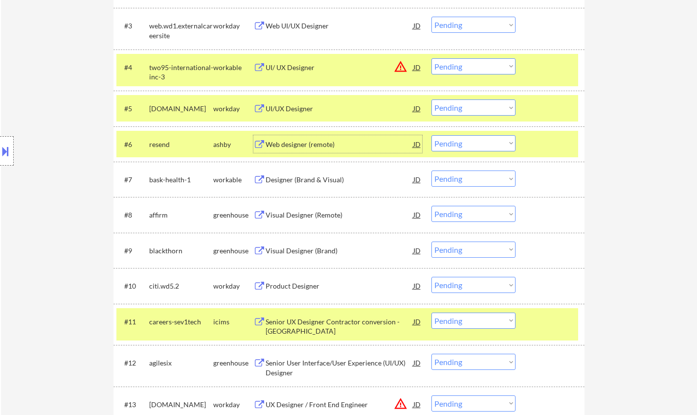
click at [290, 141] on div "Web designer (remote)" at bounding box center [340, 144] width 148 height 10
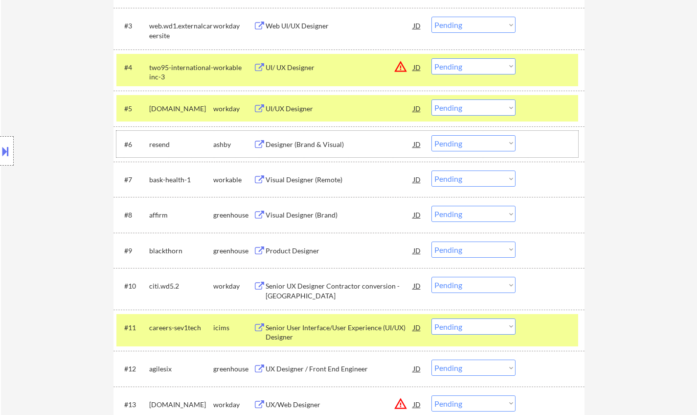
click at [509, 134] on div "#6 resend [PERSON_NAME] Designer (Brand & Visual) JD warning_amber Choose an op…" at bounding box center [347, 144] width 462 height 26
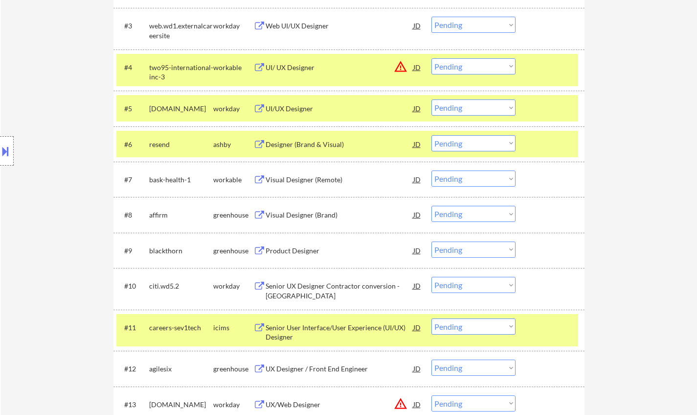
click at [490, 142] on select "Choose an option... Pending Applied Excluded (Questions) Excluded (Expired) Exc…" at bounding box center [474, 143] width 84 height 16
click at [432, 135] on select "Choose an option... Pending Applied Excluded (Questions) Excluded (Expired) Exc…" at bounding box center [474, 143] width 84 height 16
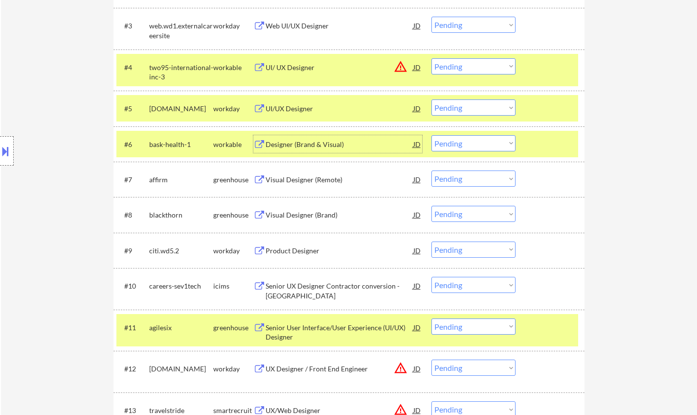
click at [295, 145] on div "Designer (Brand & Visual)" at bounding box center [340, 144] width 148 height 10
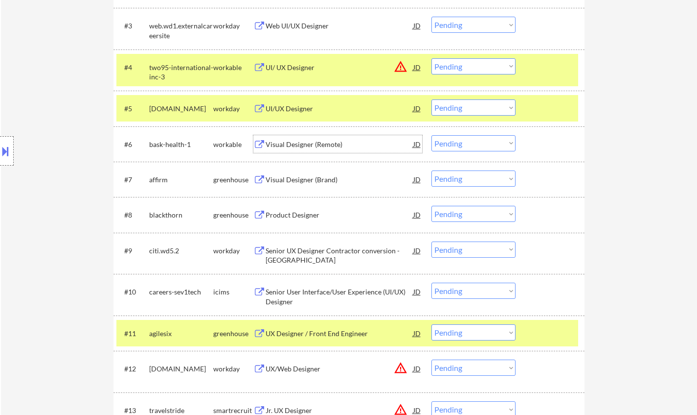
drag, startPoint x: 472, startPoint y: 147, endPoint x: 480, endPoint y: 150, distance: 8.1
click at [472, 147] on select "Choose an option... Pending Applied Excluded (Questions) Excluded (Expired) Exc…" at bounding box center [474, 143] width 84 height 16
click at [432, 135] on select "Choose an option... Pending Applied Excluded (Questions) Excluded (Expired) Exc…" at bounding box center [474, 143] width 84 height 16
select select ""pending""
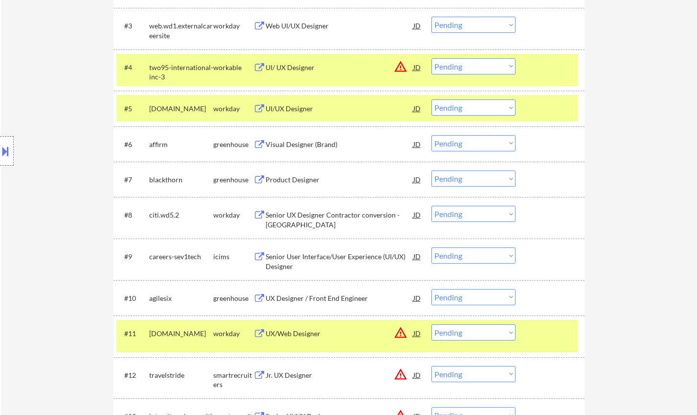
click at [292, 179] on div "Product Designer" at bounding box center [340, 180] width 148 height 10
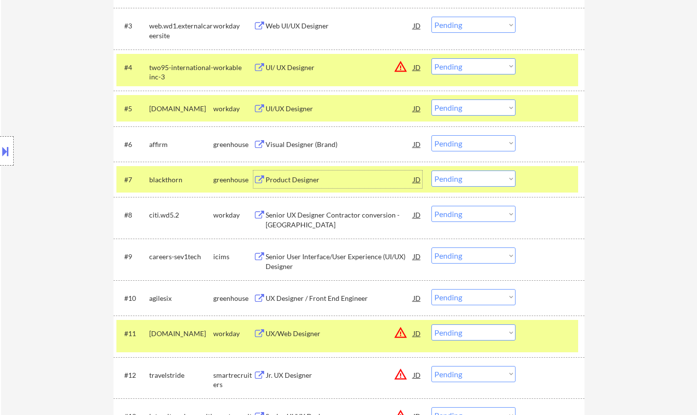
click at [513, 180] on select "Choose an option... Pending Applied Excluded (Questions) Excluded (Expired) Exc…" at bounding box center [474, 178] width 84 height 16
click at [432, 170] on select "Choose an option... Pending Applied Excluded (Questions) Excluded (Expired) Exc…" at bounding box center [474, 178] width 84 height 16
select select ""pending""
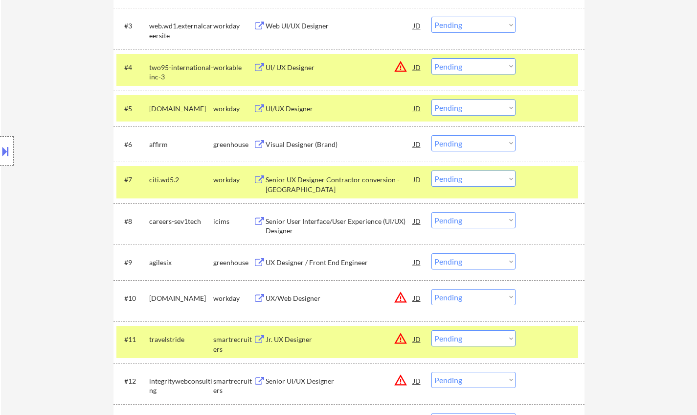
scroll to position [724, 0]
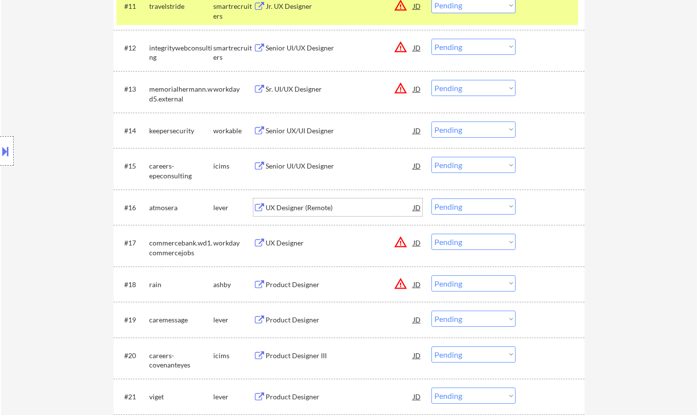
click at [309, 208] on div "UX Designer (Remote)" at bounding box center [340, 208] width 148 height 10
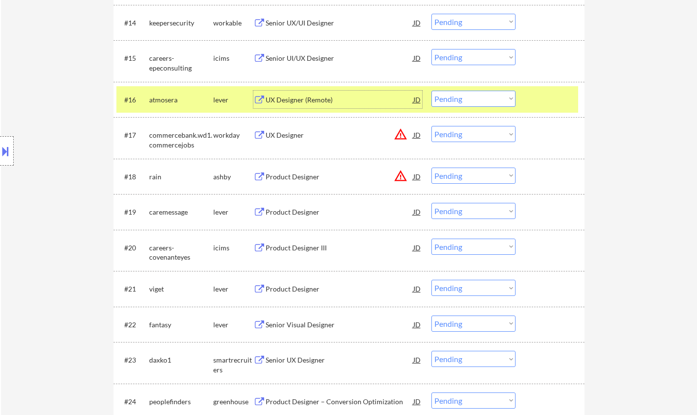
scroll to position [783, 0]
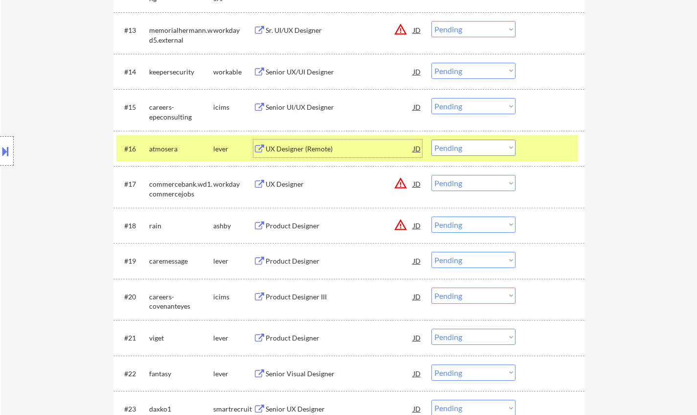
click at [471, 146] on select "Choose an option... Pending Applied Excluded (Questions) Excluded (Expired) Exc…" at bounding box center [474, 147] width 84 height 16
click at [432, 139] on select "Choose an option... Pending Applied Excluded (Questions) Excluded (Expired) Exc…" at bounding box center [474, 147] width 84 height 16
select select ""pending""
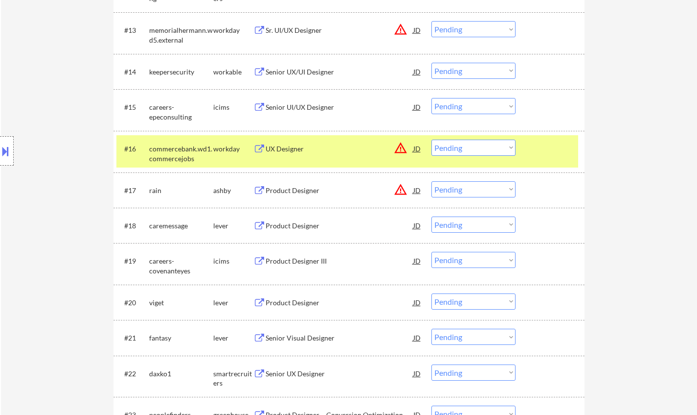
click at [297, 300] on div "Product Designer" at bounding box center [340, 303] width 148 height 10
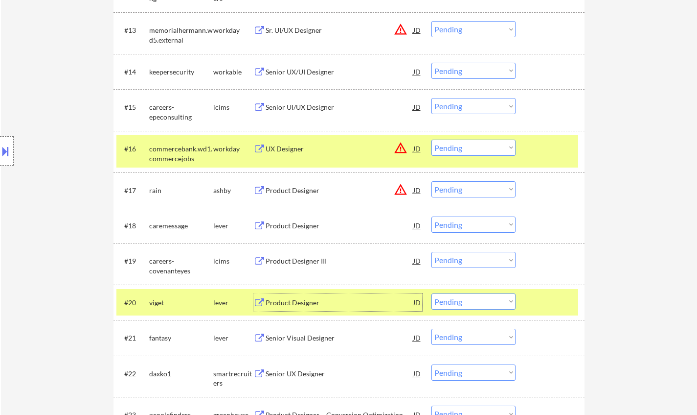
click at [461, 305] on select "Choose an option... Pending Applied Excluded (Questions) Excluded (Expired) Exc…" at bounding box center [474, 301] width 84 height 16
click at [432, 293] on select "Choose an option... Pending Applied Excluded (Questions) Excluded (Expired) Exc…" at bounding box center [474, 301] width 84 height 16
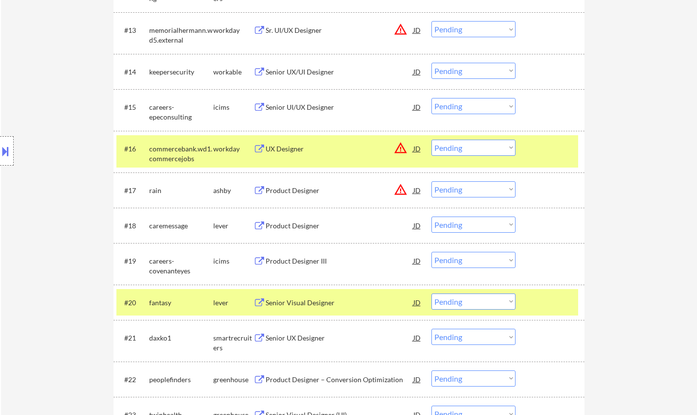
click at [300, 300] on div "Senior Visual Designer" at bounding box center [340, 303] width 148 height 10
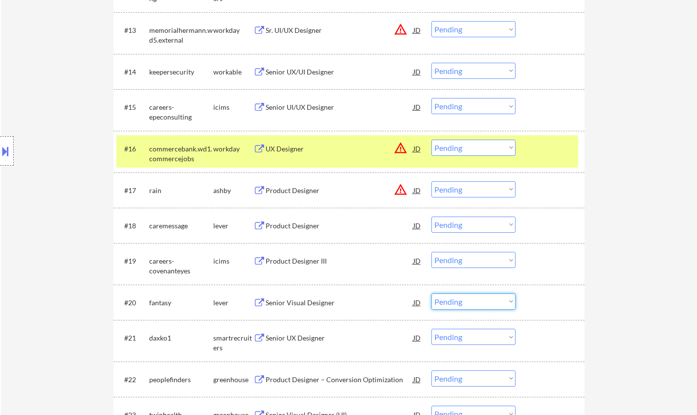
click at [484, 294] on select "Choose an option... Pending Applied Excluded (Questions) Excluded (Expired) Exc…" at bounding box center [474, 301] width 84 height 16
click at [432, 293] on select "Choose an option... Pending Applied Excluded (Questions) Excluded (Expired) Exc…" at bounding box center [474, 301] width 84 height 16
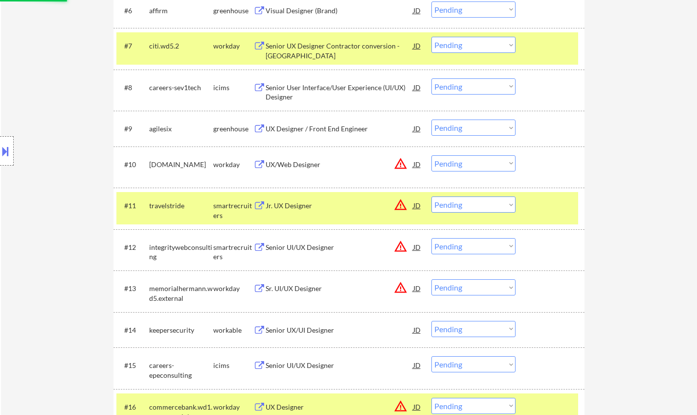
scroll to position [0, 0]
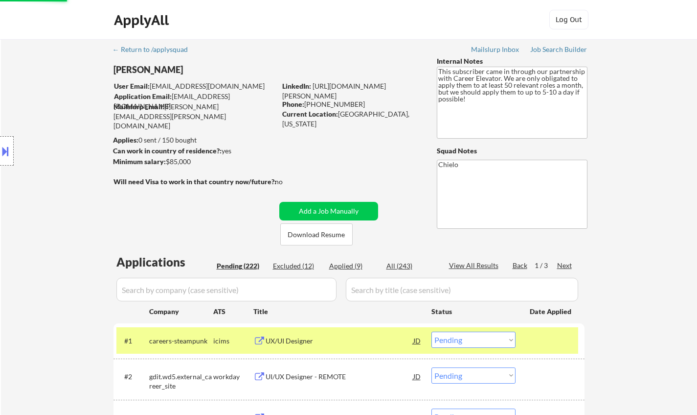
select select ""pending""
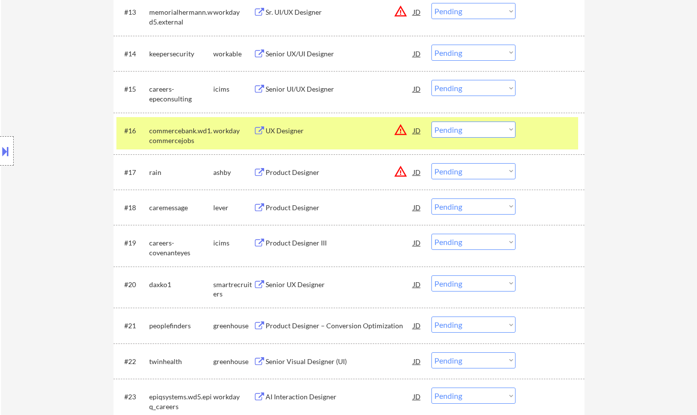
scroll to position [1067, 0]
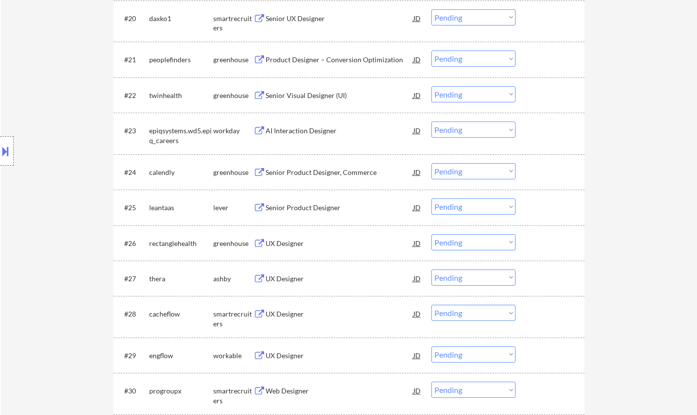
click at [298, 209] on div "Senior Product Designer" at bounding box center [340, 208] width 148 height 10
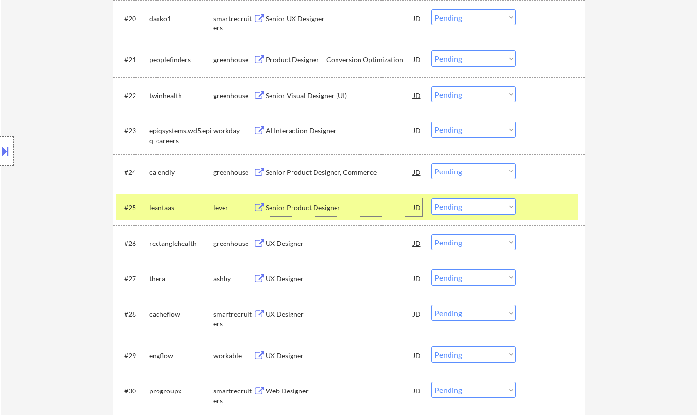
click at [288, 244] on div "UX Designer" at bounding box center [340, 243] width 148 height 10
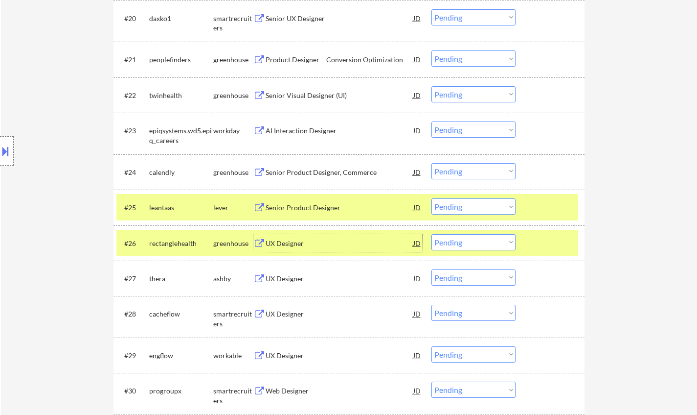
click at [492, 206] on select "Choose an option... Pending Applied Excluded (Questions) Excluded (Expired) Exc…" at bounding box center [474, 206] width 84 height 16
click at [432, 198] on select "Choose an option... Pending Applied Excluded (Questions) Excluded (Expired) Exc…" at bounding box center [474, 206] width 84 height 16
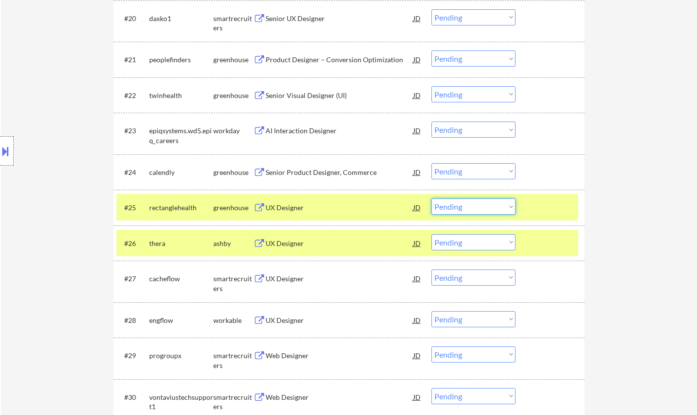
click at [484, 207] on select "Choose an option... Pending Applied Excluded (Questions) Excluded (Expired) Exc…" at bounding box center [474, 206] width 84 height 16
click at [432, 198] on select "Choose an option... Pending Applied Excluded (Questions) Excluded (Expired) Exc…" at bounding box center [474, 206] width 84 height 16
click at [285, 203] on div "UX Designer" at bounding box center [340, 208] width 148 height 10
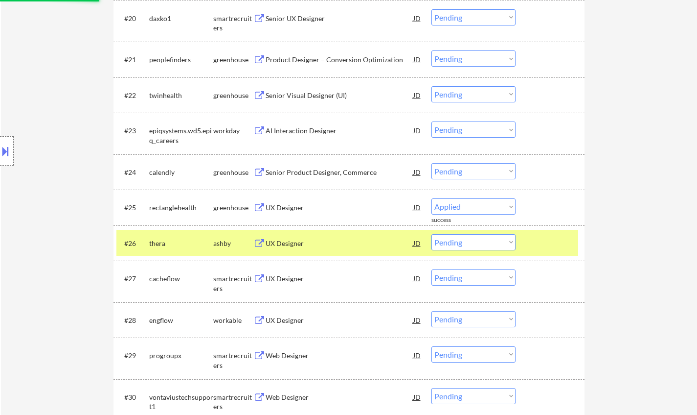
select select ""pending""
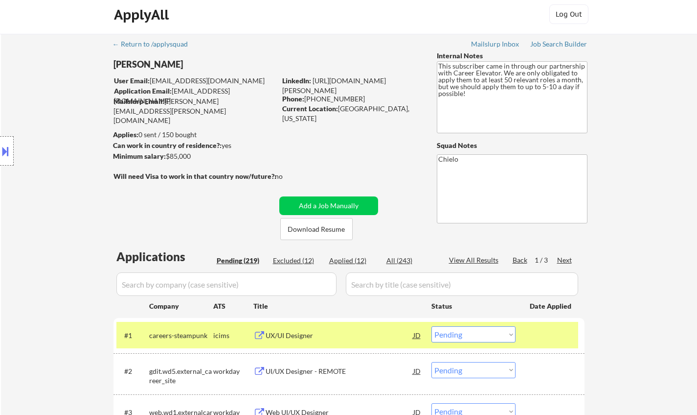
scroll to position [0, 0]
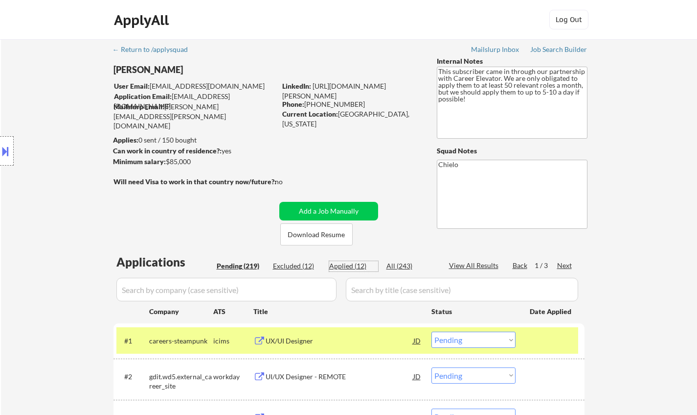
click at [338, 267] on div "Applied (12)" at bounding box center [353, 266] width 49 height 10
select select ""applied""
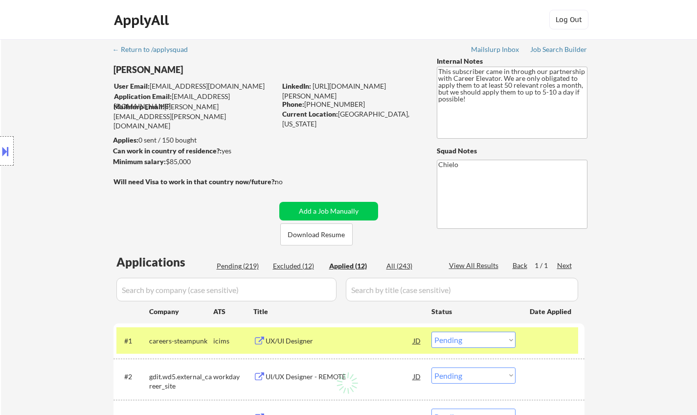
select select ""applied""
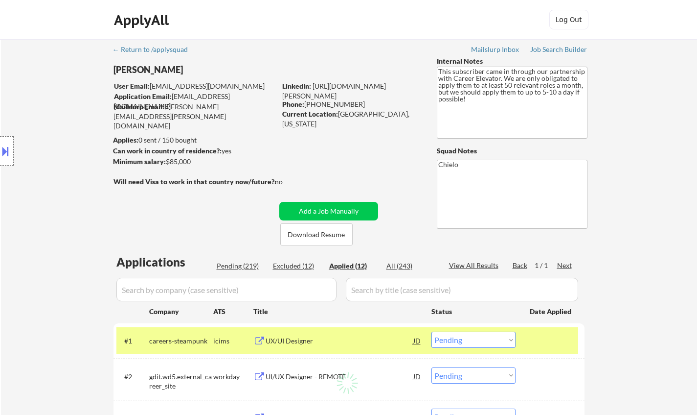
select select ""applied""
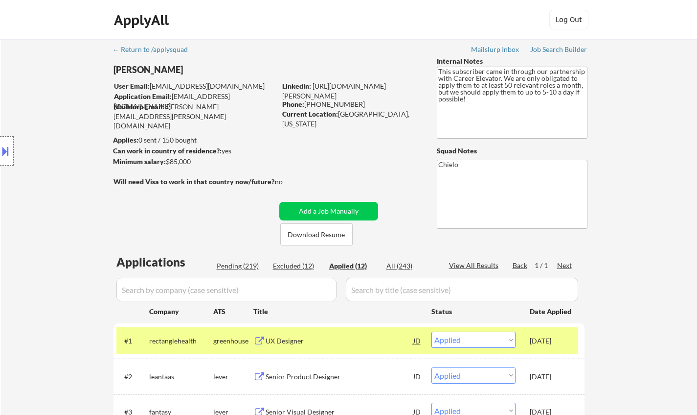
drag, startPoint x: 236, startPoint y: 263, endPoint x: 277, endPoint y: 259, distance: 41.8
click at [236, 263] on div "Pending (219)" at bounding box center [241, 266] width 49 height 10
select select ""pending""
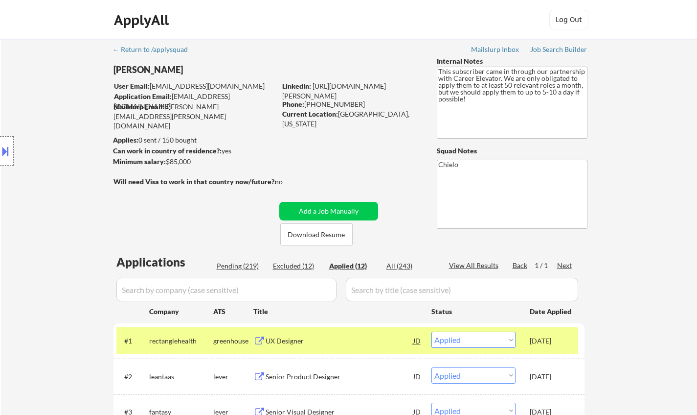
select select ""pending""
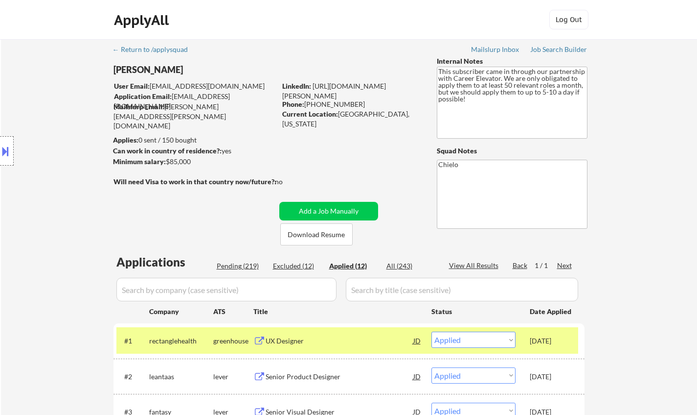
select select ""pending""
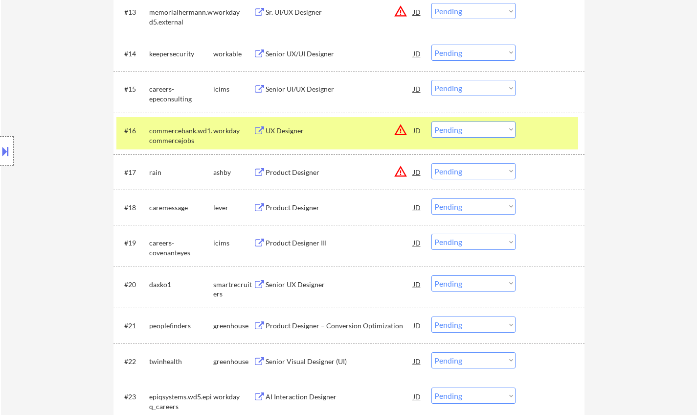
scroll to position [1404, 0]
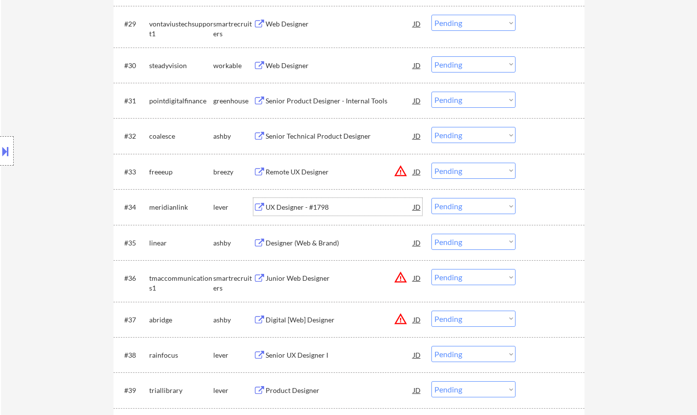
click at [310, 202] on div "UX Designer - #1798" at bounding box center [340, 207] width 148 height 10
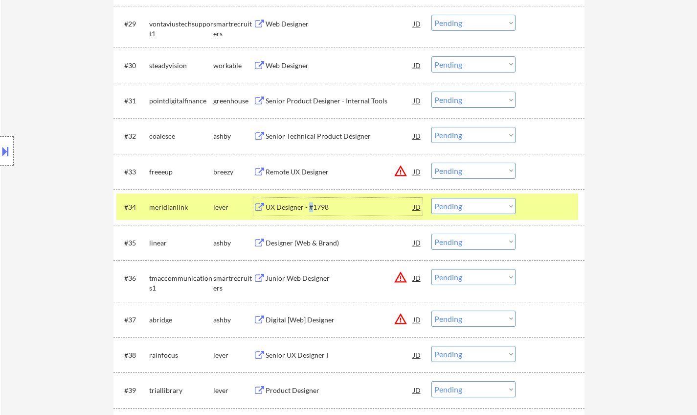
click at [469, 208] on select "Choose an option... Pending Applied Excluded (Questions) Excluded (Expired) Exc…" at bounding box center [474, 206] width 84 height 16
click at [432, 198] on select "Choose an option... Pending Applied Excluded (Questions) Excluded (Expired) Exc…" at bounding box center [474, 206] width 84 height 16
select select ""pending""
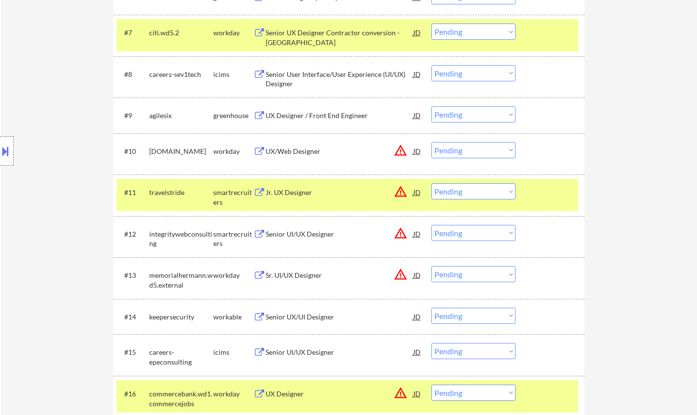
scroll to position [734, 0]
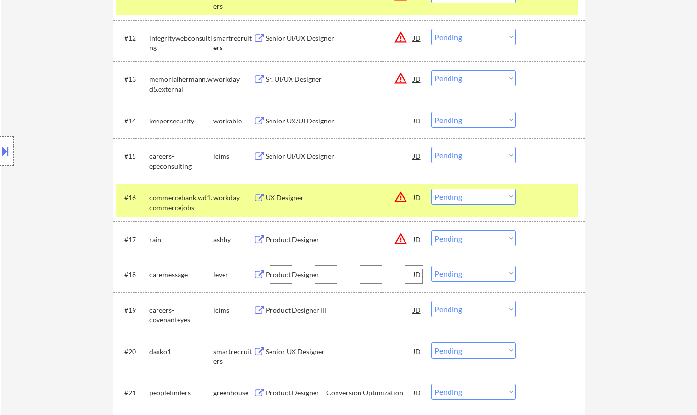
click at [292, 269] on div "Product Designer" at bounding box center [340, 274] width 148 height 18
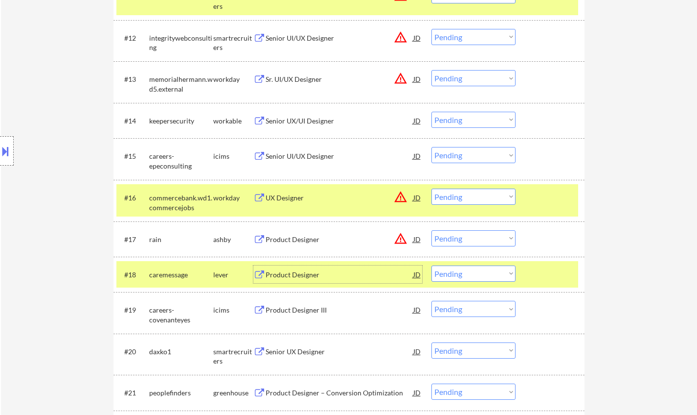
click at [470, 284] on div "#18 caremessage lever Product Designer JD warning_amber Choose an option... Pen…" at bounding box center [347, 274] width 462 height 26
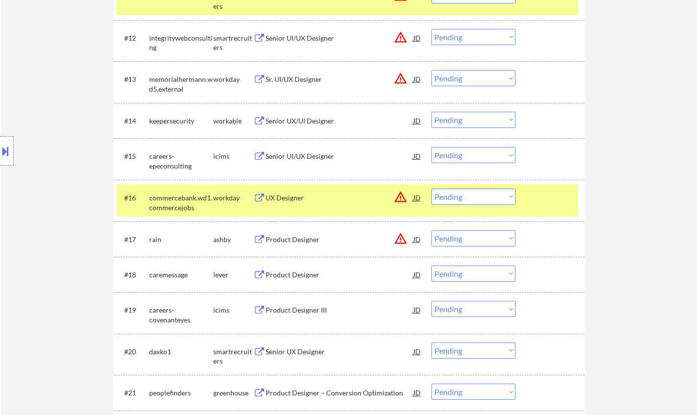
click at [471, 278] on select "Choose an option... Pending Applied Excluded (Questions) Excluded (Expired) Exc…" at bounding box center [474, 273] width 84 height 16
click at [432, 265] on select "Choose an option... Pending Applied Excluded (Questions) Excluded (Expired) Exc…" at bounding box center [474, 273] width 84 height 16
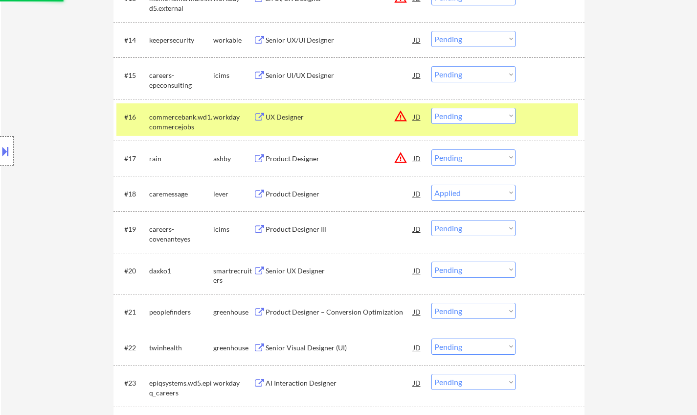
scroll to position [832, 0]
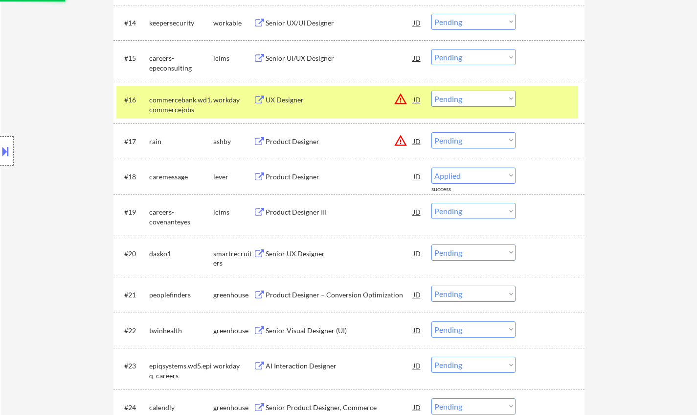
select select ""pending""
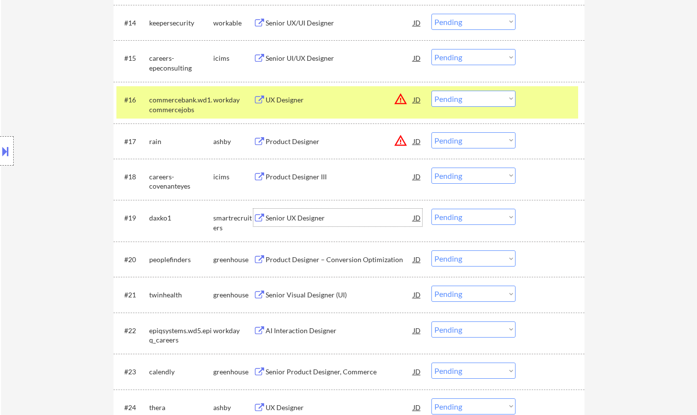
click at [300, 214] on div "Senior UX Designer" at bounding box center [340, 218] width 148 height 10
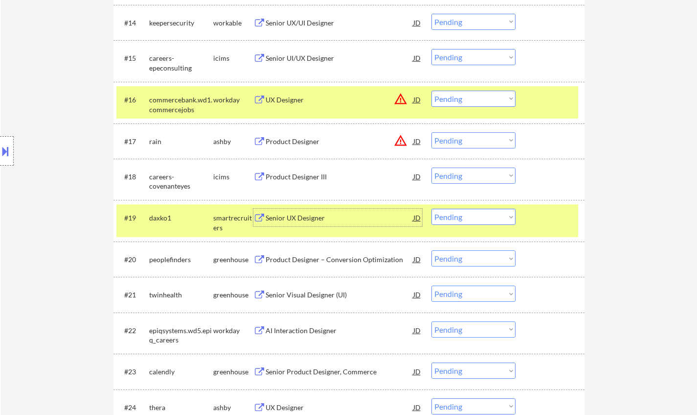
drag, startPoint x: 458, startPoint y: 214, endPoint x: 477, endPoint y: 224, distance: 21.5
click at [458, 214] on select "Choose an option... Pending Applied Excluded (Questions) Excluded (Expired) Exc…" at bounding box center [474, 216] width 84 height 16
click at [432, 208] on select "Choose an option... Pending Applied Excluded (Questions) Excluded (Expired) Exc…" at bounding box center [474, 216] width 84 height 16
select select ""pending""
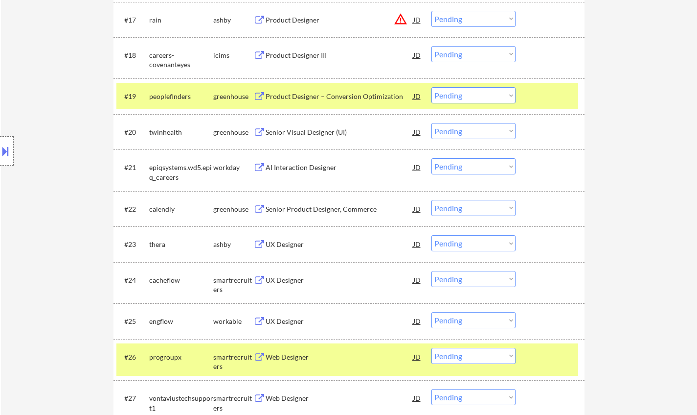
scroll to position [979, 0]
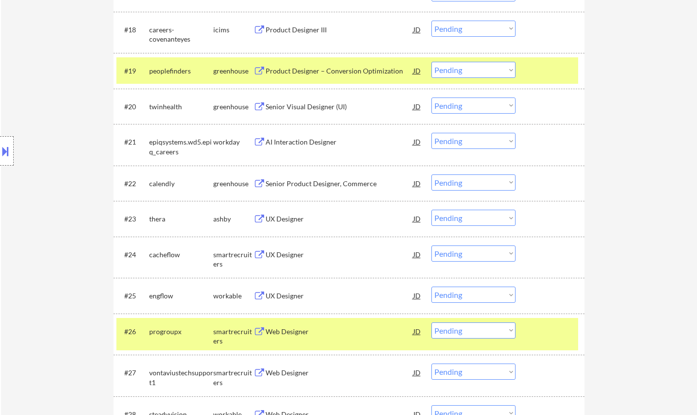
click at [284, 217] on div "UX Designer" at bounding box center [340, 219] width 148 height 10
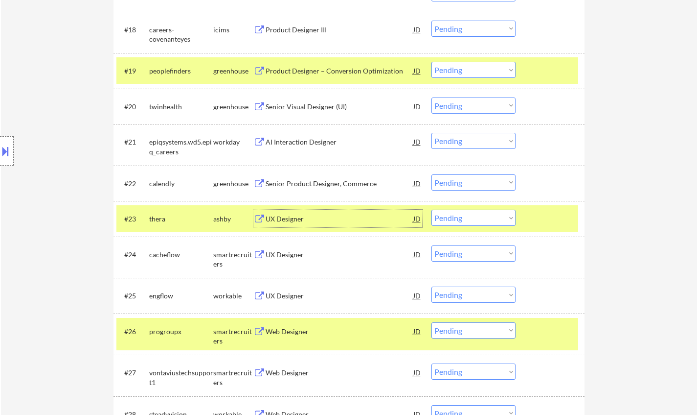
click at [486, 217] on select "Choose an option... Pending Applied Excluded (Questions) Excluded (Expired) Exc…" at bounding box center [474, 217] width 84 height 16
click at [432, 209] on select "Choose an option... Pending Applied Excluded (Questions) Excluded (Expired) Exc…" at bounding box center [474, 217] width 84 height 16
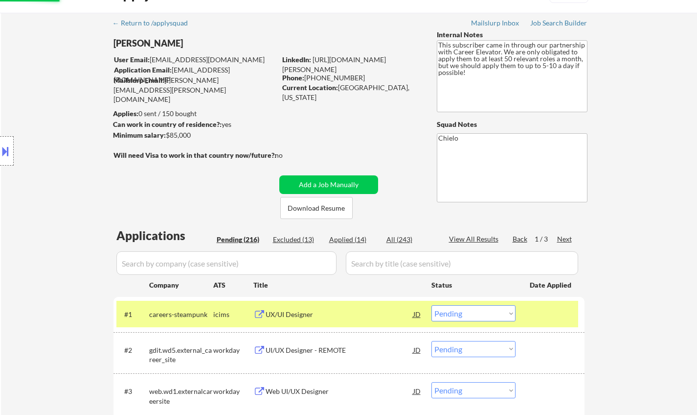
scroll to position [0, 0]
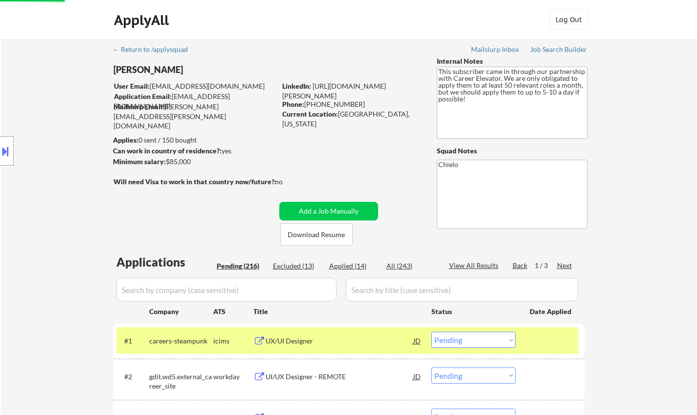
select select ""pending""
